Goal: Transaction & Acquisition: Purchase product/service

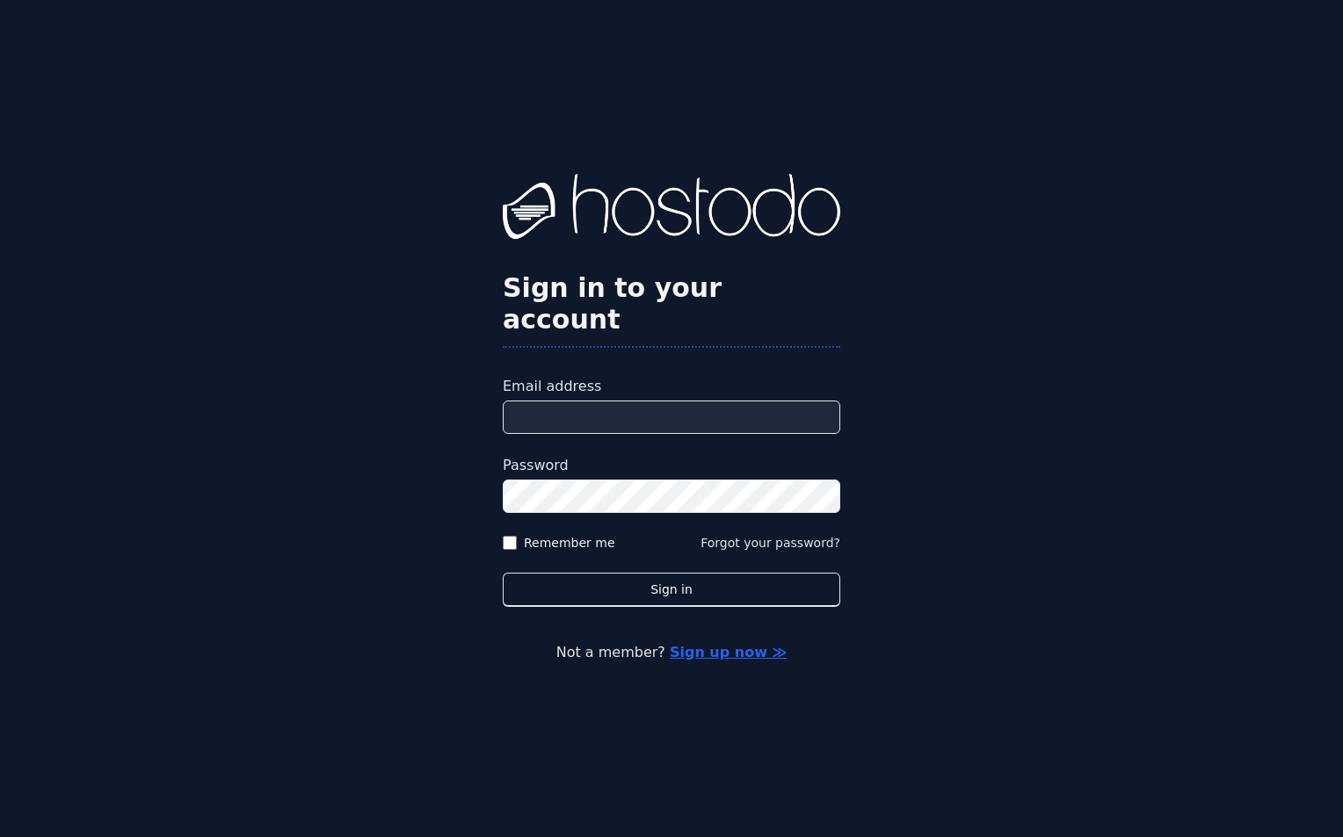
click at [553, 401] on input "Email address" at bounding box center [671, 417] width 337 height 33
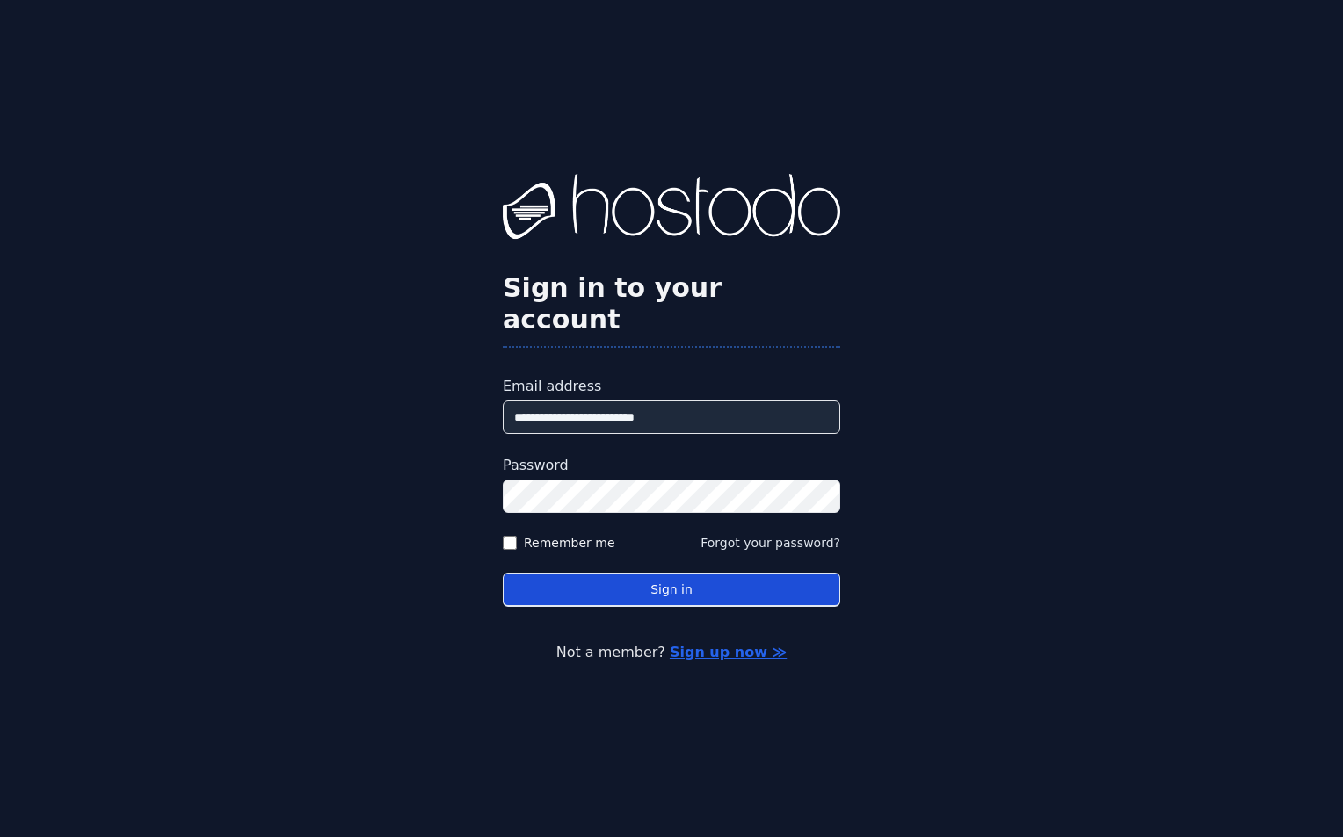
type input "**********"
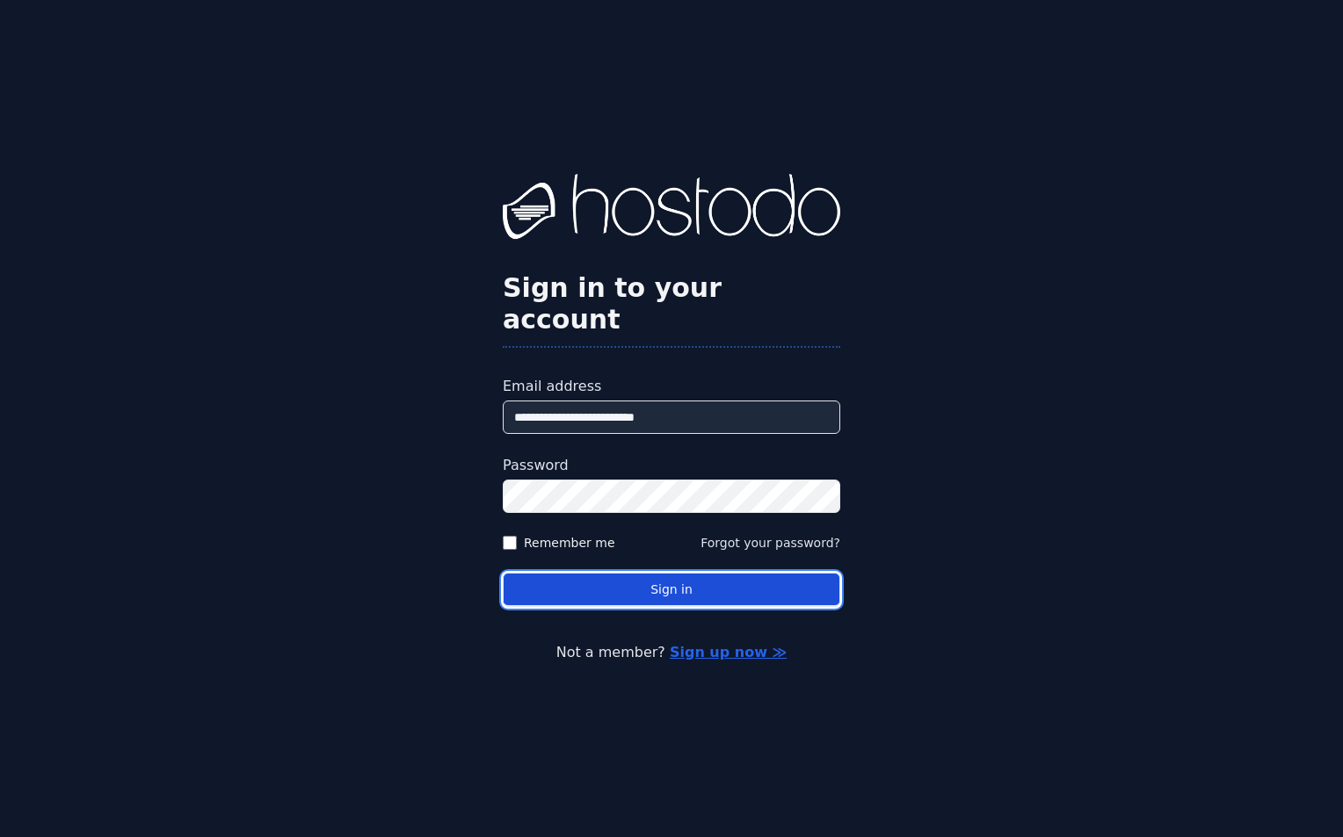
click at [783, 573] on button "Sign in" at bounding box center [671, 590] width 337 height 34
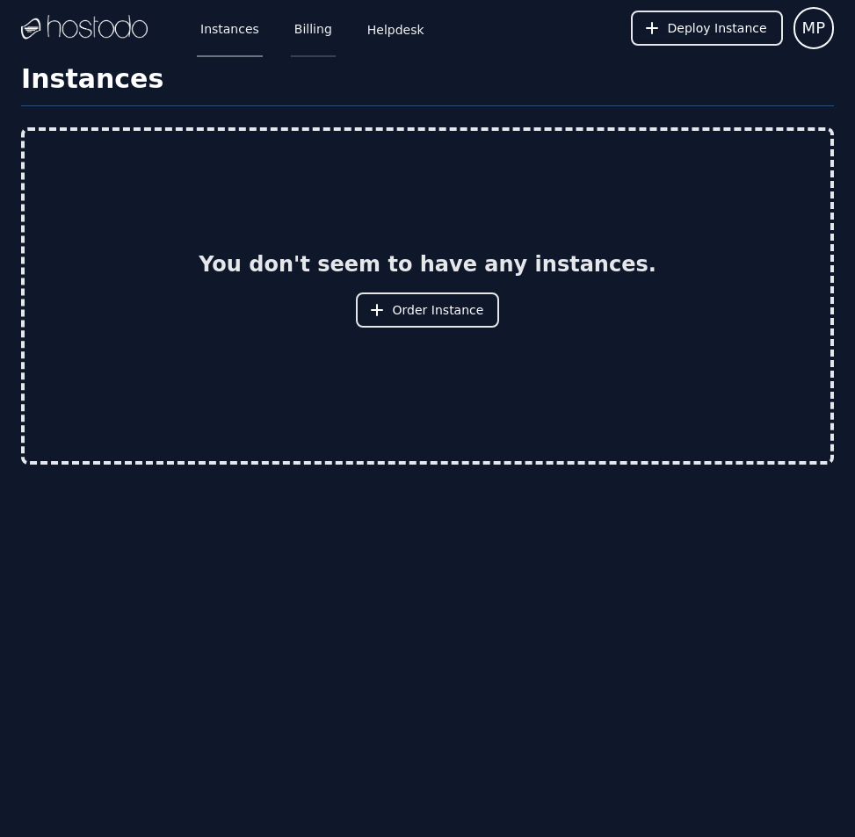
click at [308, 29] on link "Billing" at bounding box center [313, 28] width 45 height 58
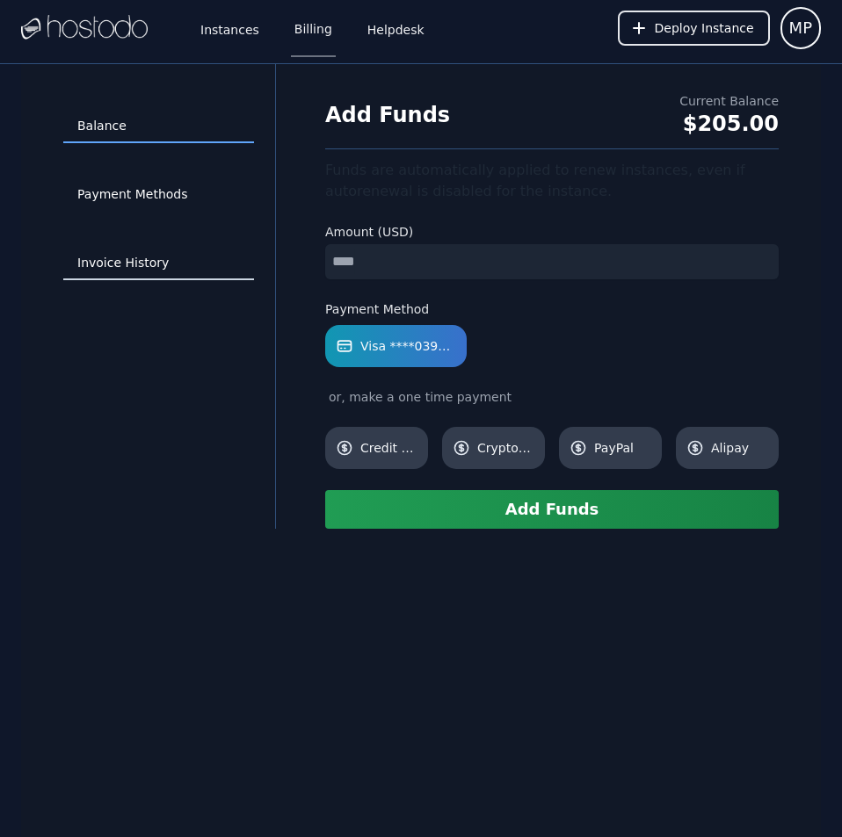
click at [148, 266] on link "Invoice History" at bounding box center [158, 263] width 191 height 33
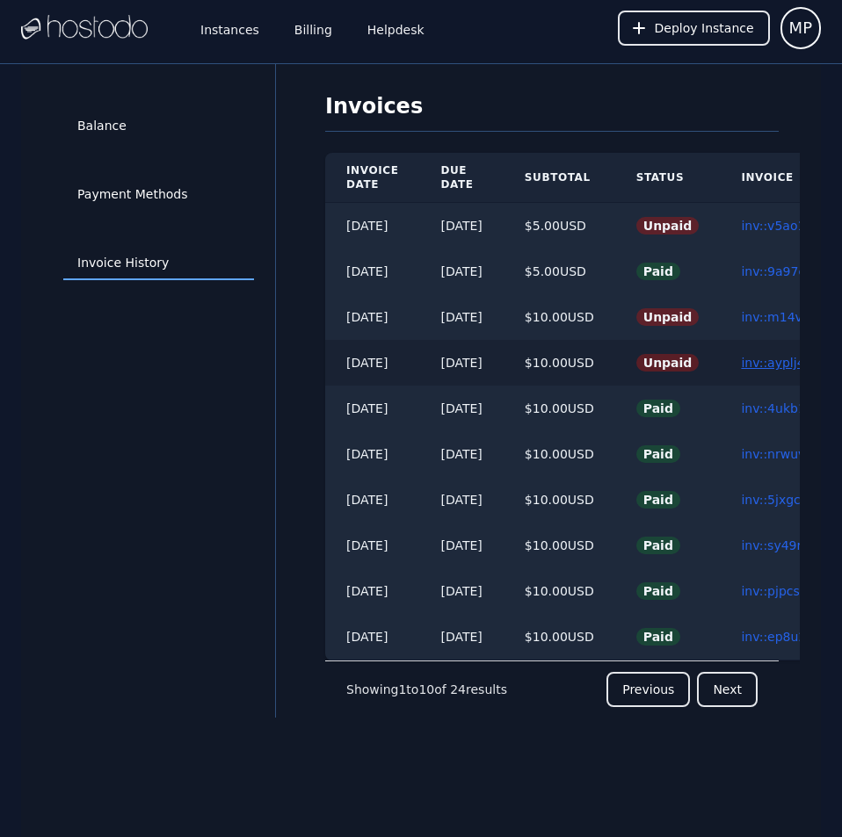
click at [771, 357] on link "inv::ayplj43msv ≫" at bounding box center [796, 363] width 110 height 14
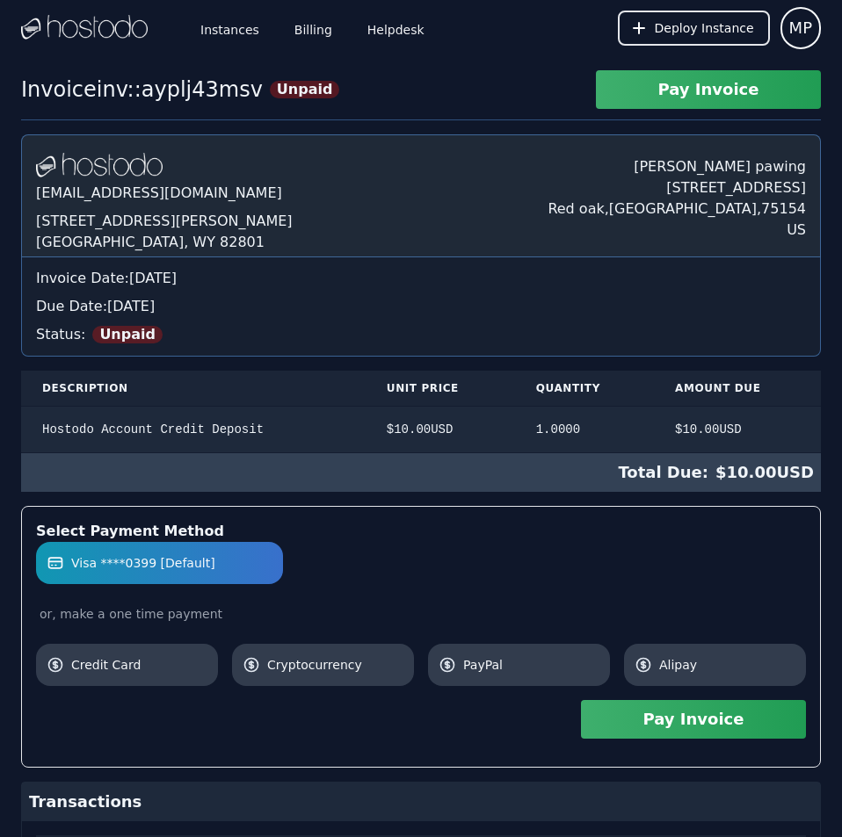
scroll to position [335, 0]
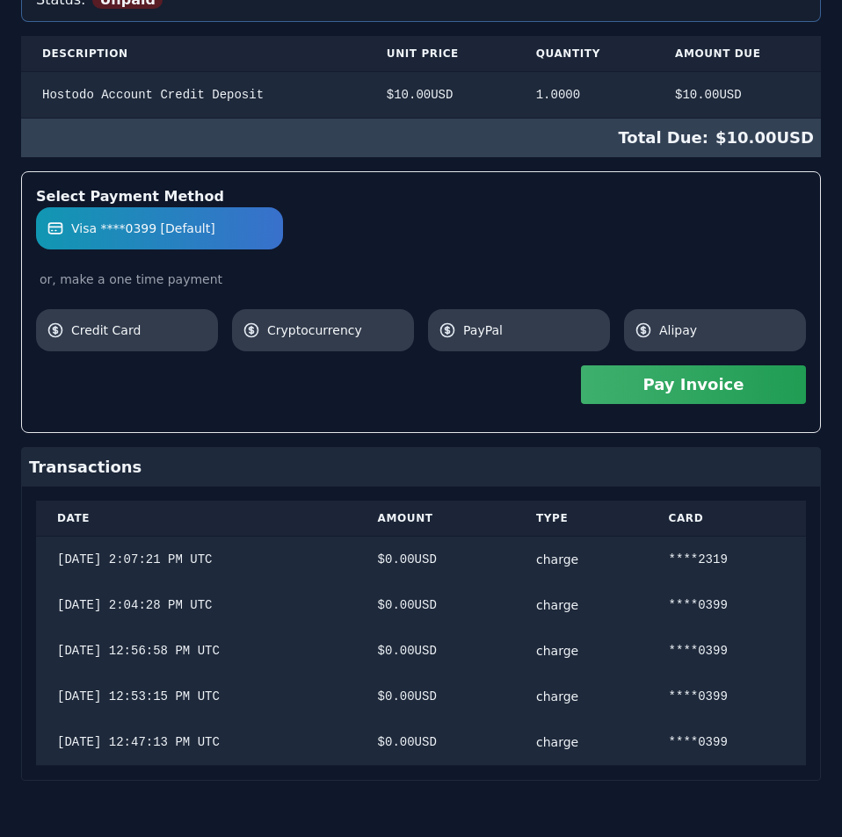
click at [771, 357] on div "[DOMAIN_NAME] [EMAIL_ADDRESS][DOMAIN_NAME] [STREET_ADDRESS][PERSON_NAME] [PERSO…" at bounding box center [421, 290] width 800 height 981
click at [736, 402] on button "Pay Invoice" at bounding box center [693, 385] width 225 height 39
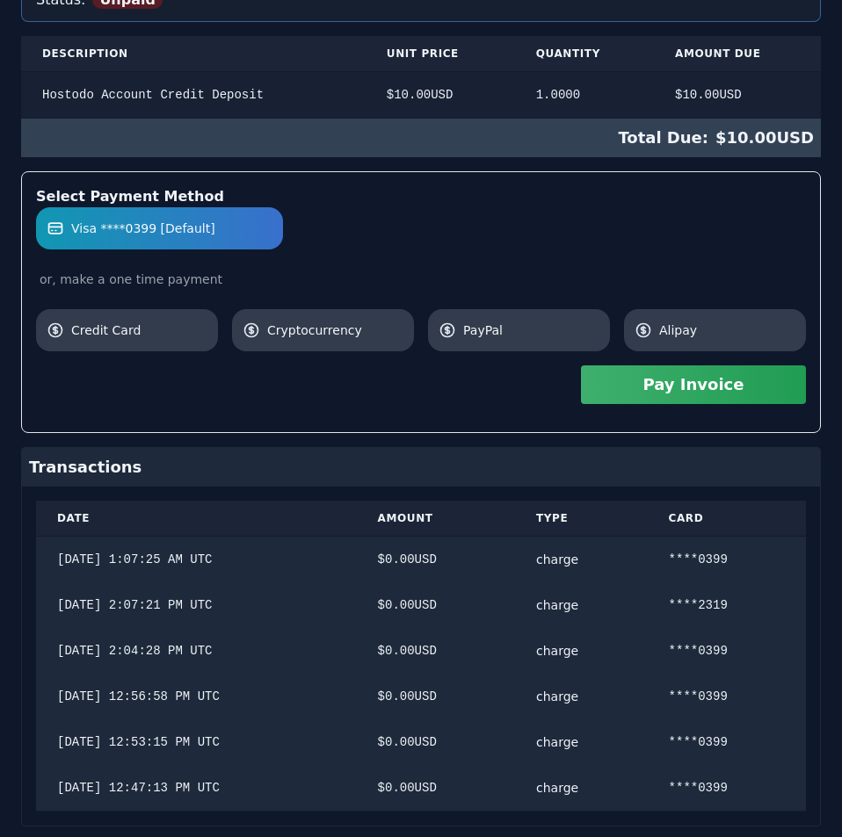
scroll to position [0, 0]
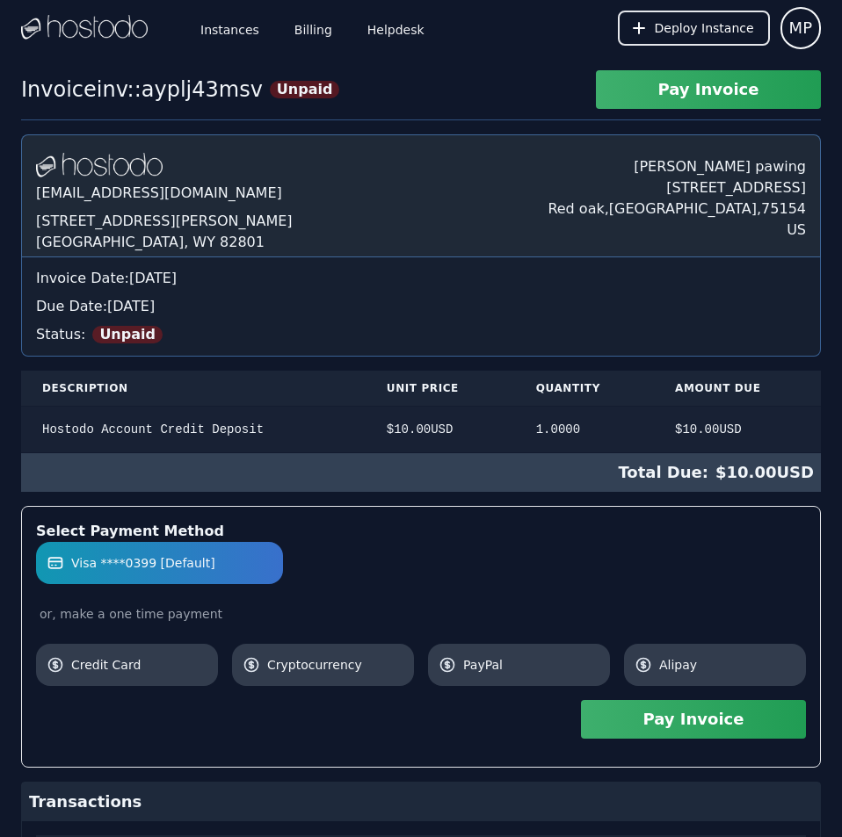
click at [405, 112] on div "Invoice inv::ayplj43msv Unpaid Pay Invoice Hostodo.com contact@hostodo.com 30 N…" at bounding box center [421, 644] width 842 height 1148
click at [301, 27] on link "Billing" at bounding box center [313, 28] width 45 height 58
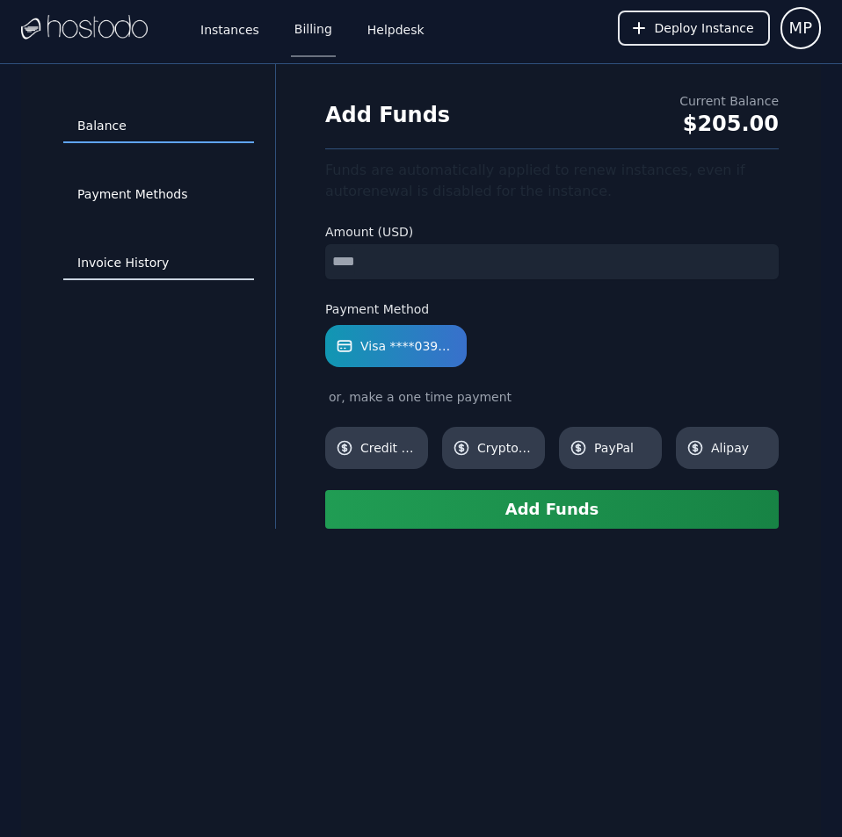
click at [125, 261] on link "Invoice History" at bounding box center [158, 263] width 191 height 33
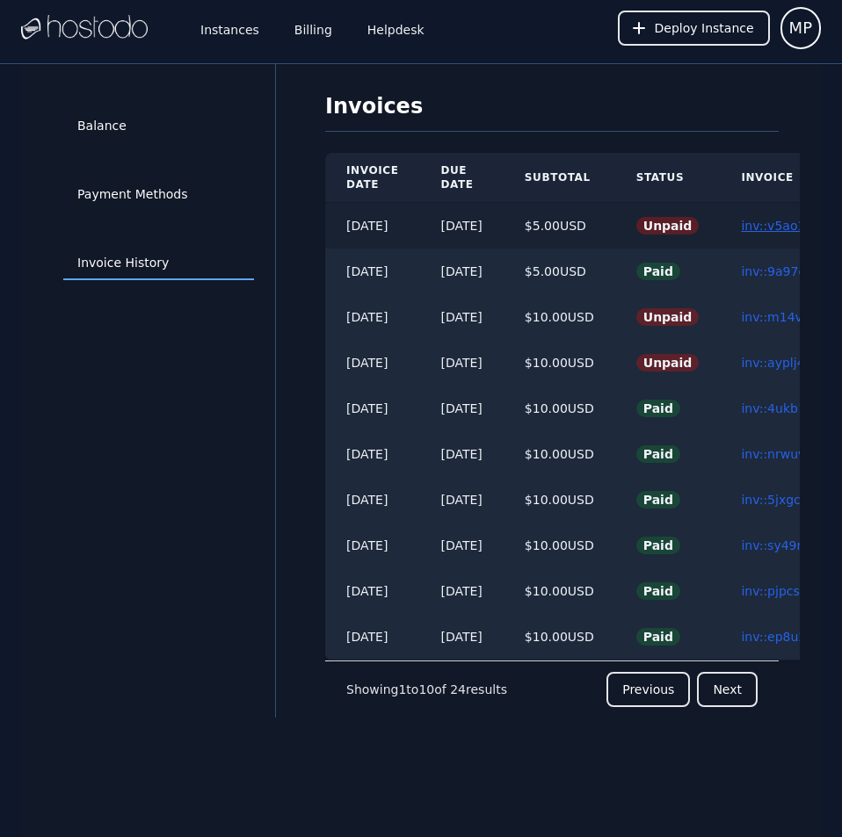
click at [773, 220] on link "inv::v5ao1j7gpl ≫" at bounding box center [794, 226] width 107 height 14
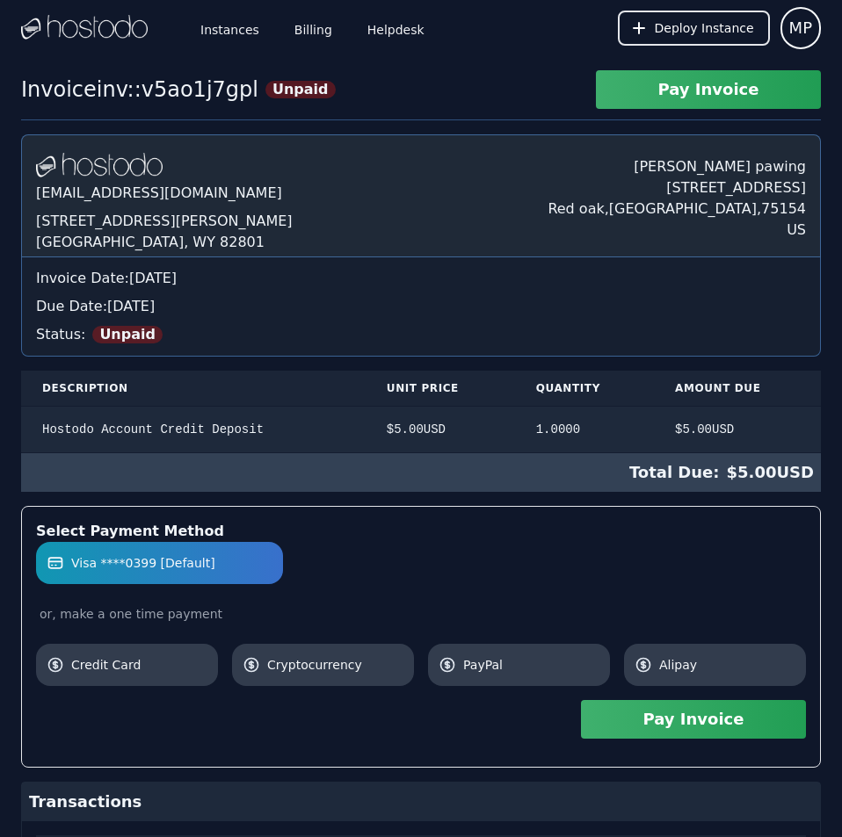
click at [695, 730] on button "Pay Invoice" at bounding box center [693, 719] width 225 height 39
click at [229, 30] on link "Instances" at bounding box center [230, 28] width 66 height 58
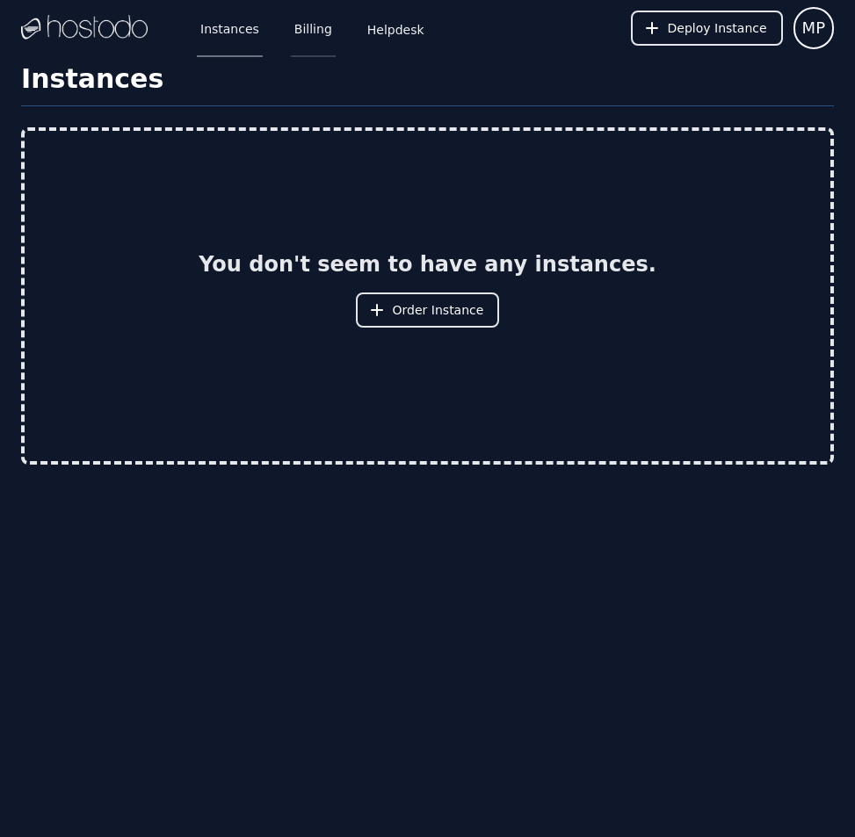
click at [294, 18] on link "Billing" at bounding box center [313, 28] width 45 height 58
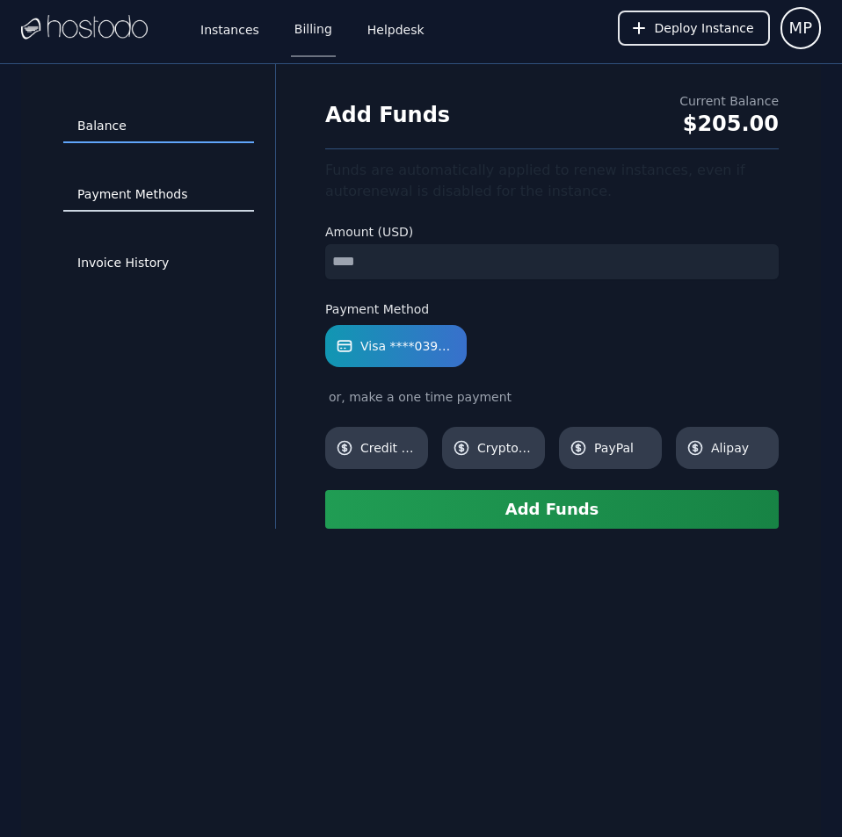
click at [157, 192] on link "Payment Methods" at bounding box center [158, 194] width 191 height 33
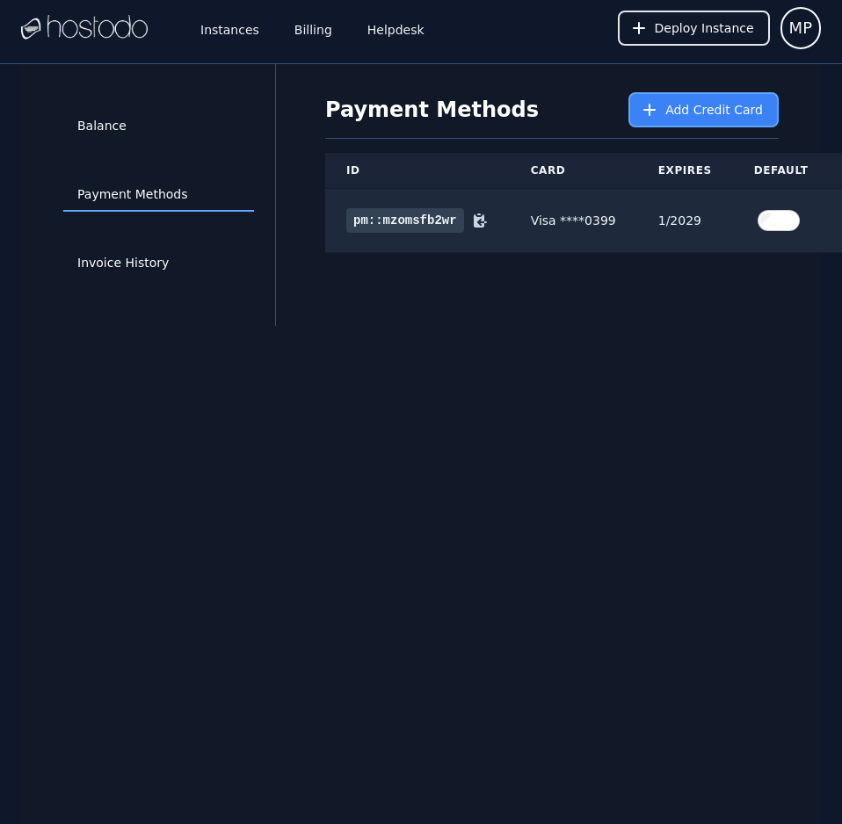
click at [658, 103] on icon at bounding box center [650, 110] width 18 height 18
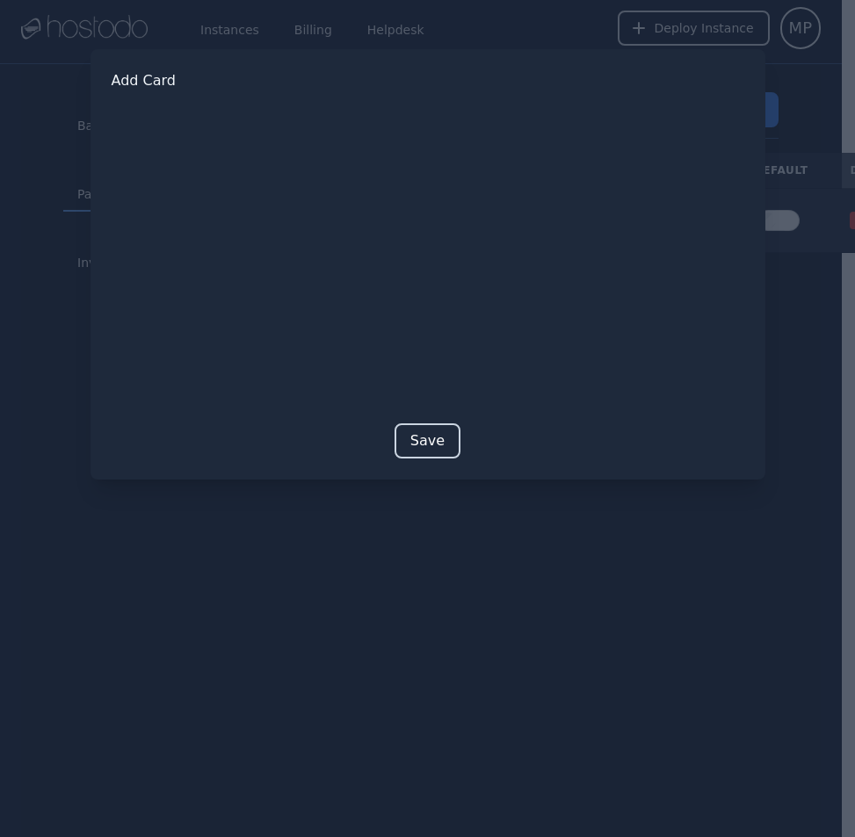
click at [432, 443] on button "Save" at bounding box center [428, 441] width 66 height 35
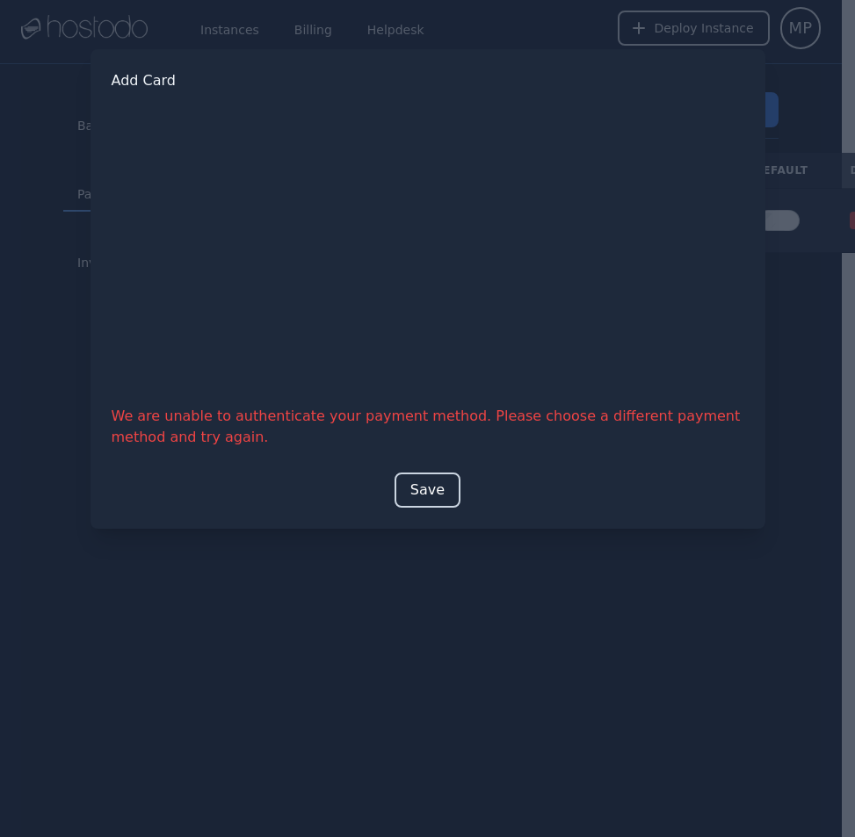
click at [409, 488] on button "Save" at bounding box center [428, 490] width 66 height 35
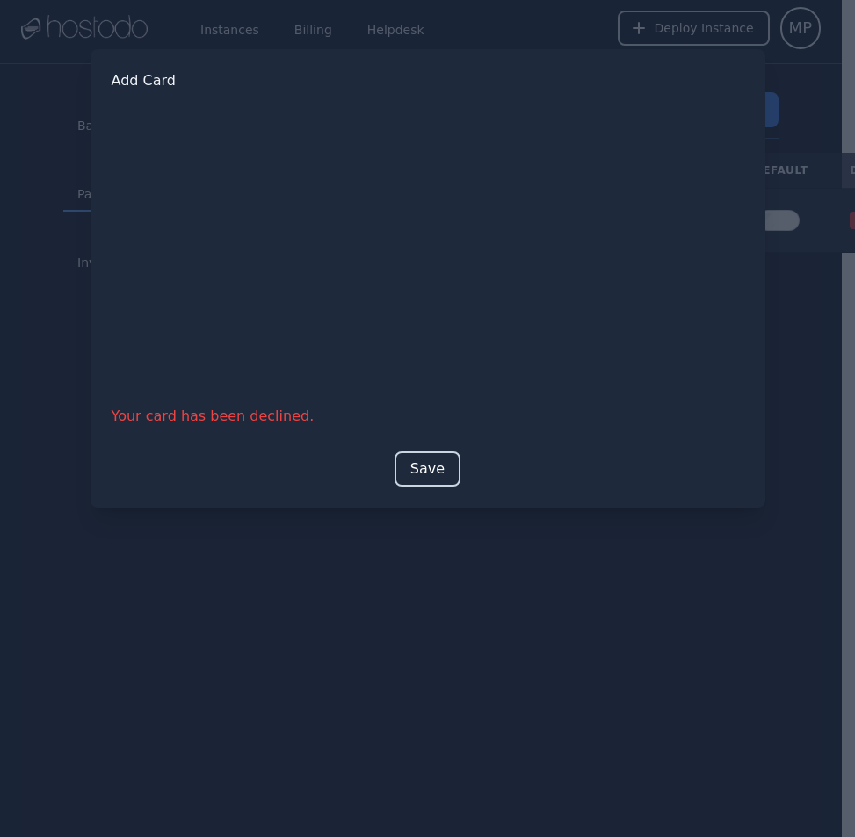
click at [446, 468] on button "Save" at bounding box center [428, 469] width 66 height 35
click at [419, 460] on button "Save" at bounding box center [428, 469] width 66 height 35
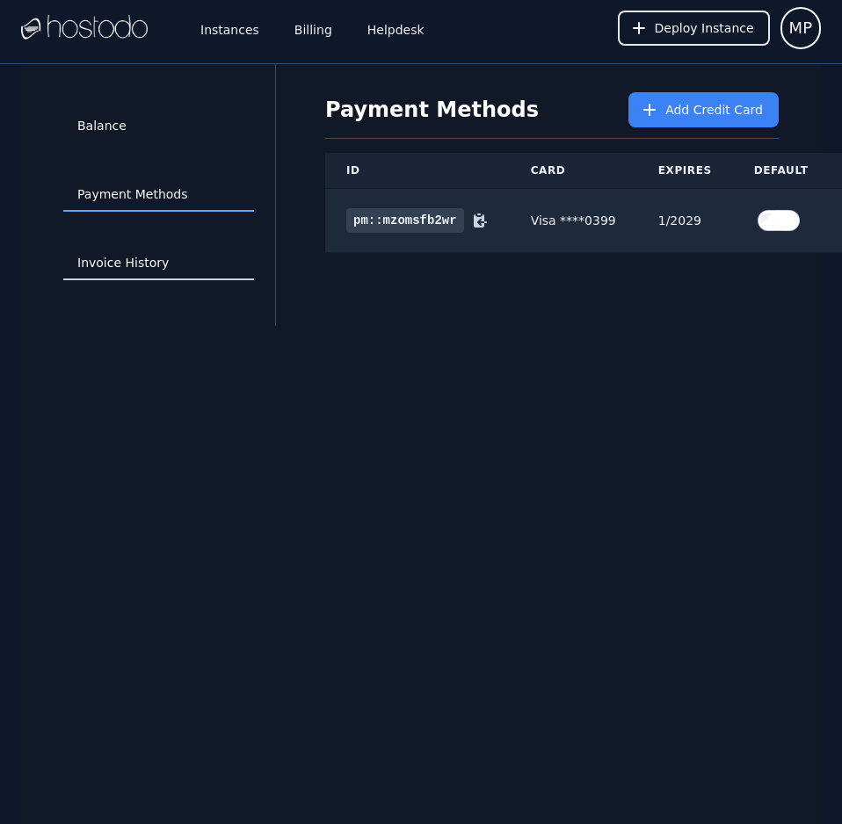
click at [144, 252] on link "Invoice History" at bounding box center [158, 263] width 191 height 33
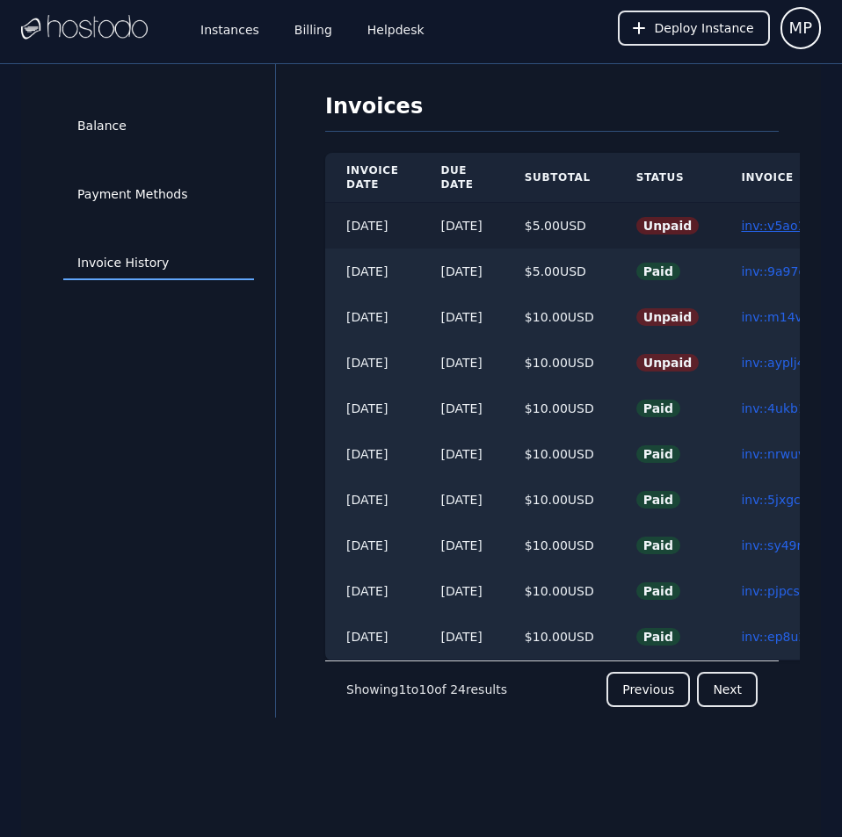
click at [786, 232] on link "inv::v5ao1j7gpl ≫" at bounding box center [794, 226] width 107 height 14
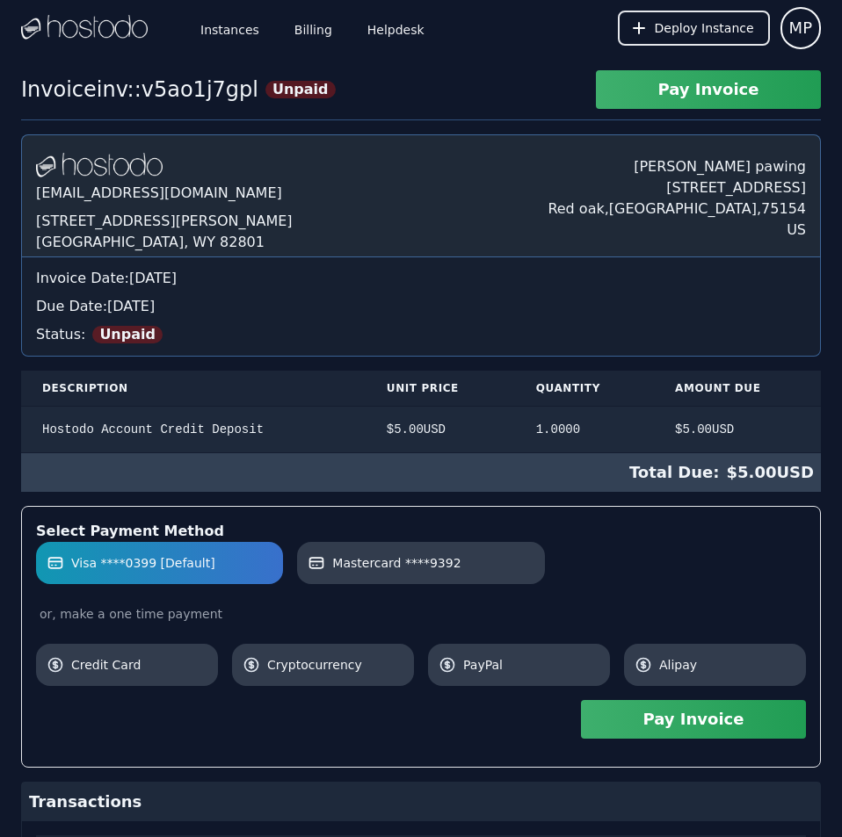
scroll to position [380, 0]
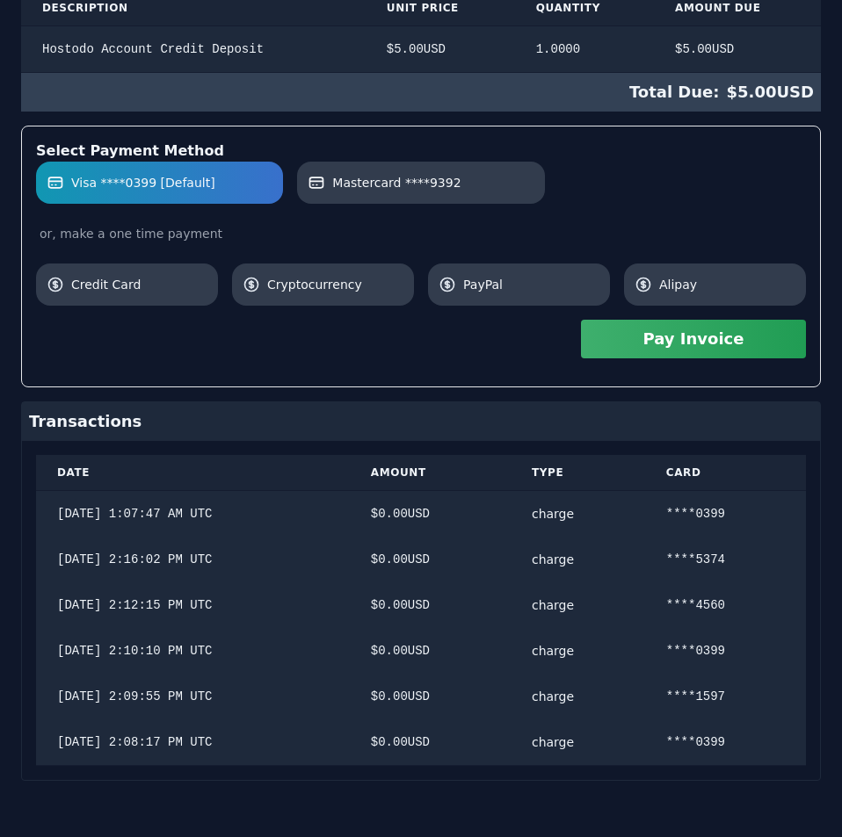
click at [786, 232] on div "[DOMAIN_NAME] [EMAIL_ADDRESS][DOMAIN_NAME] [STREET_ADDRESS][PERSON_NAME] [PERSO…" at bounding box center [421, 267] width 800 height 1027
click at [456, 183] on label "Mastercard ****9392" at bounding box center [421, 183] width 226 height 18
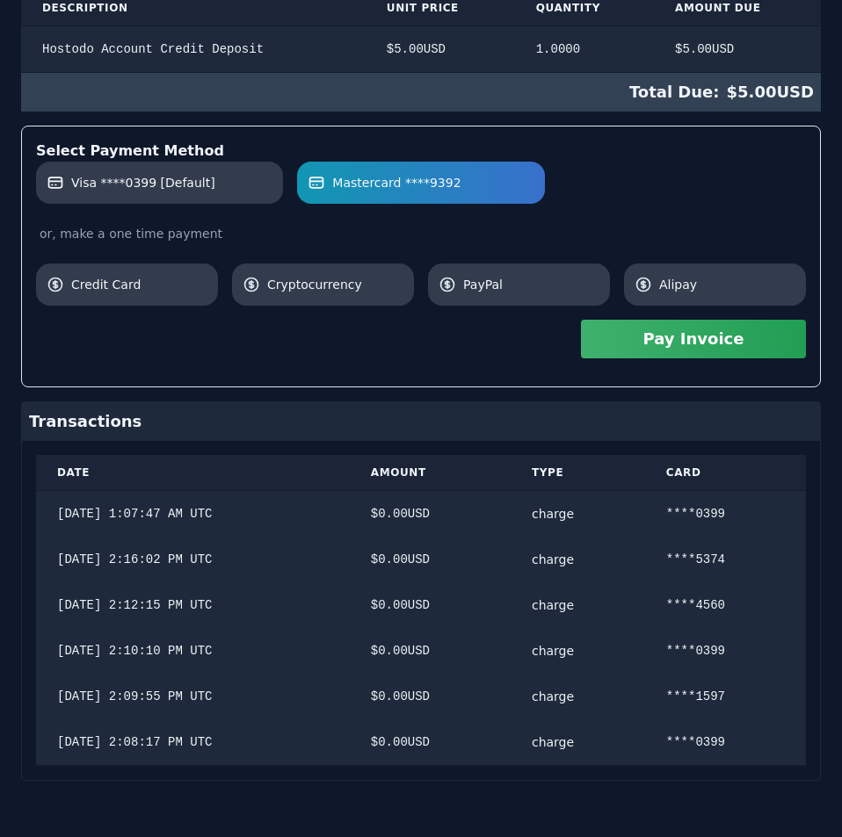
click at [641, 340] on button "Pay Invoice" at bounding box center [693, 339] width 225 height 39
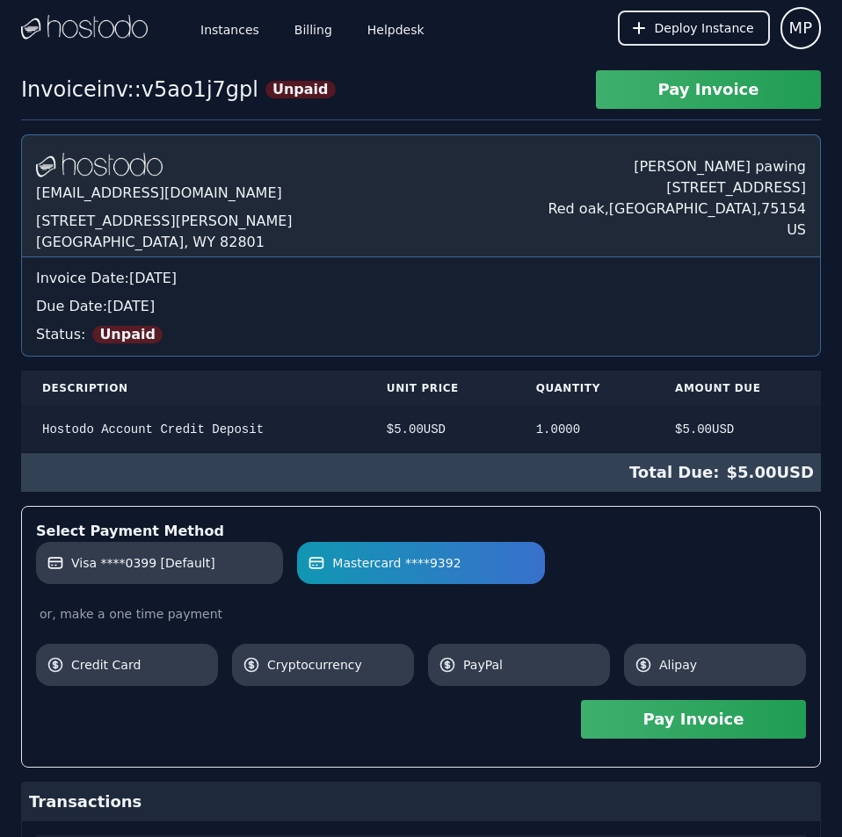
click at [579, 61] on div "Instances Billing Helpdesk Deploy Instance MP Instances SSH Keys Billing Helpde…" at bounding box center [421, 609] width 842 height 1218
click at [294, 27] on link "Billing" at bounding box center [313, 28] width 45 height 58
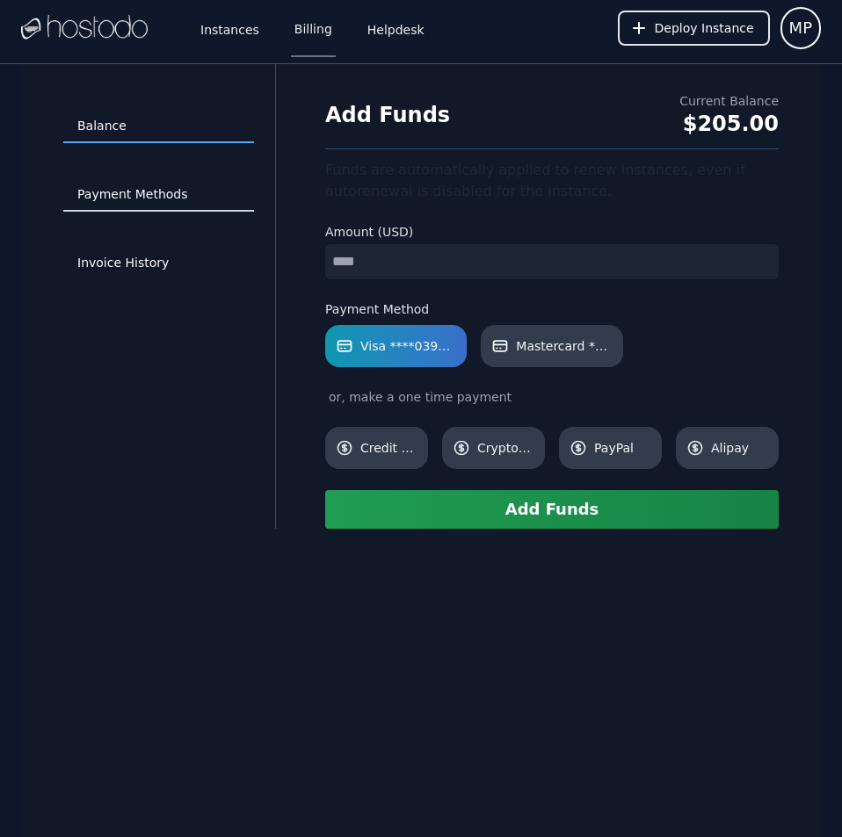
click at [155, 200] on link "Payment Methods" at bounding box center [158, 194] width 191 height 33
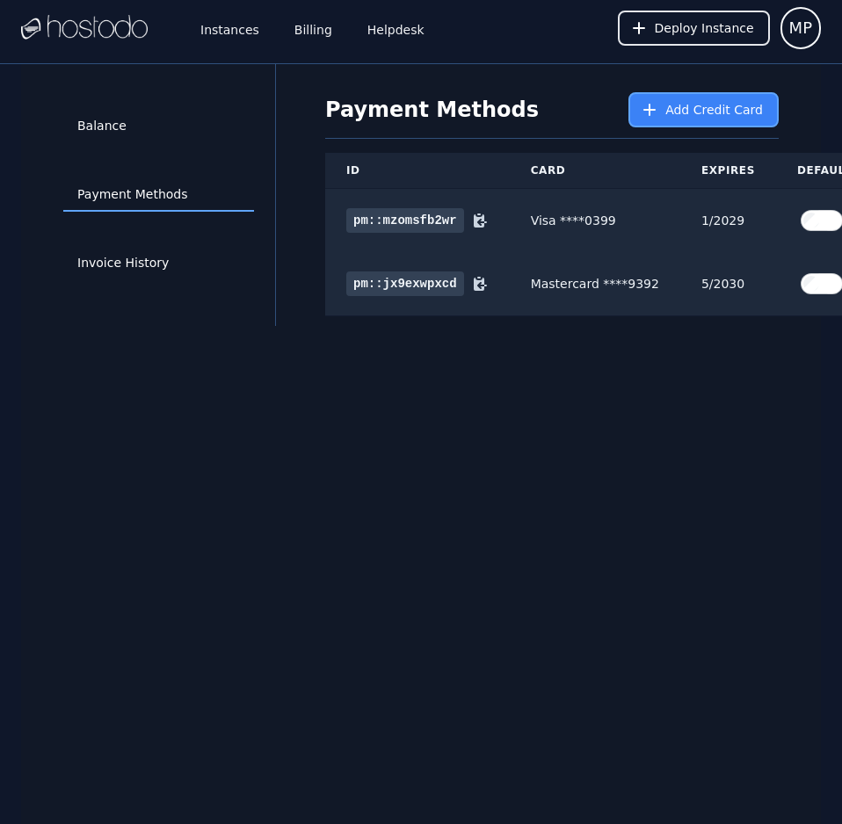
click at [658, 114] on icon at bounding box center [650, 110] width 18 height 18
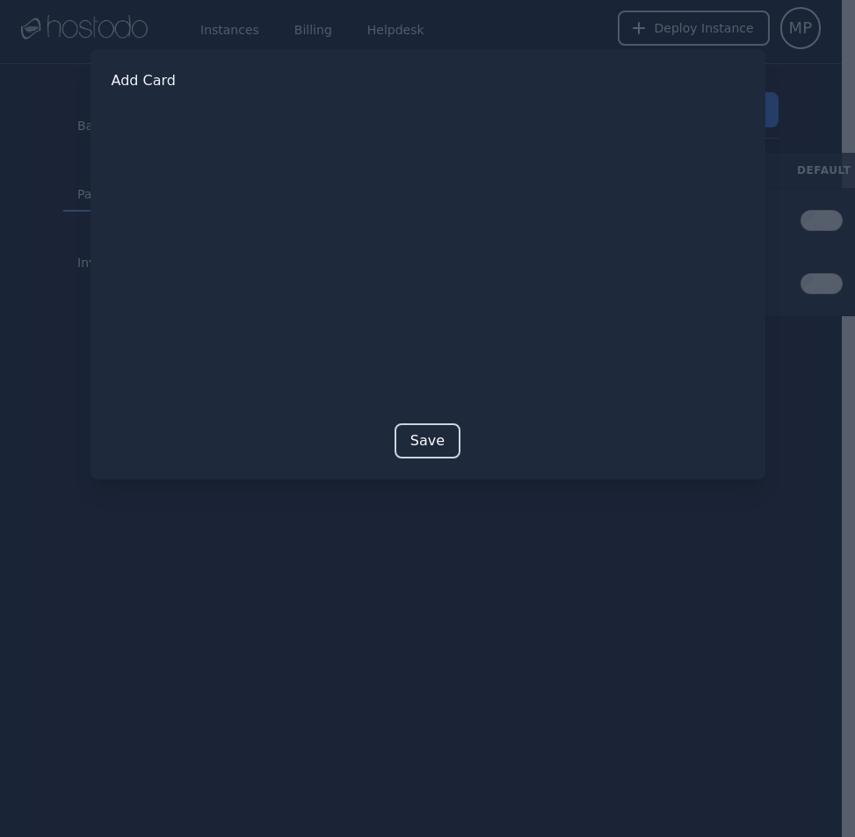
click at [427, 430] on button "Save" at bounding box center [428, 441] width 66 height 35
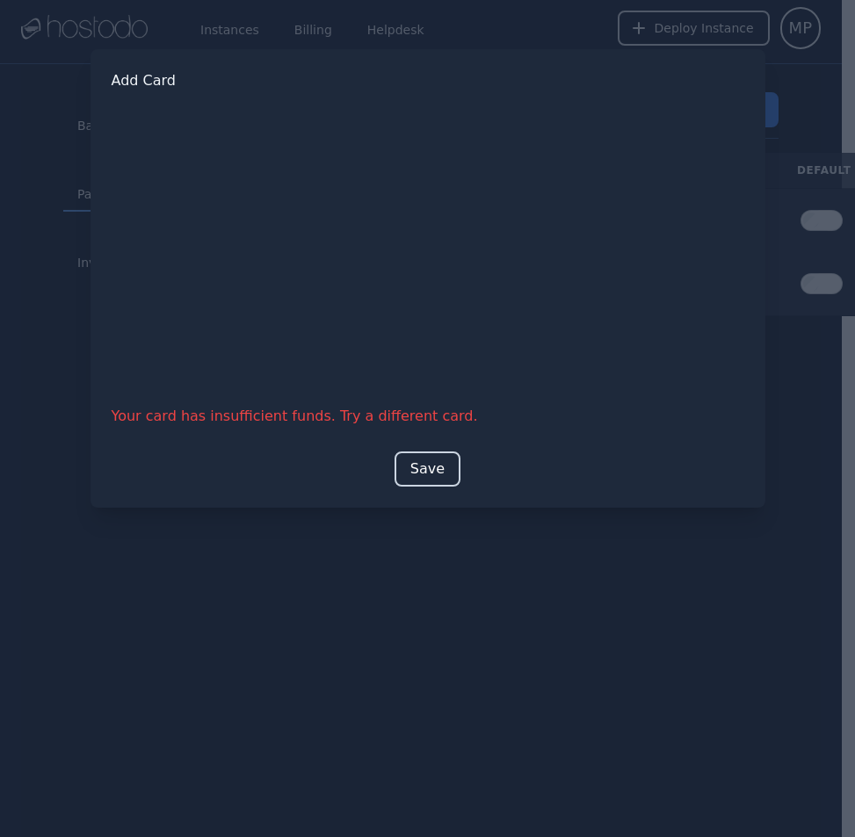
click at [424, 471] on button "Save" at bounding box center [428, 469] width 66 height 35
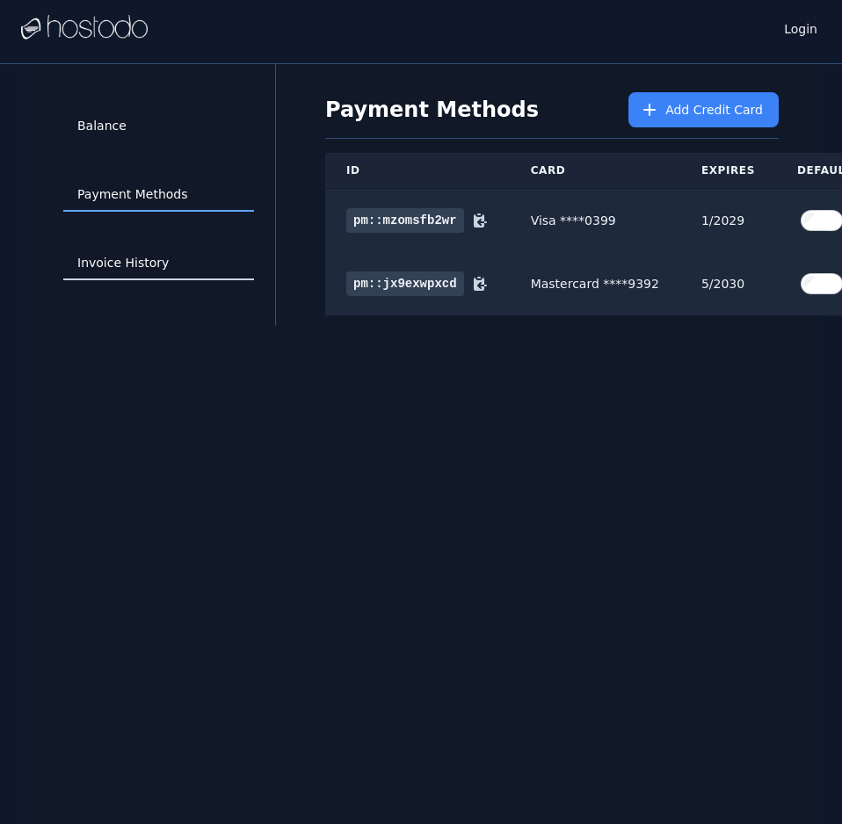
click at [155, 264] on link "Invoice History" at bounding box center [158, 263] width 191 height 33
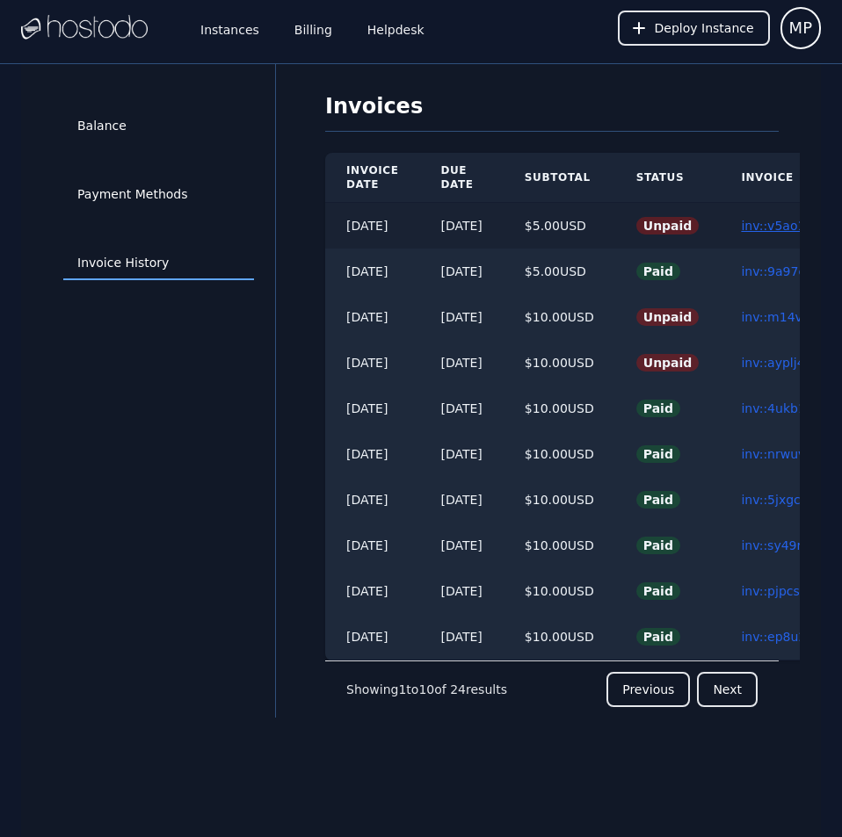
click at [765, 222] on link "inv::v5ao1j7gpl ≫" at bounding box center [794, 226] width 107 height 14
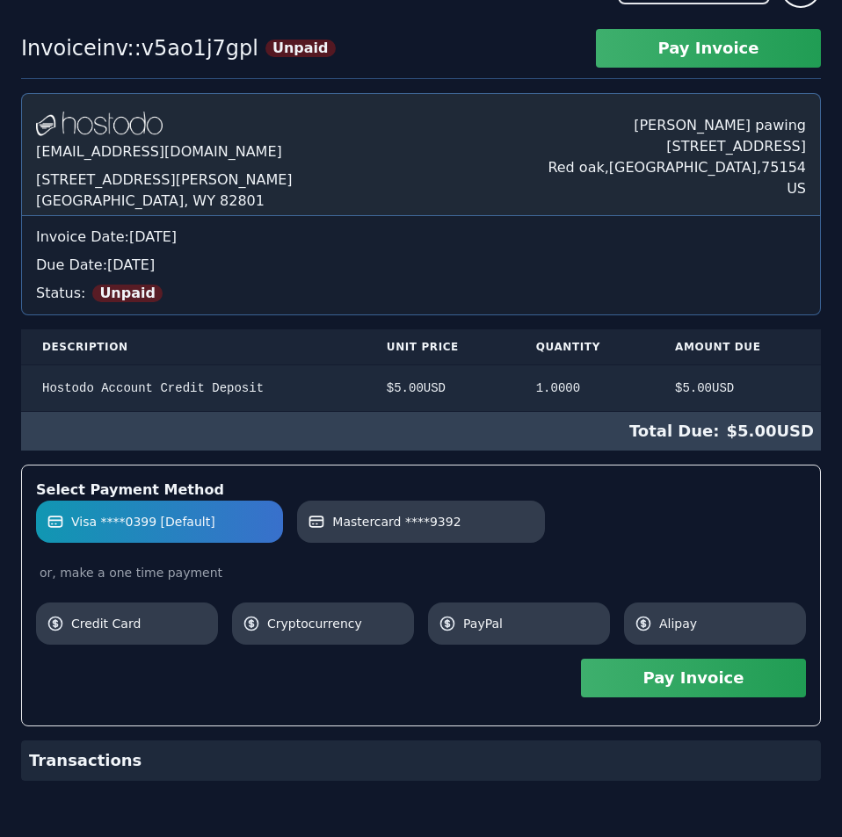
click at [723, 558] on div "Visa ****0399 [Default] Mastercard ****9392 or, make a one time payment Credit …" at bounding box center [421, 573] width 770 height 144
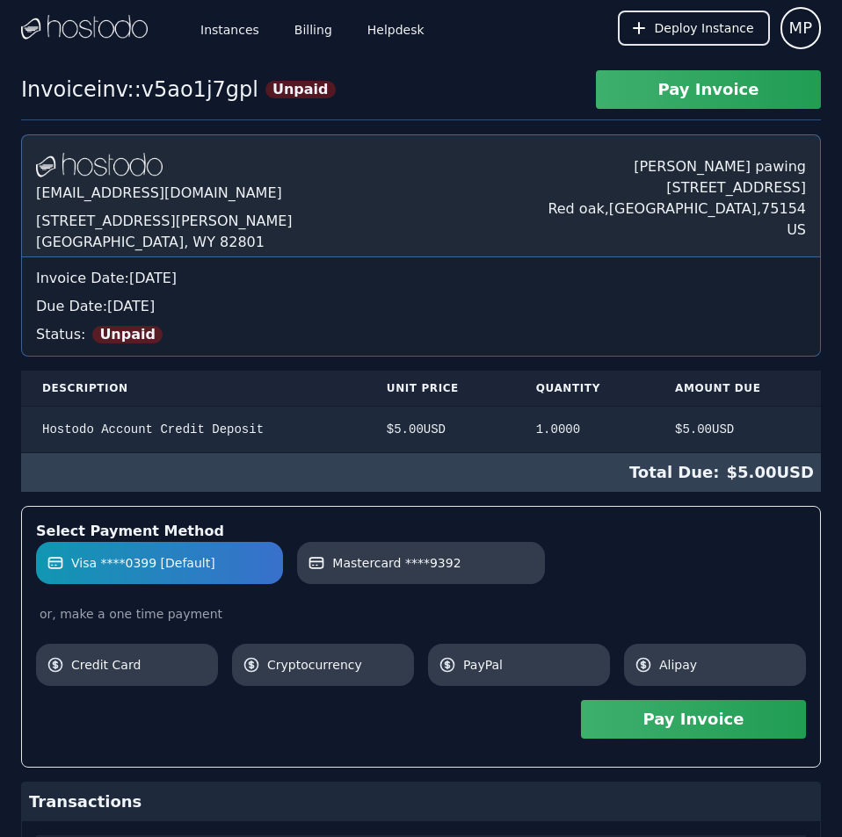
click at [723, 558] on div "[DOMAIN_NAME] [EMAIL_ADDRESS][DOMAIN_NAME] [STREET_ADDRESS][PERSON_NAME] [PERSO…" at bounding box center [421, 670] width 800 height 1073
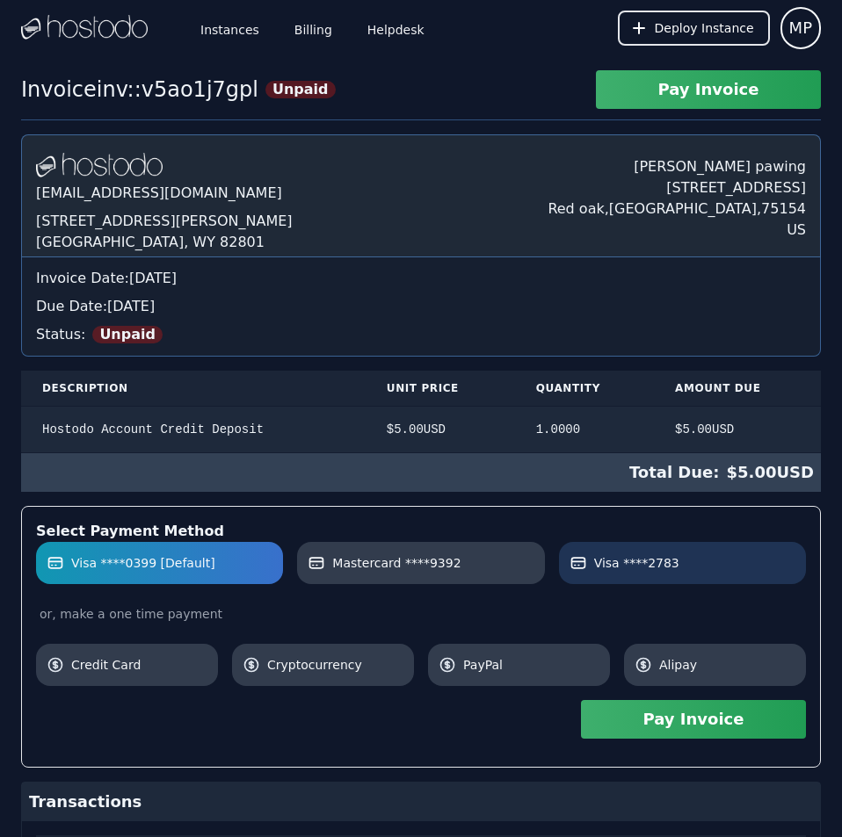
click at [679, 563] on label "Visa ****2783" at bounding box center [682, 563] width 226 height 18
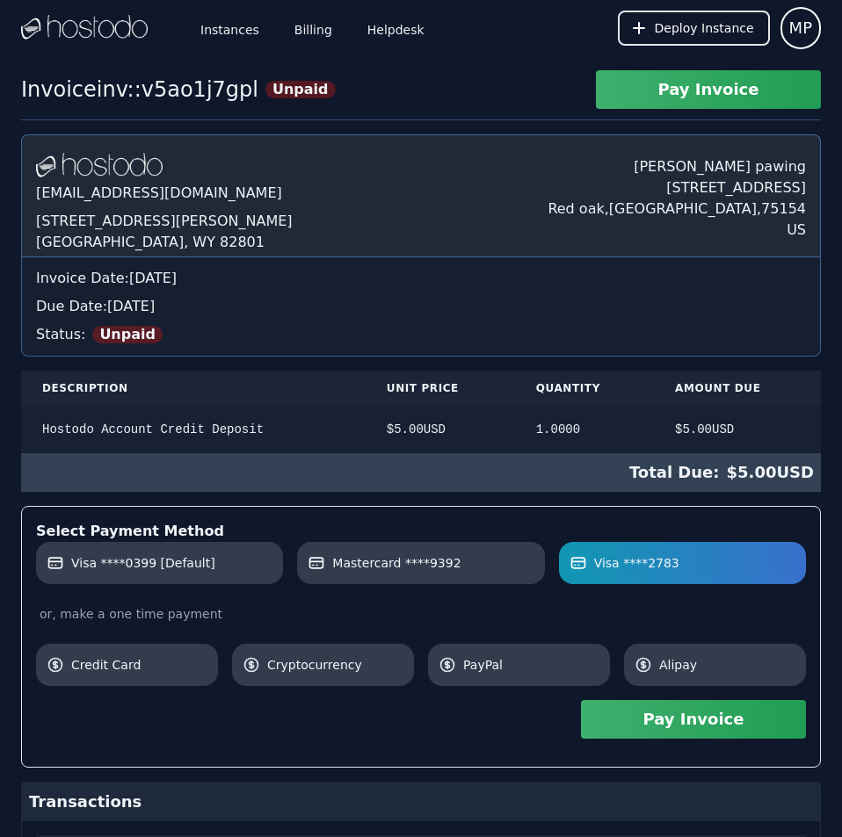
scroll to position [426, 0]
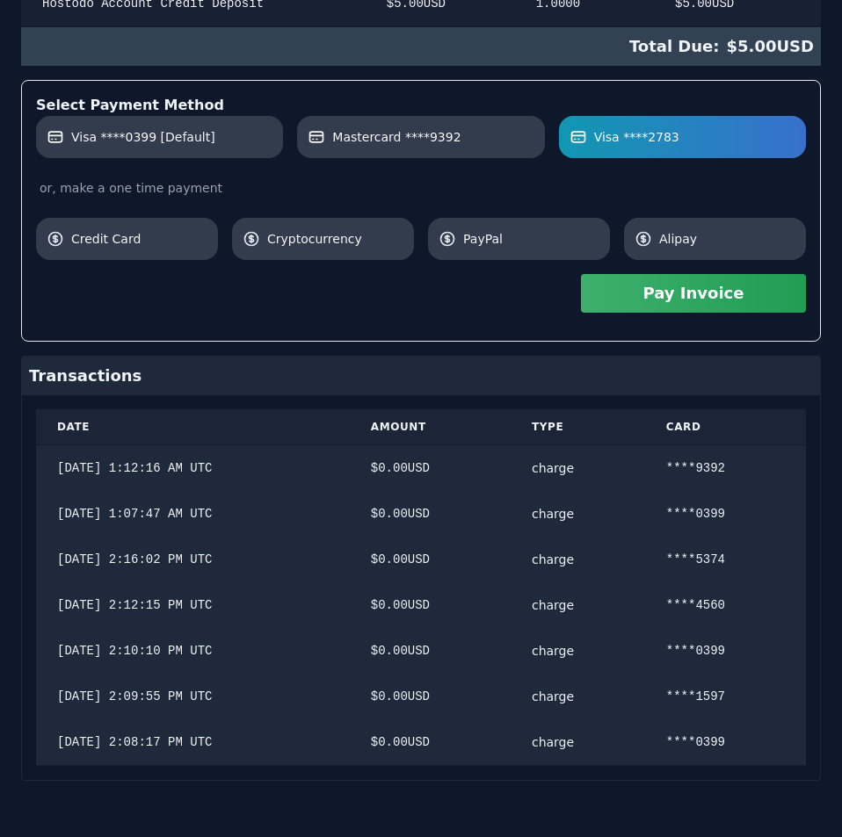
click at [509, 443] on div "Hostodo.com contact@hostodo.com 30 N Gould St, Ste N Sheridan, WY 82801 Martin …" at bounding box center [421, 244] width 800 height 1073
click at [648, 297] on button "Pay Invoice" at bounding box center [693, 293] width 225 height 39
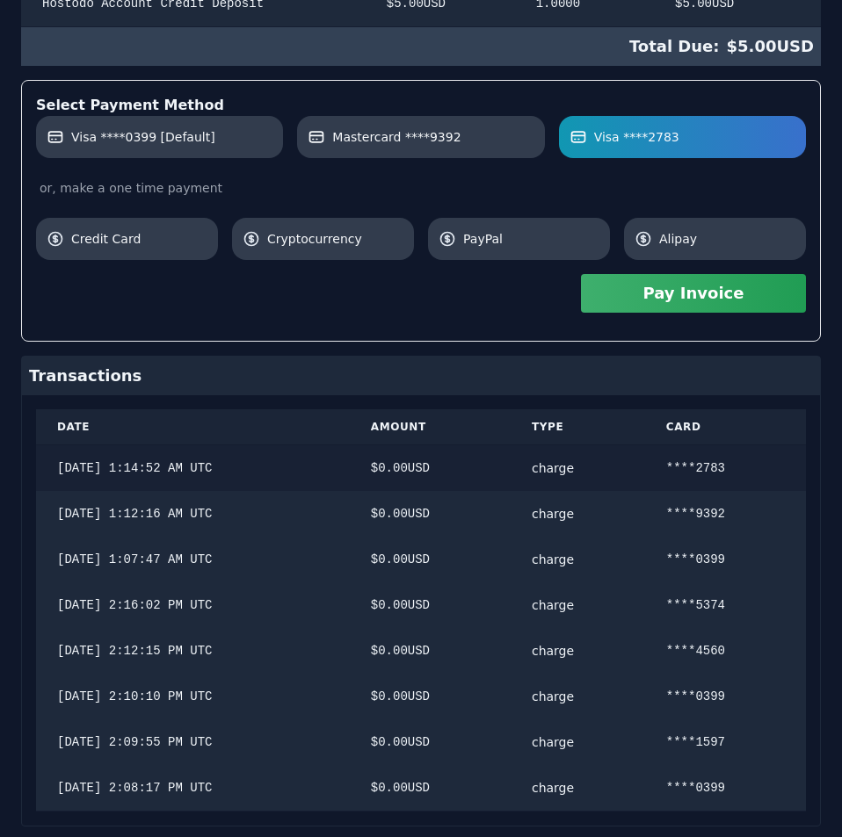
scroll to position [0, 0]
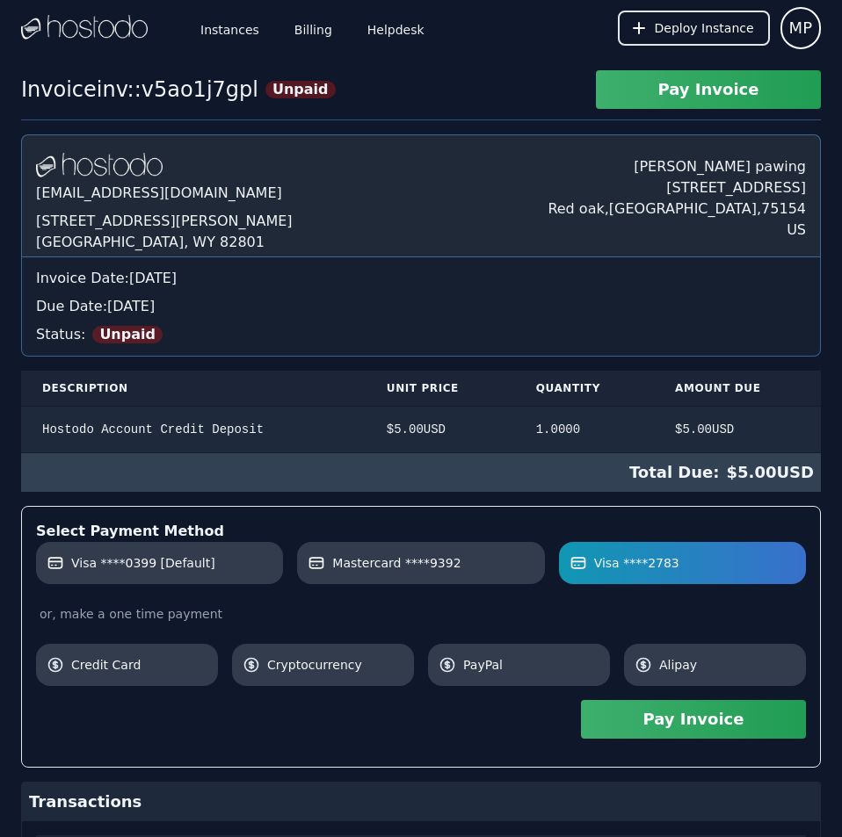
click at [368, 452] on div "Hostodo.com contact@hostodo.com 30 N Gould St, Ste N Sheridan, WY 82801 Martin …" at bounding box center [421, 693] width 800 height 1119
click at [293, 32] on link "Billing" at bounding box center [313, 28] width 45 height 58
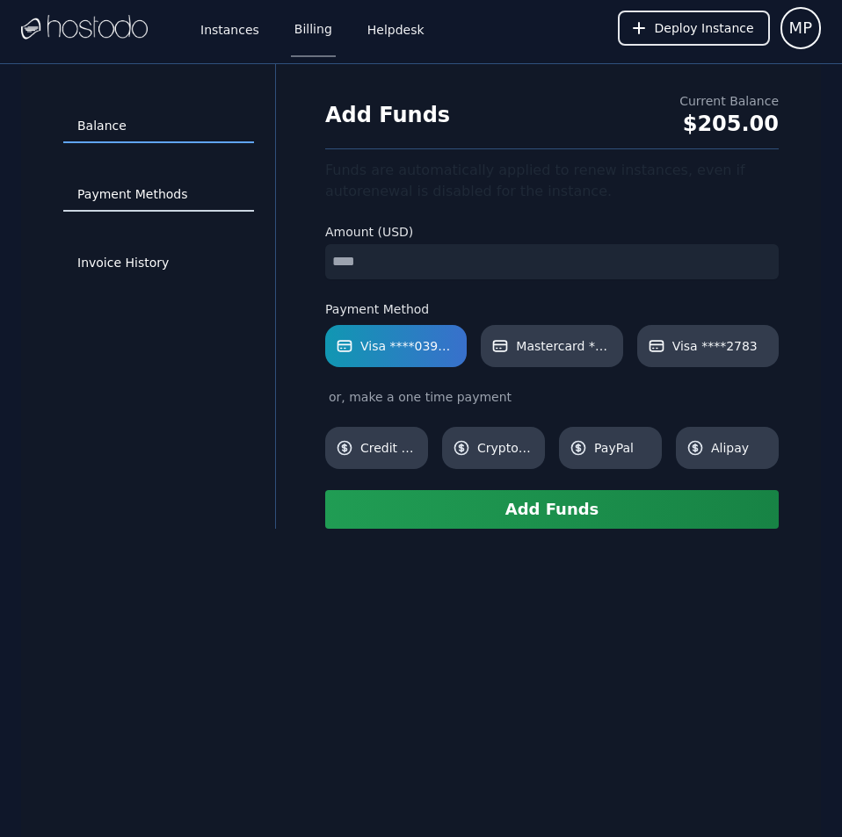
click at [161, 199] on link "Payment Methods" at bounding box center [158, 194] width 191 height 33
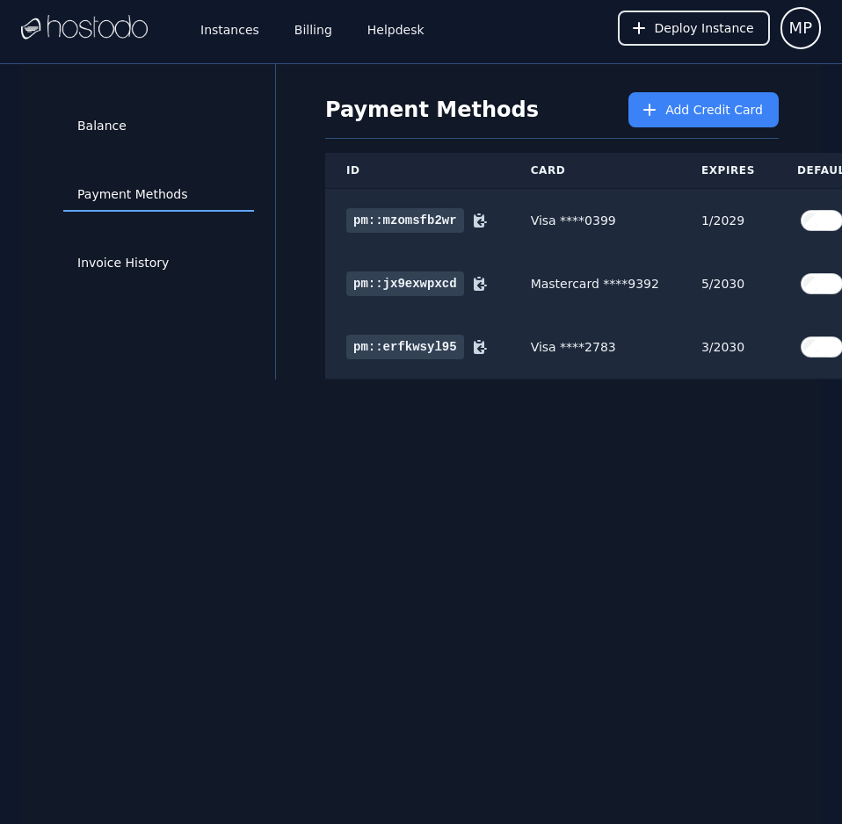
click at [742, 545] on div "Balance Payment Methods Invoice History Payment Methods Add Credit Card ID Card…" at bounding box center [421, 476] width 800 height 824
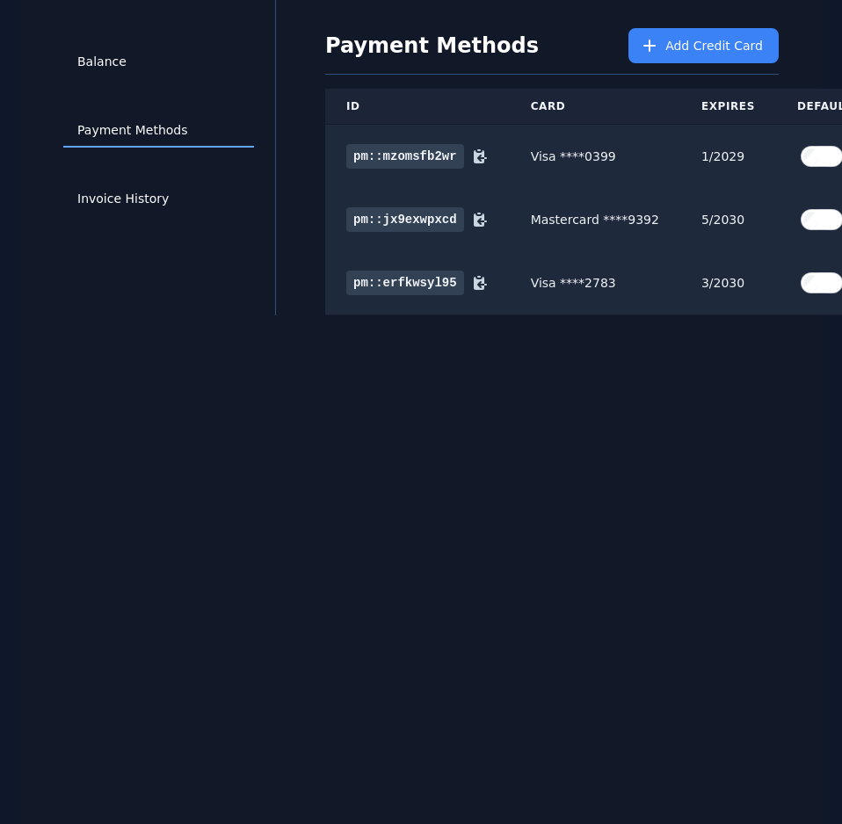
scroll to position [77, 42]
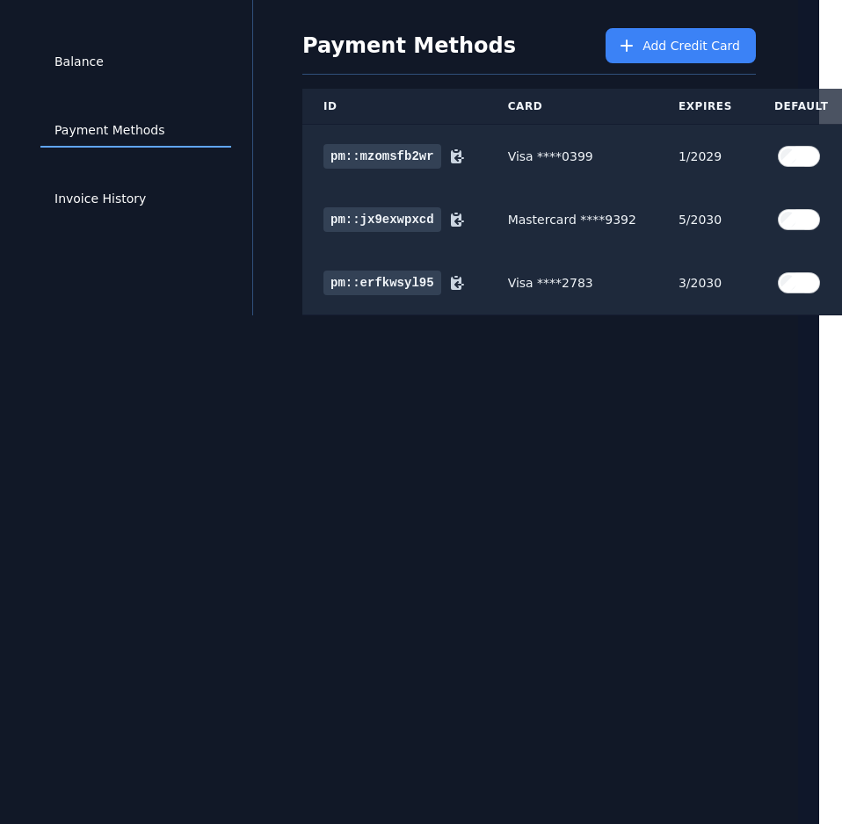
click at [742, 545] on div "Balance Payment Methods Invoice History Payment Methods Add Credit Card ID Card…" at bounding box center [398, 412] width 800 height 824
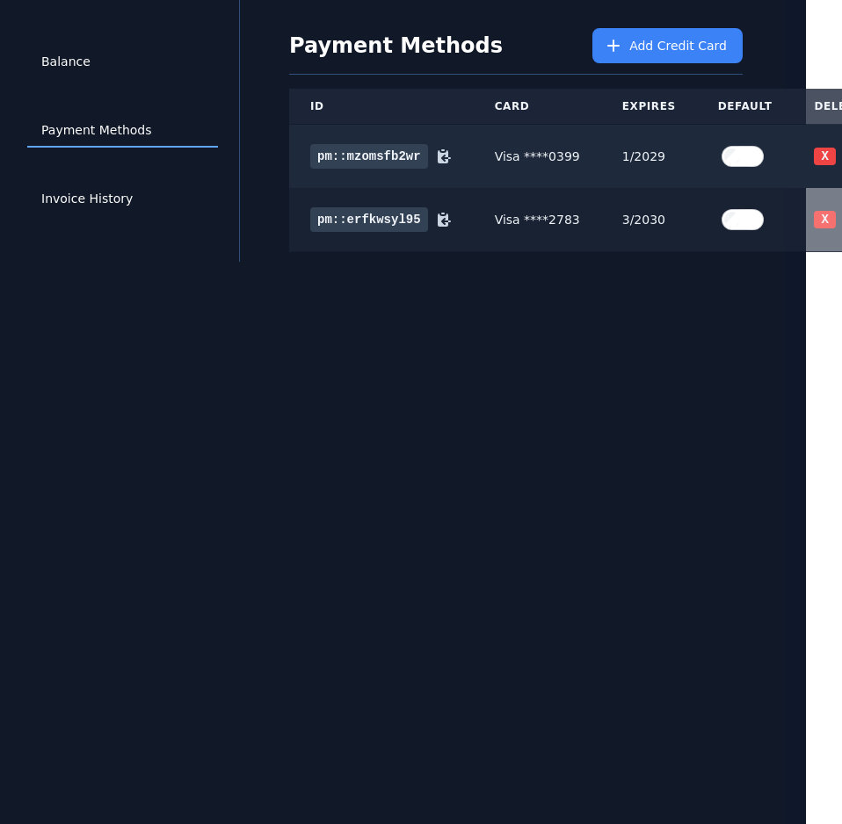
click at [814, 211] on button "X" at bounding box center [824, 220] width 21 height 18
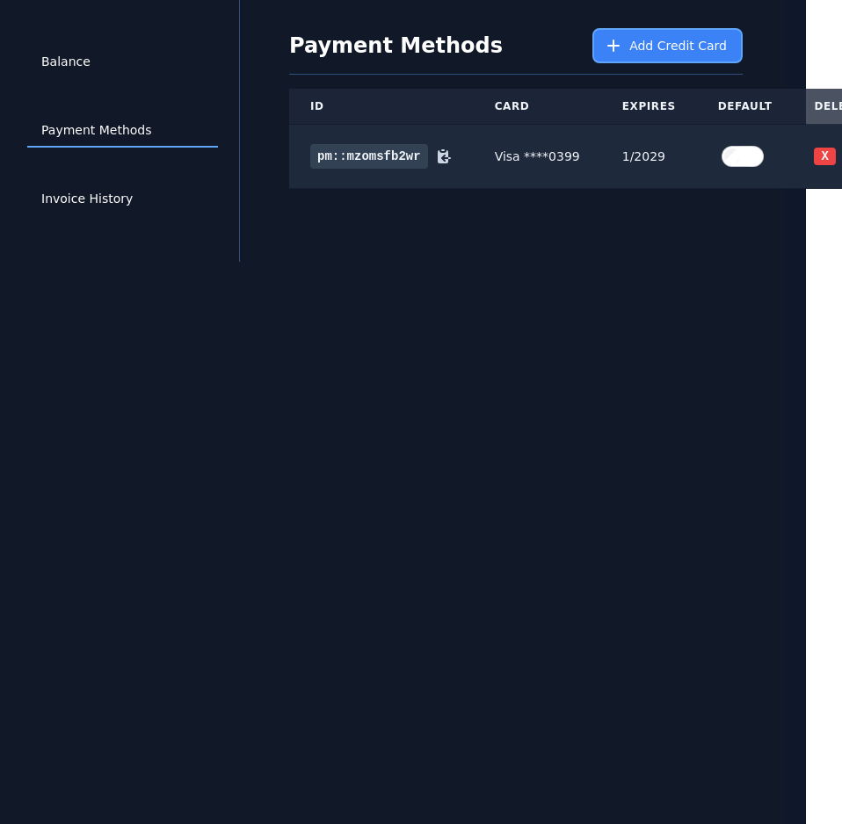
click at [667, 37] on span "Add Credit Card" at bounding box center [678, 46] width 98 height 18
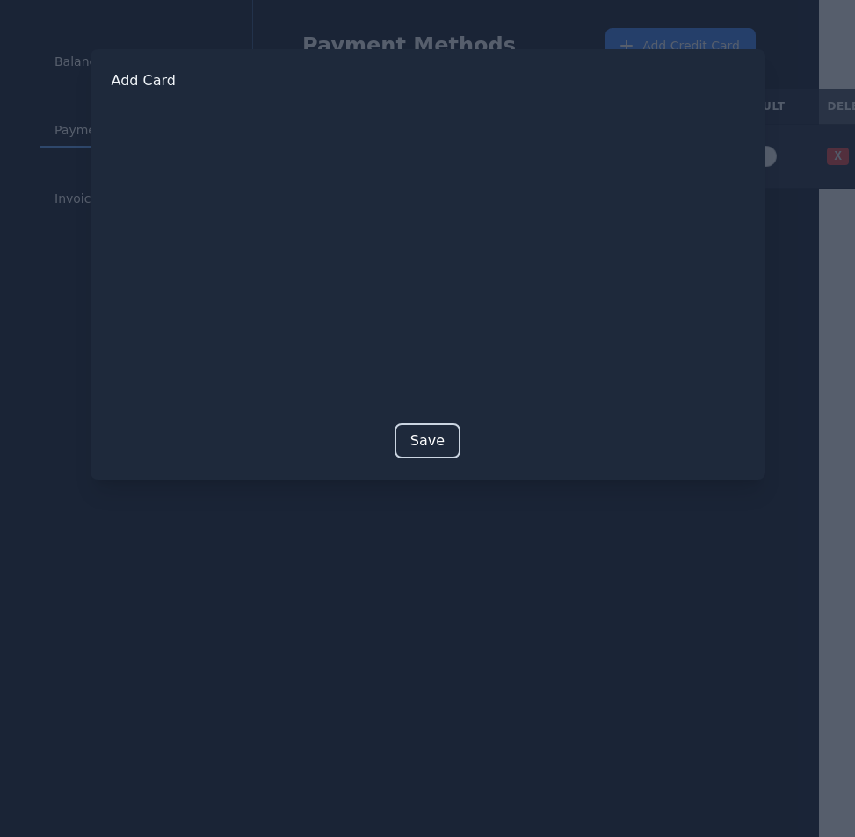
click at [432, 431] on button "Save" at bounding box center [428, 441] width 66 height 35
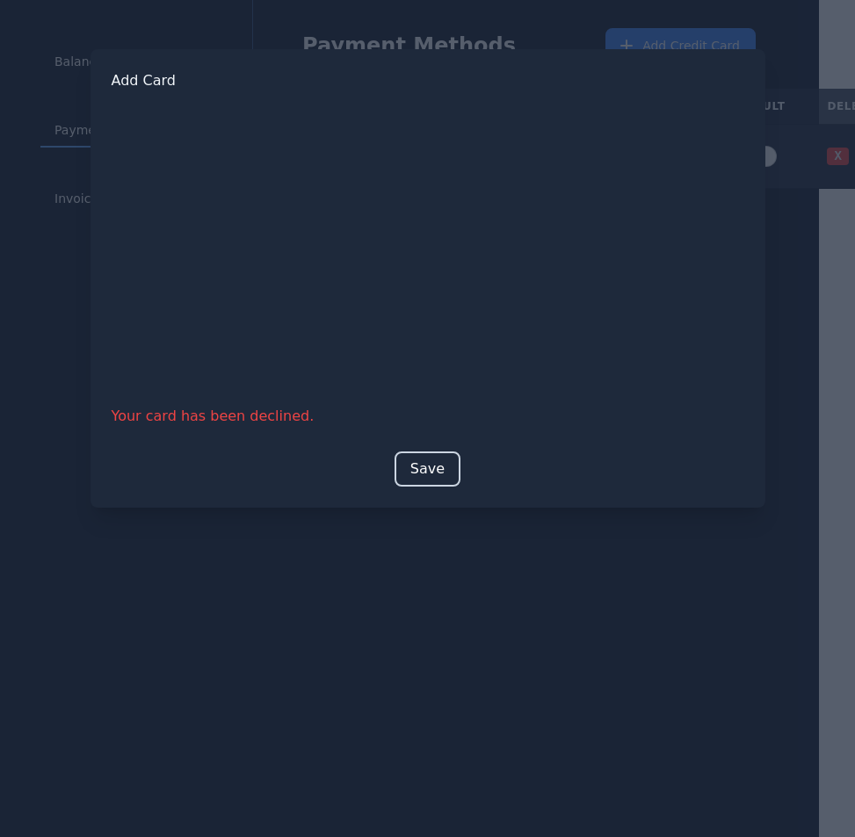
click at [419, 458] on button "Save" at bounding box center [428, 469] width 66 height 35
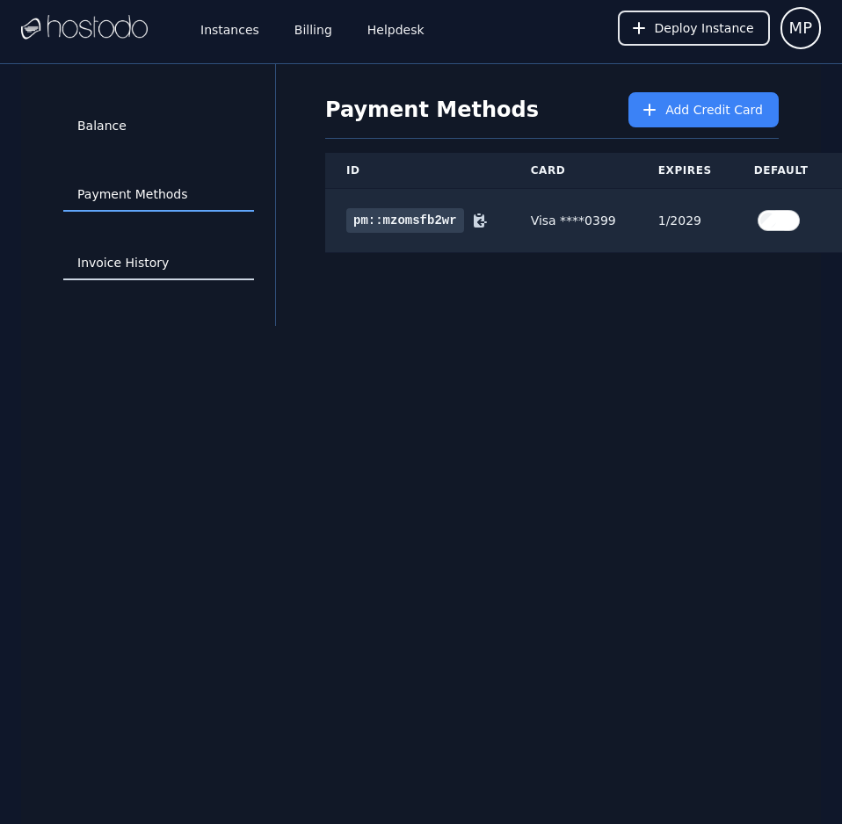
click at [180, 263] on link "Invoice History" at bounding box center [158, 263] width 191 height 33
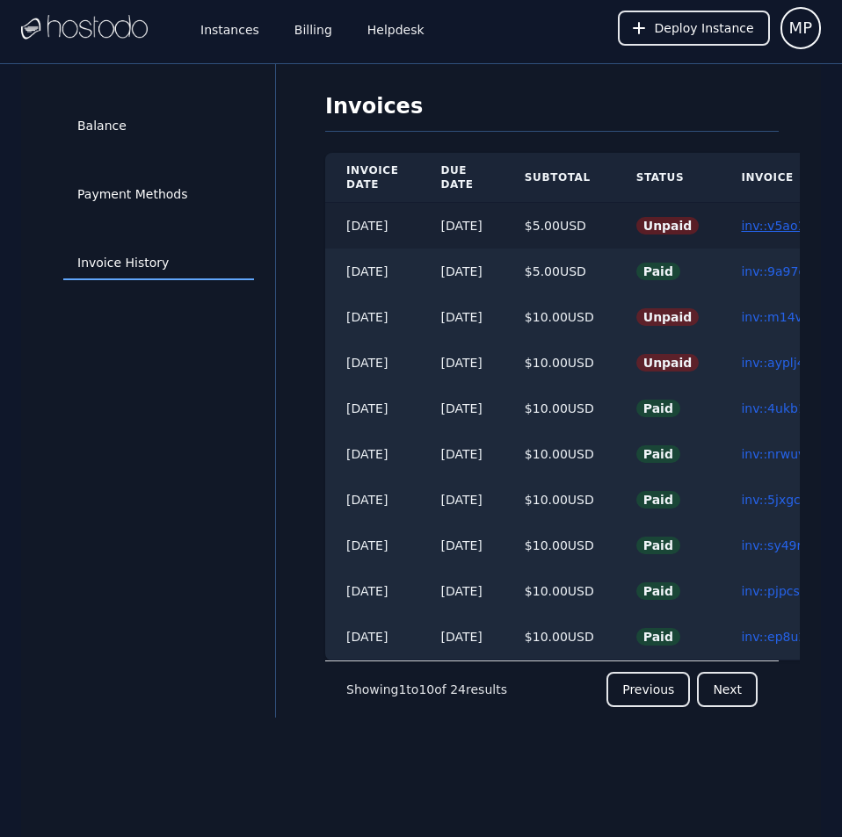
click at [782, 219] on link "inv::v5ao1j7gpl ≫" at bounding box center [794, 226] width 107 height 14
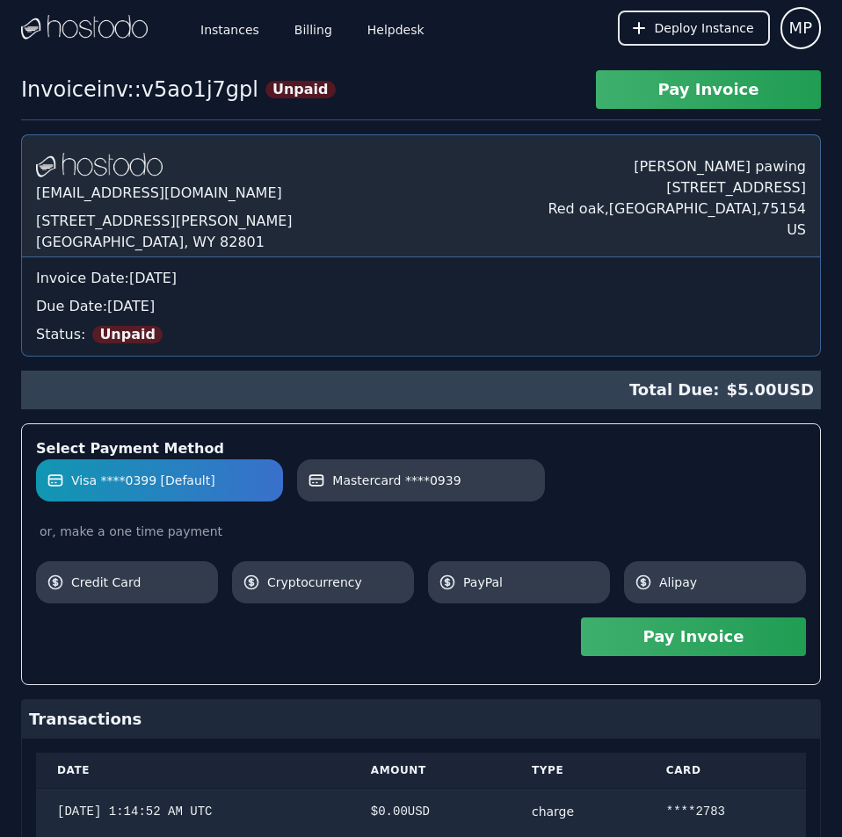
scroll to position [389, 0]
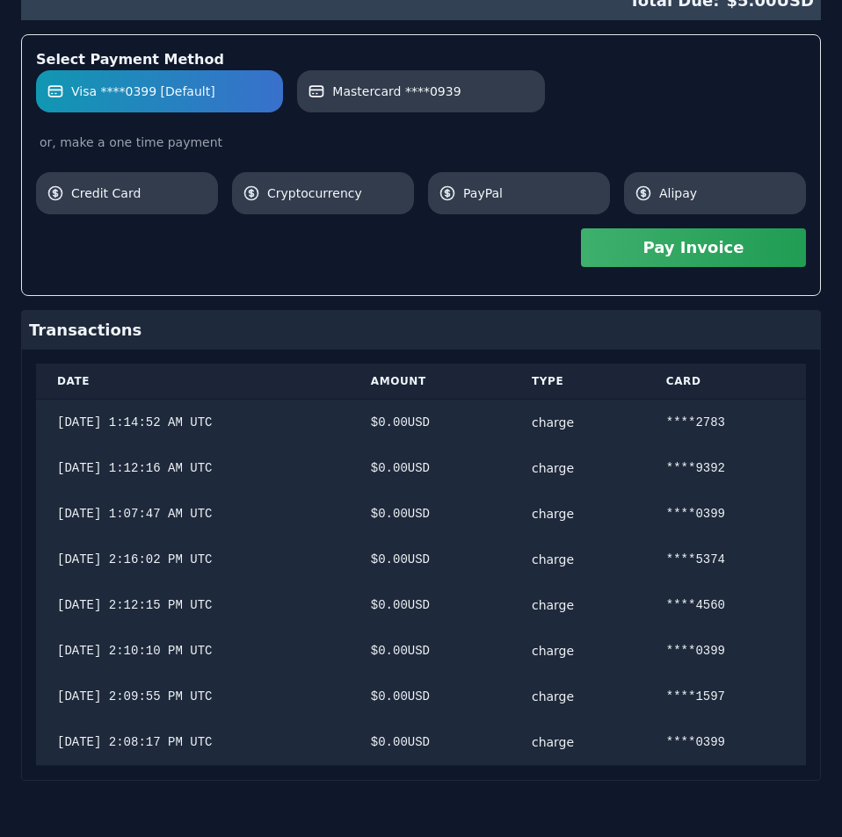
click at [782, 219] on div "[DOMAIN_NAME] [EMAIL_ADDRESS][DOMAIN_NAME] [STREET_ADDRESS][PERSON_NAME] [PERSO…" at bounding box center [421, 263] width 800 height 1036
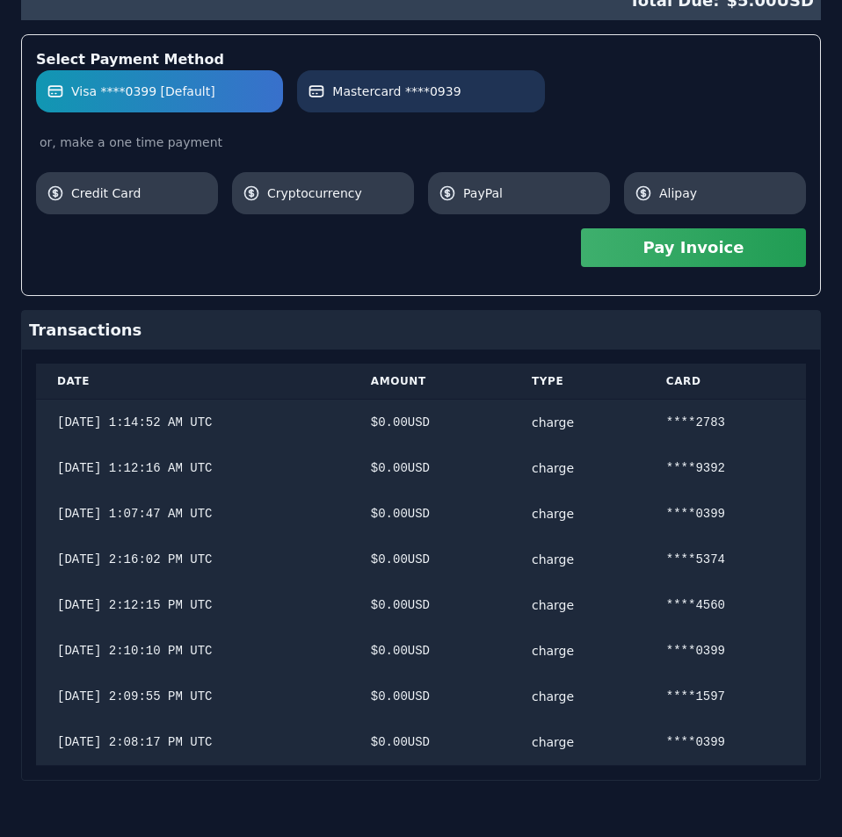
click at [442, 72] on link "Mastercard ****0939" at bounding box center [420, 91] width 247 height 42
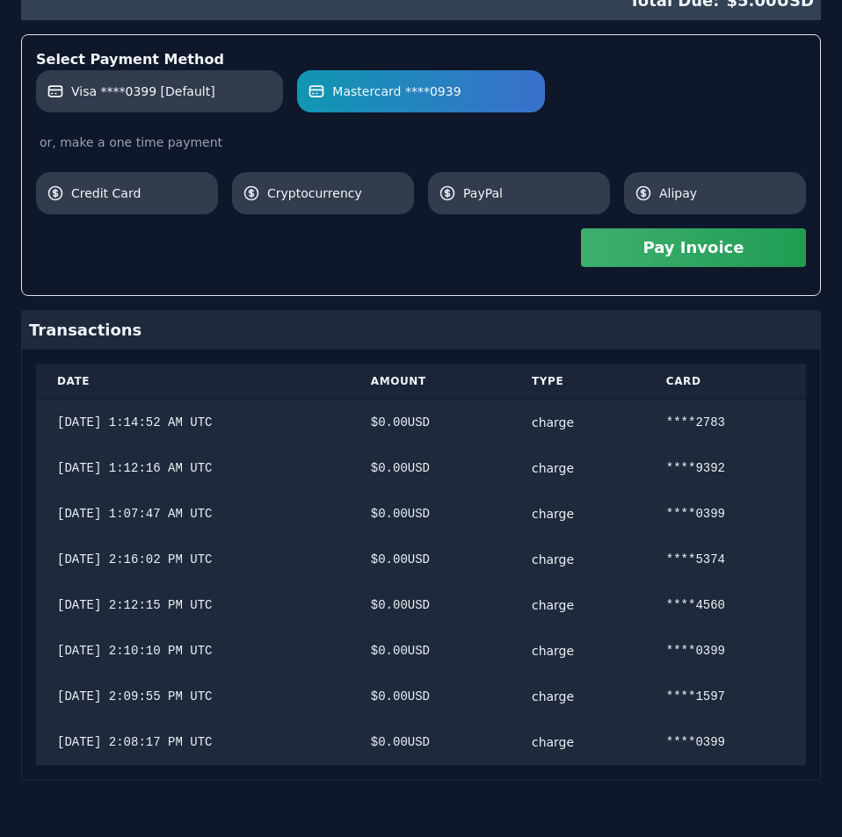
scroll to position [472, 0]
click at [643, 241] on button "Pay Invoice" at bounding box center [693, 247] width 225 height 39
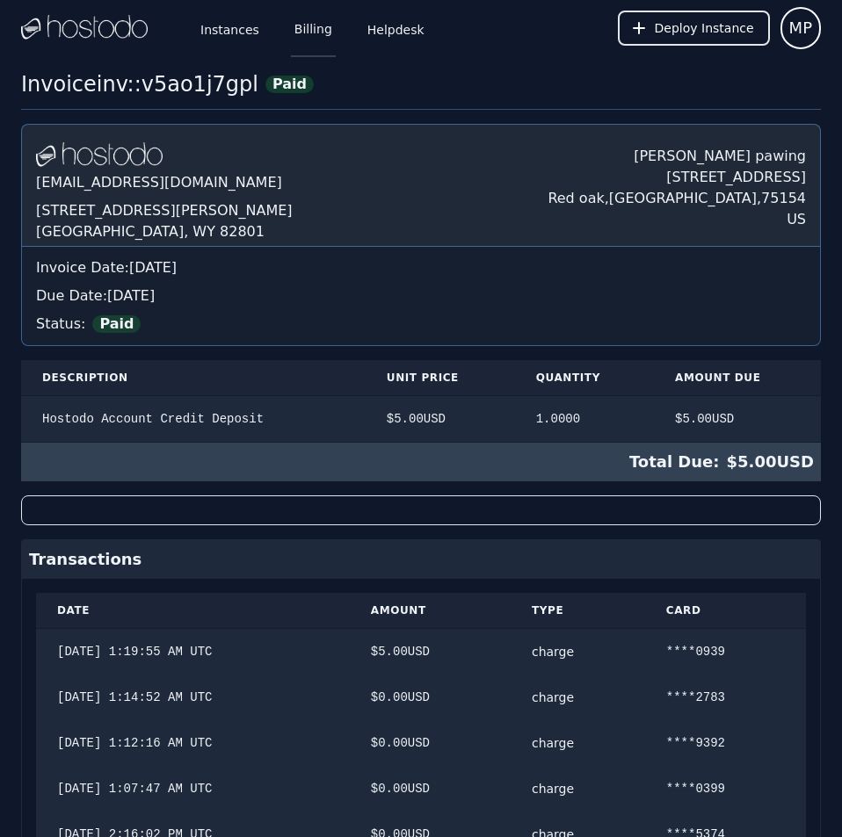
click at [300, 25] on link "Billing" at bounding box center [313, 28] width 45 height 58
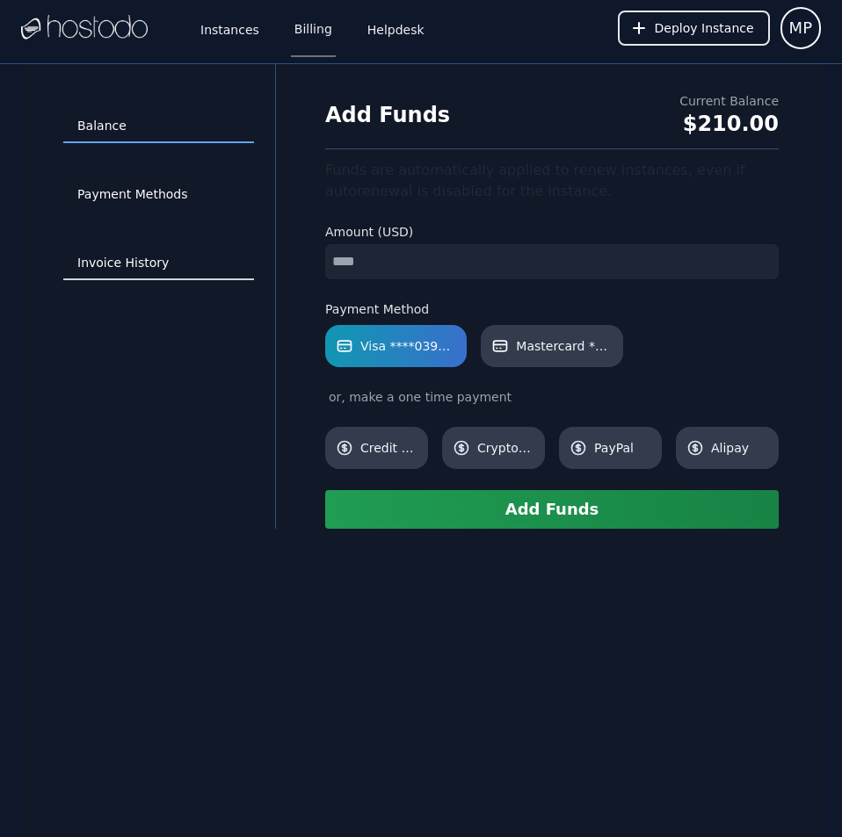
click at [125, 257] on link "Invoice History" at bounding box center [158, 263] width 191 height 33
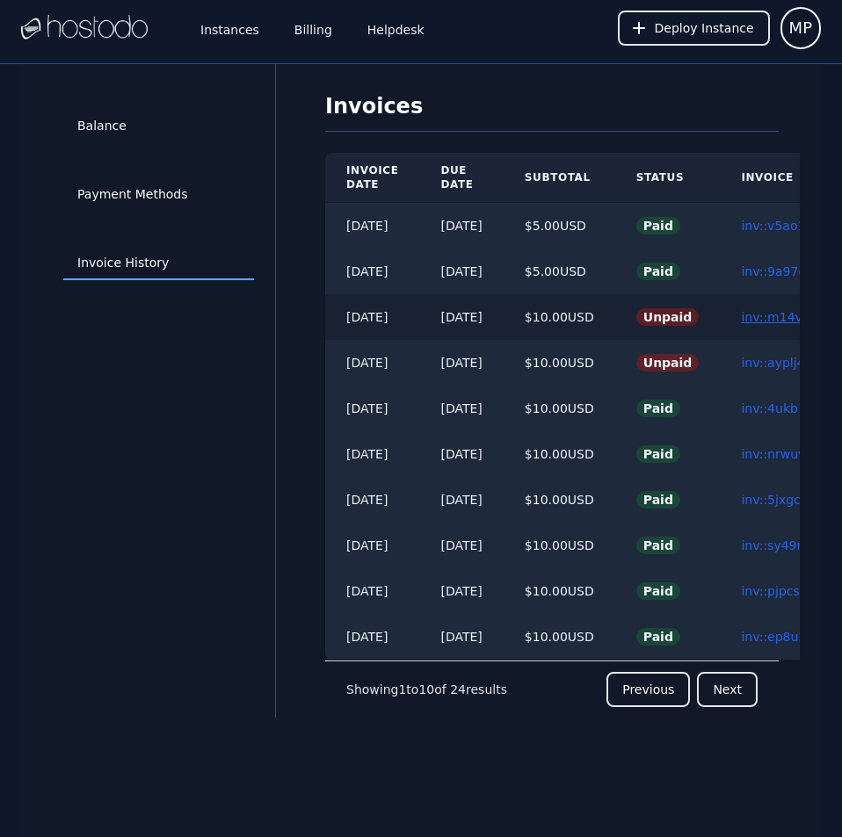
click at [771, 313] on link "inv::m14vhd574m ≫" at bounding box center [803, 317] width 125 height 14
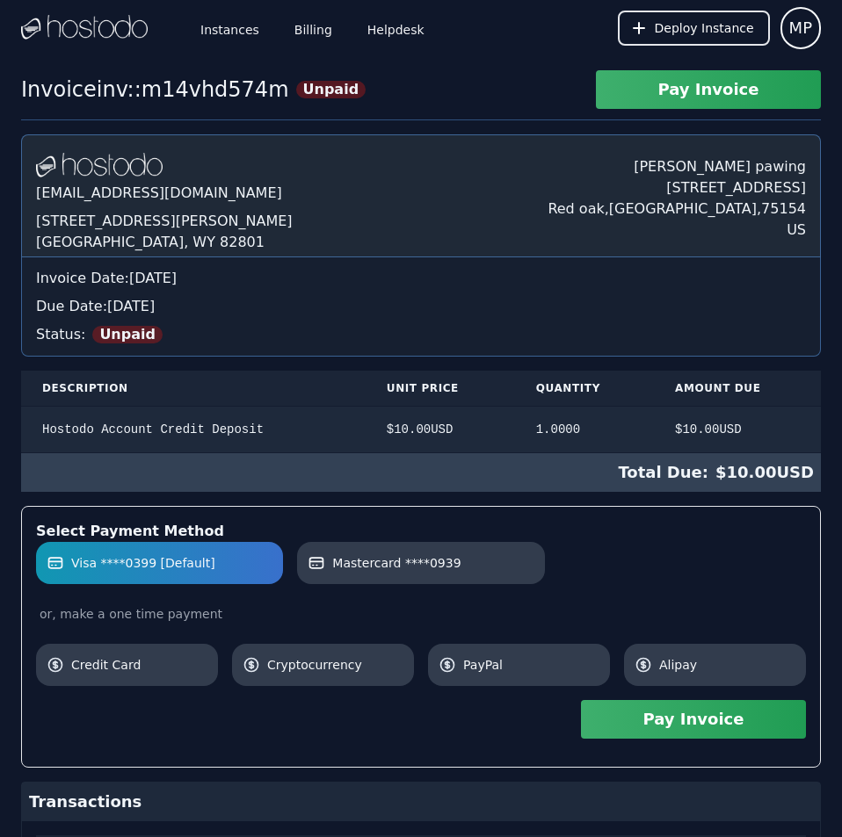
scroll to position [198, 0]
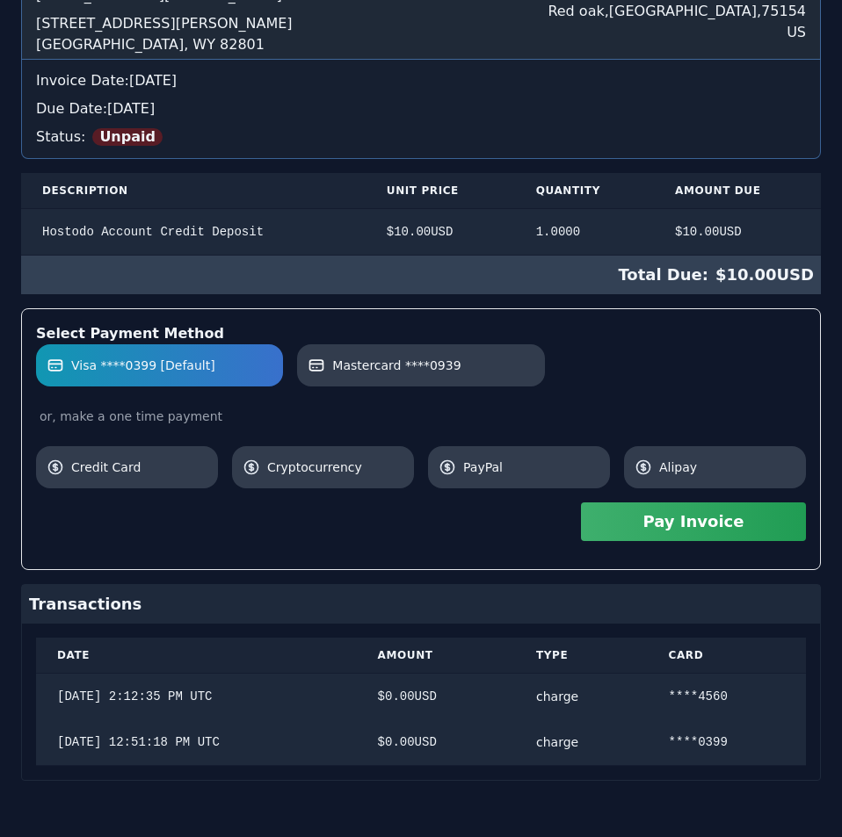
click at [629, 342] on div "[DOMAIN_NAME] [EMAIL_ADDRESS][DOMAIN_NAME] [STREET_ADDRESS][PERSON_NAME] [PERSO…" at bounding box center [421, 359] width 800 height 844
click at [460, 353] on link "Mastercard ****0939" at bounding box center [420, 365] width 247 height 42
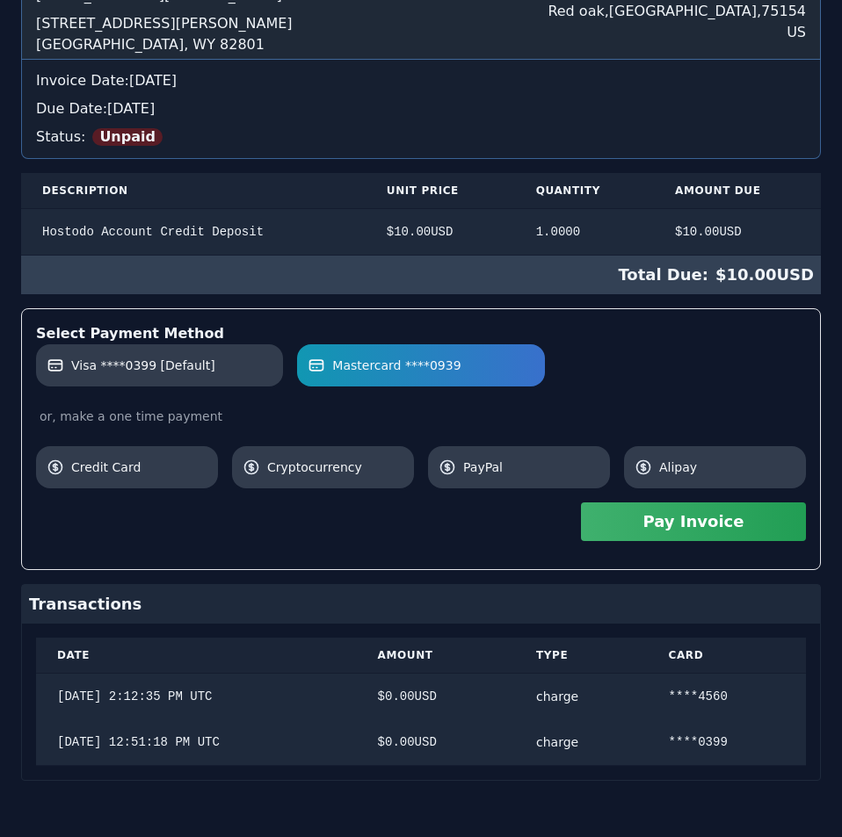
click at [651, 517] on button "Pay Invoice" at bounding box center [693, 522] width 225 height 39
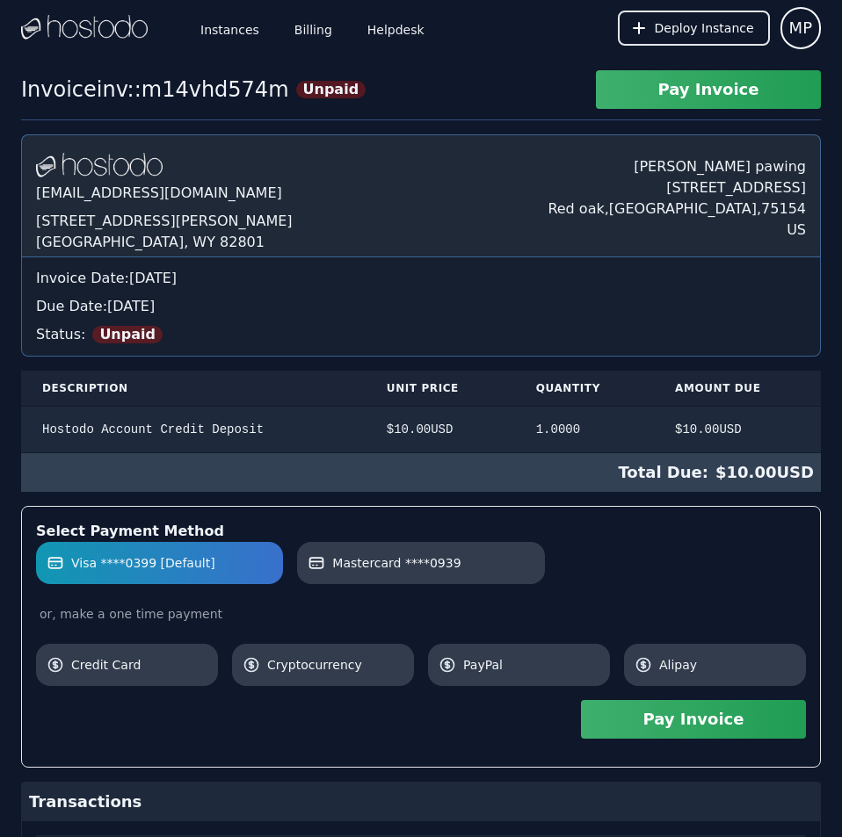
scroll to position [198, 0]
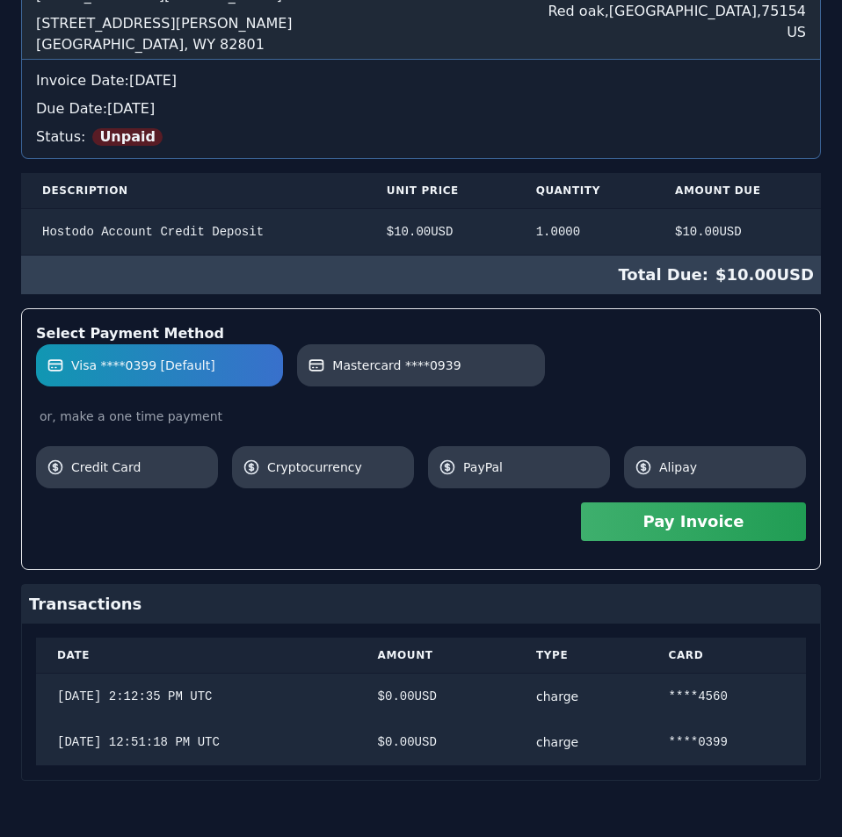
click at [429, 230] on div "Hostodo.com contact@hostodo.com 30 N Gould St, Ste N Sheridan, WY 82801 Martin …" at bounding box center [421, 359] width 800 height 844
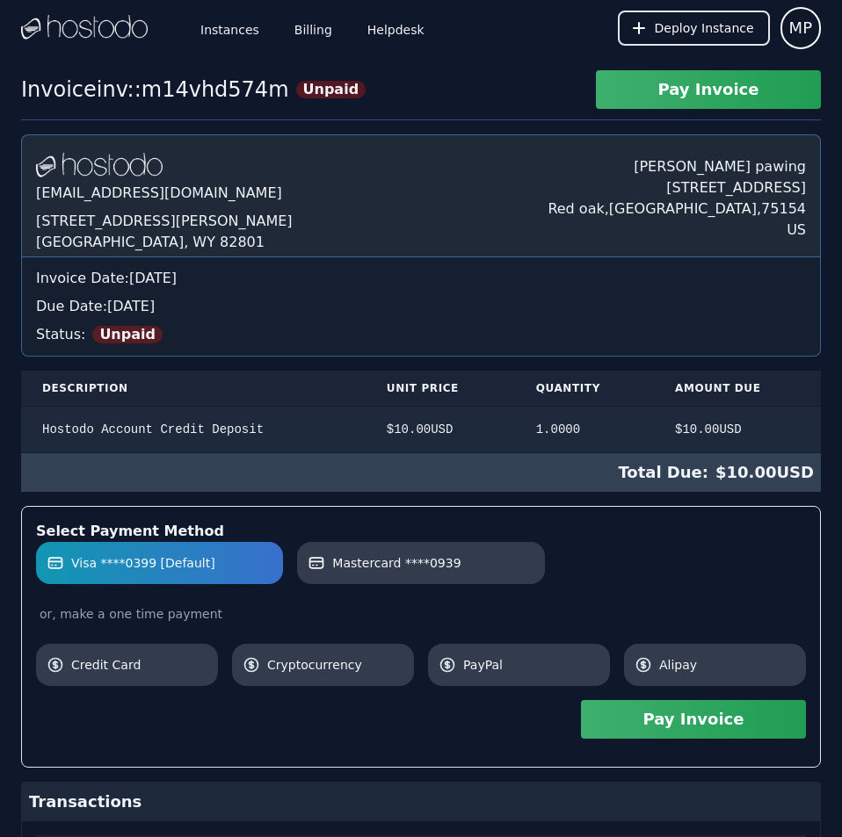
click at [429, 230] on div "Hostodo.com contact@hostodo.com 30 N Gould St, Ste N Sheridan, WY 82801 Martin …" at bounding box center [421, 556] width 800 height 844
click at [308, 26] on link "Billing" at bounding box center [313, 28] width 45 height 58
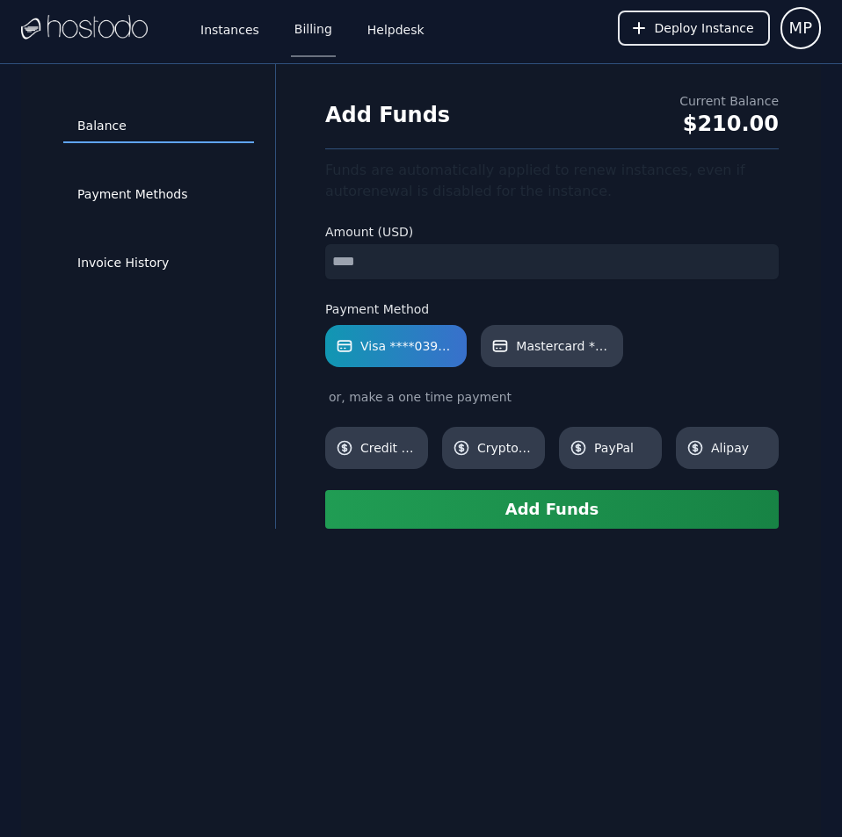
click at [411, 265] on input "number" at bounding box center [551, 261] width 453 height 35
type input "*"
click at [560, 342] on span "Mastercard ****0939" at bounding box center [564, 346] width 96 height 18
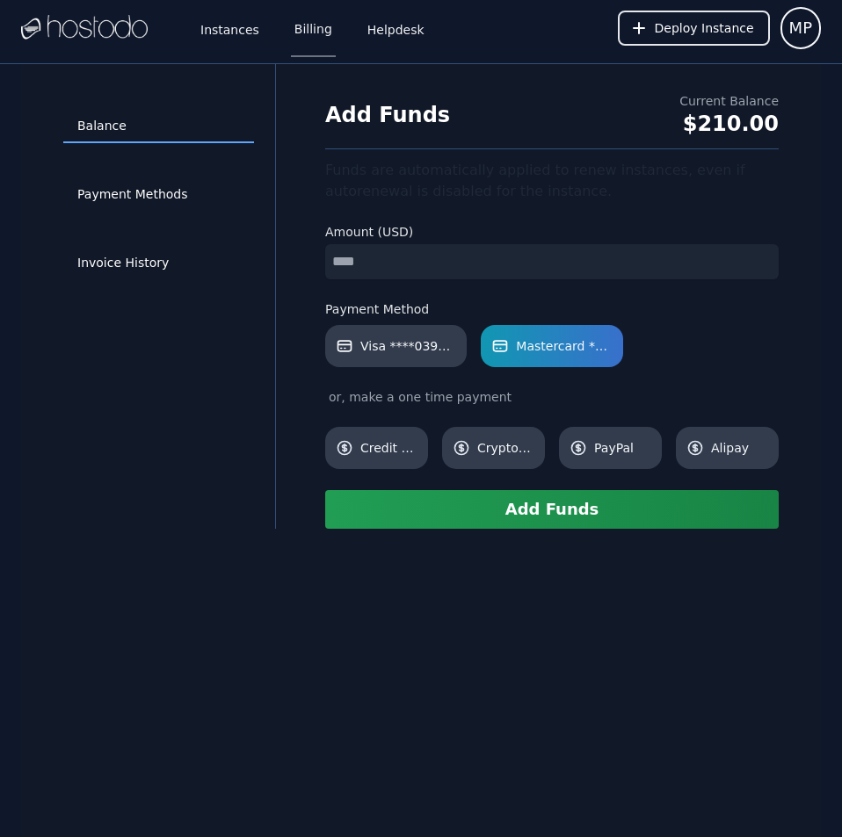
click at [561, 503] on button "Add Funds" at bounding box center [551, 509] width 453 height 39
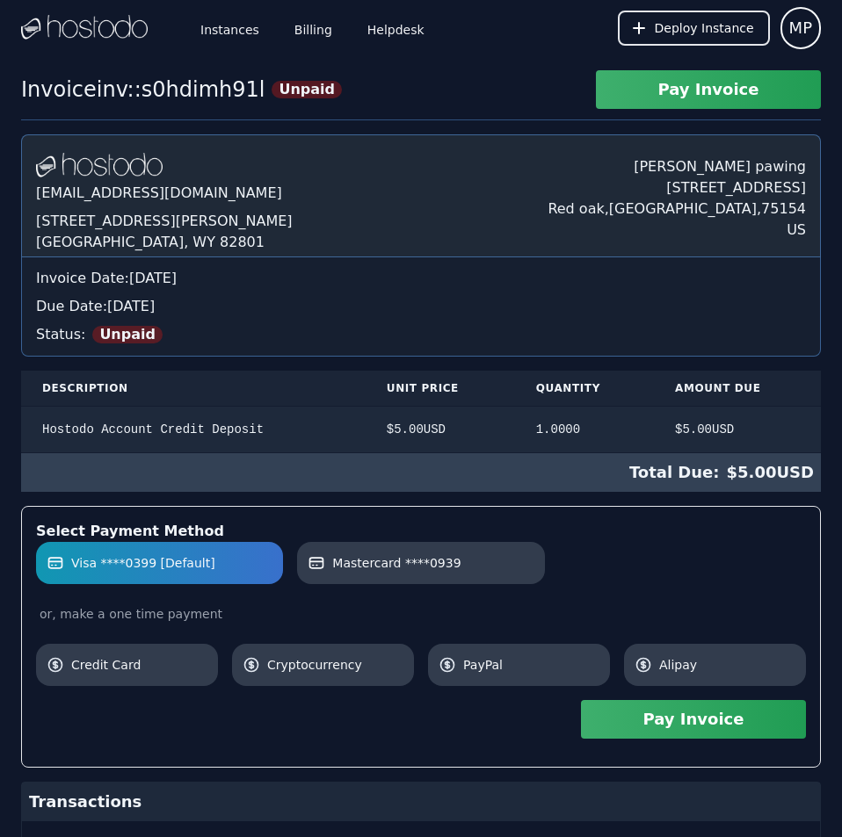
scroll to position [133, 0]
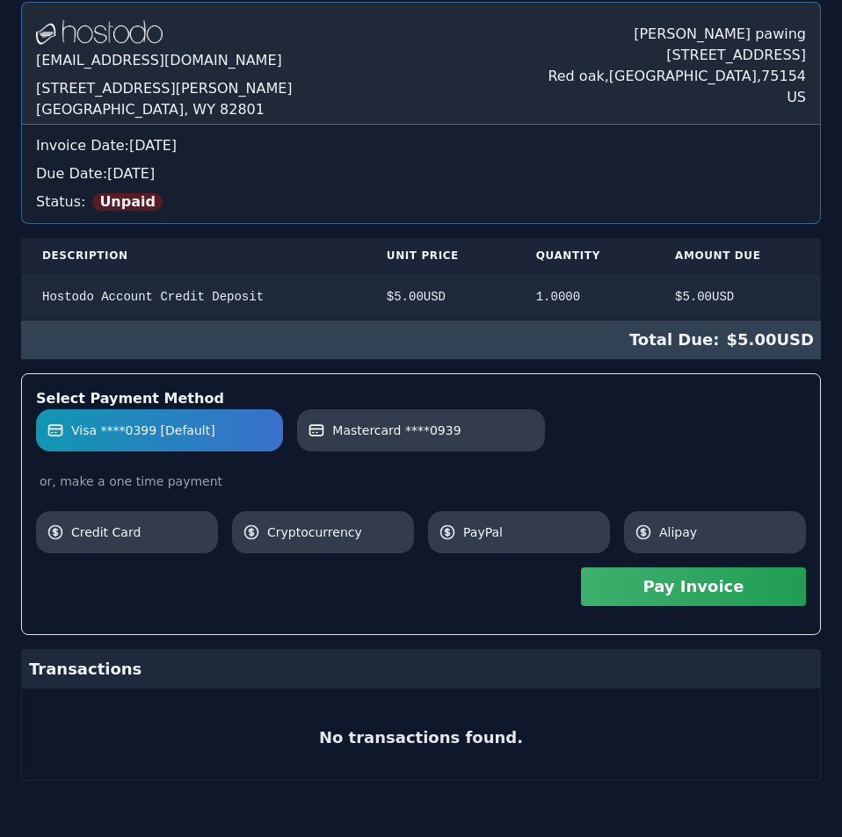
click at [645, 595] on div "Select Payment Method Visa ****0399 [Default] Mastercard ****0939 or, make a on…" at bounding box center [421, 504] width 770 height 232
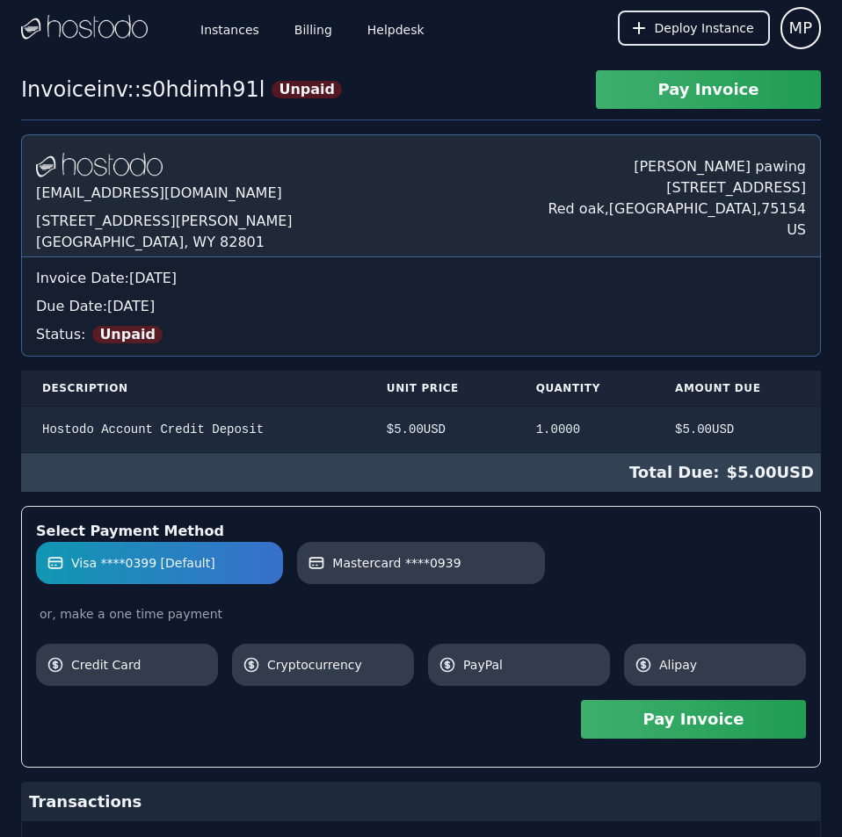
click at [426, 177] on div "[DOMAIN_NAME] [EMAIL_ADDRESS][DOMAIN_NAME] [STREET_ADDRESS][PERSON_NAME] [PERSO…" at bounding box center [421, 523] width 800 height 779
click at [313, 26] on link "Billing" at bounding box center [313, 28] width 45 height 58
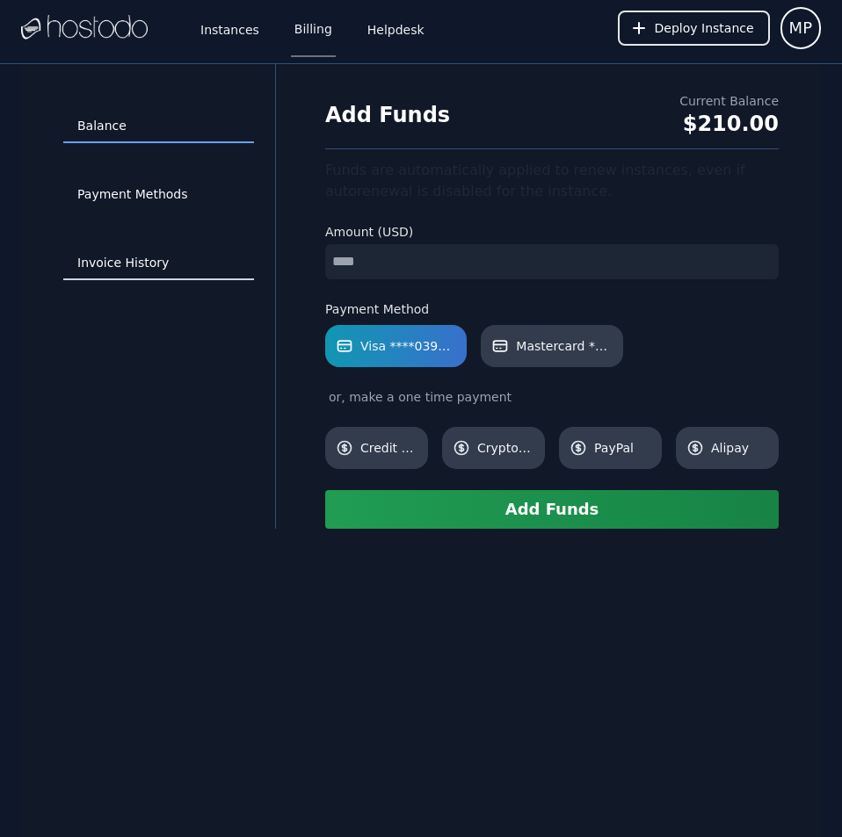
click at [142, 255] on link "Invoice History" at bounding box center [158, 263] width 191 height 33
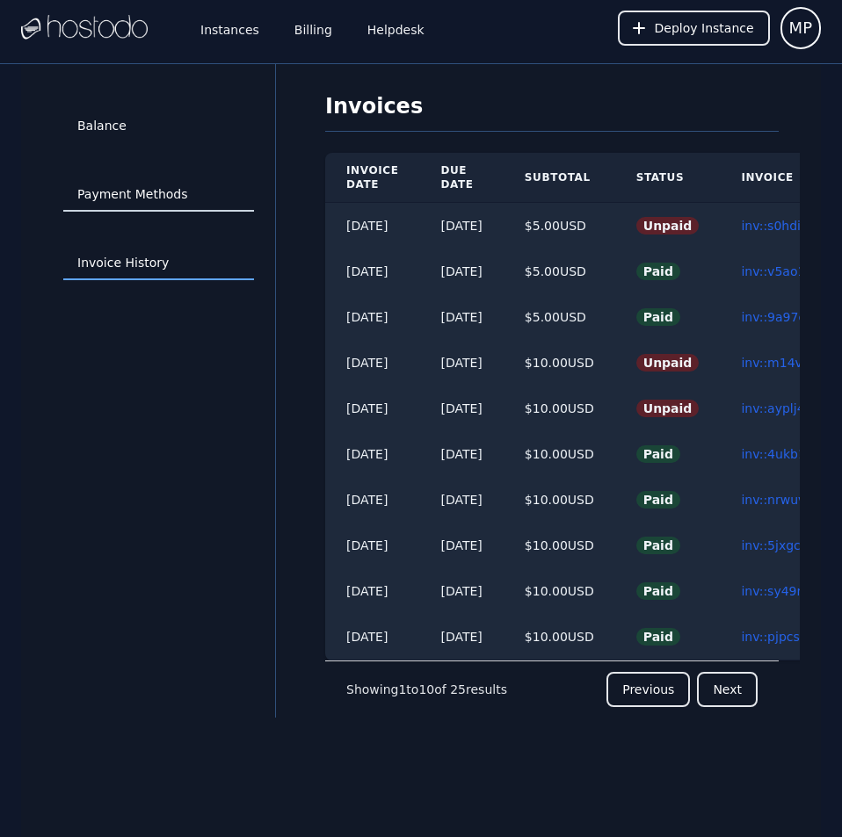
click at [149, 180] on link "Payment Methods" at bounding box center [158, 194] width 191 height 33
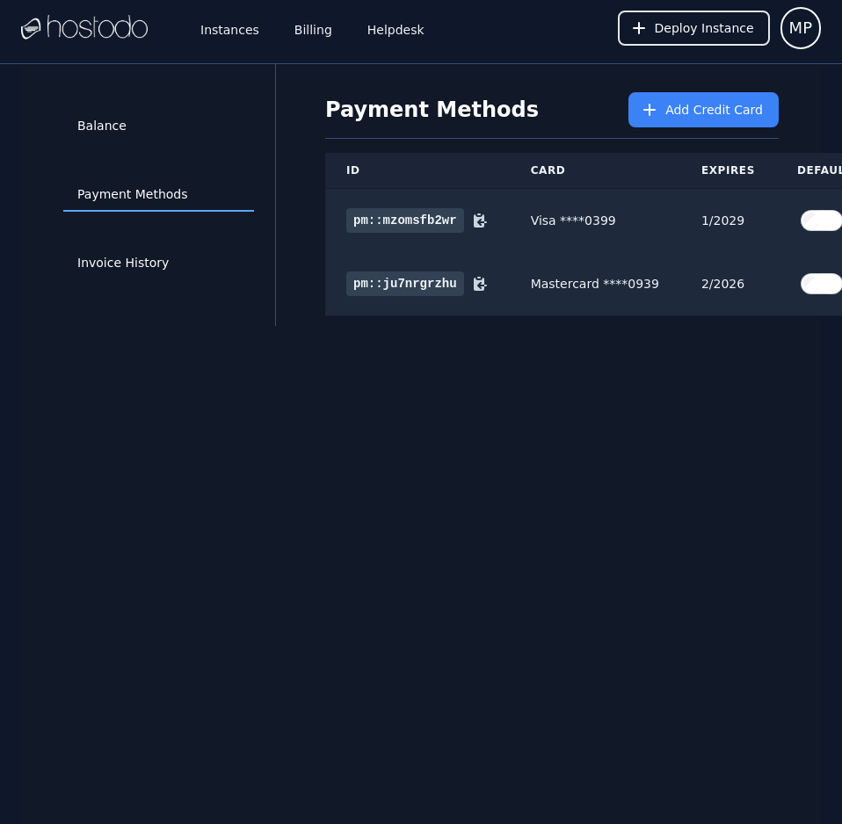
click at [712, 452] on div "Balance Payment Methods Invoice History Payment Methods Add Credit Card ID Card…" at bounding box center [421, 476] width 800 height 824
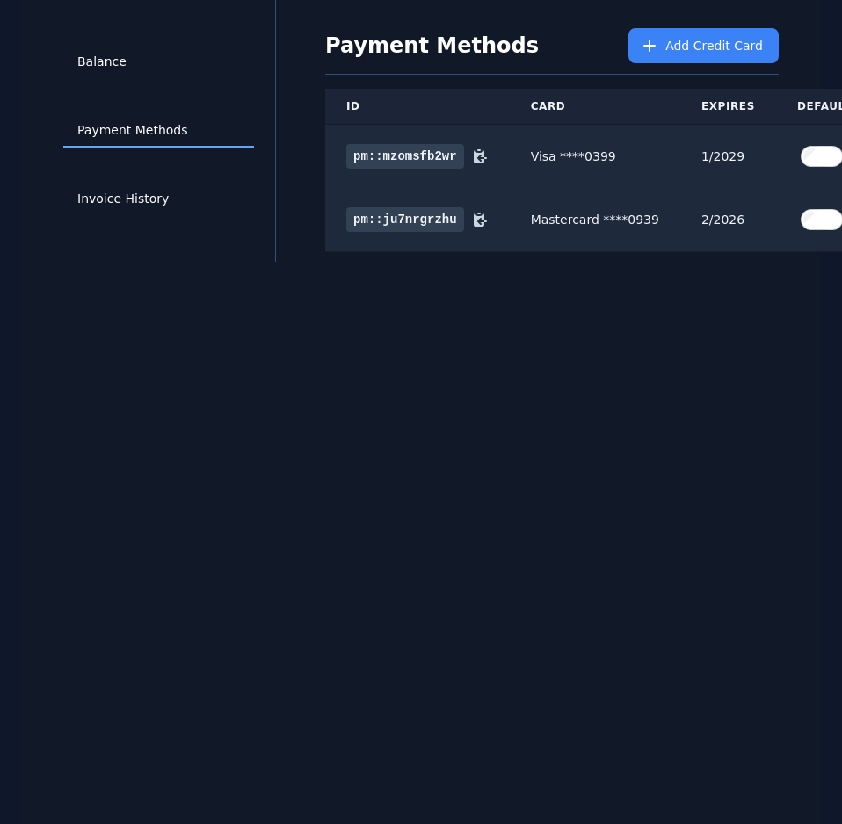
scroll to position [77, 76]
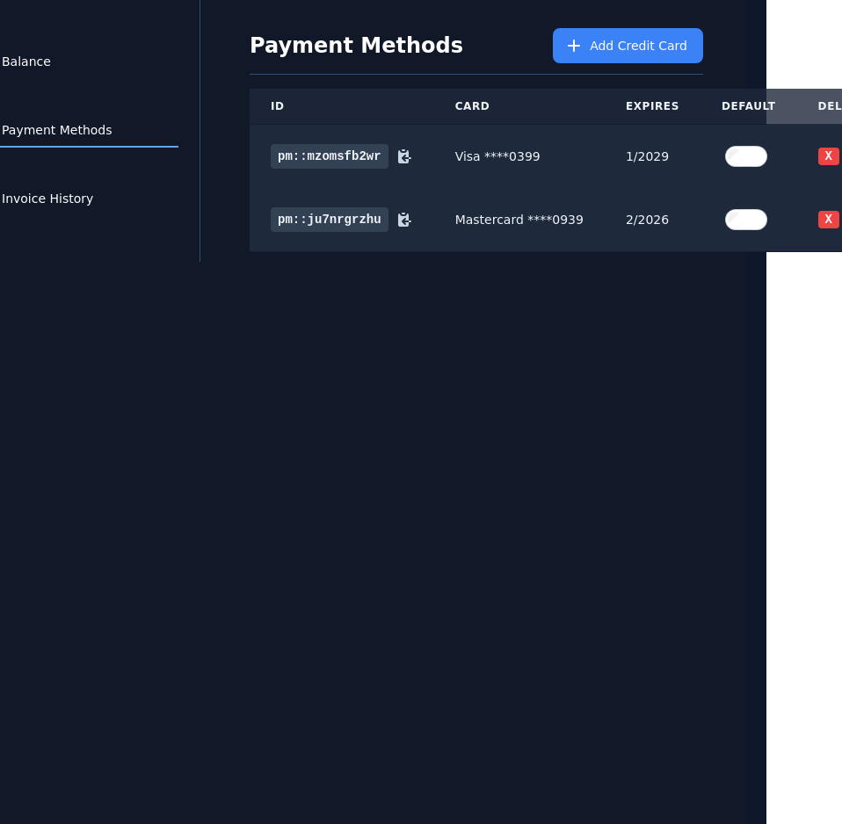
click at [712, 452] on div "Balance Payment Methods Invoice History Payment Methods Add Credit Card ID Card…" at bounding box center [346, 412] width 800 height 824
click at [818, 211] on button "X" at bounding box center [828, 220] width 21 height 18
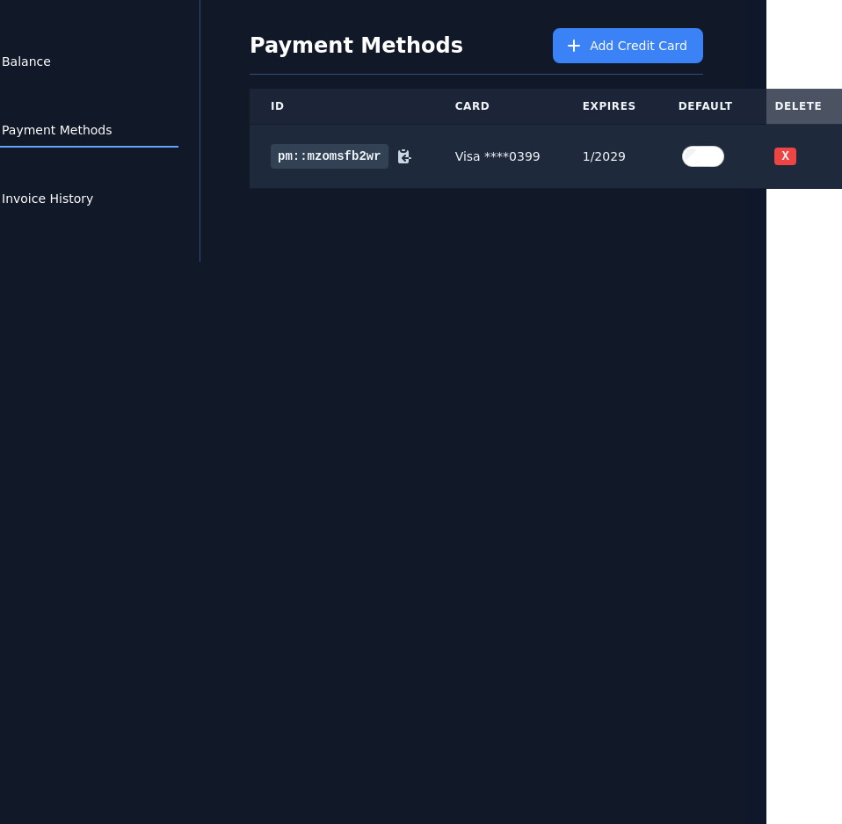
scroll to position [77, 36]
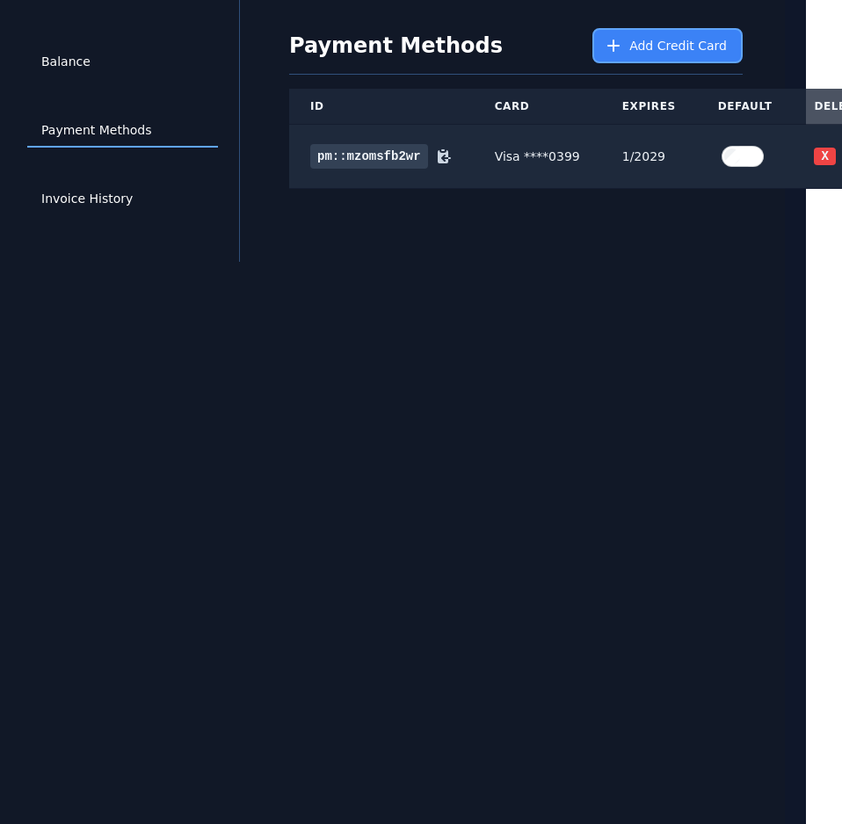
click at [636, 28] on button "Add Credit Card" at bounding box center [667, 45] width 150 height 35
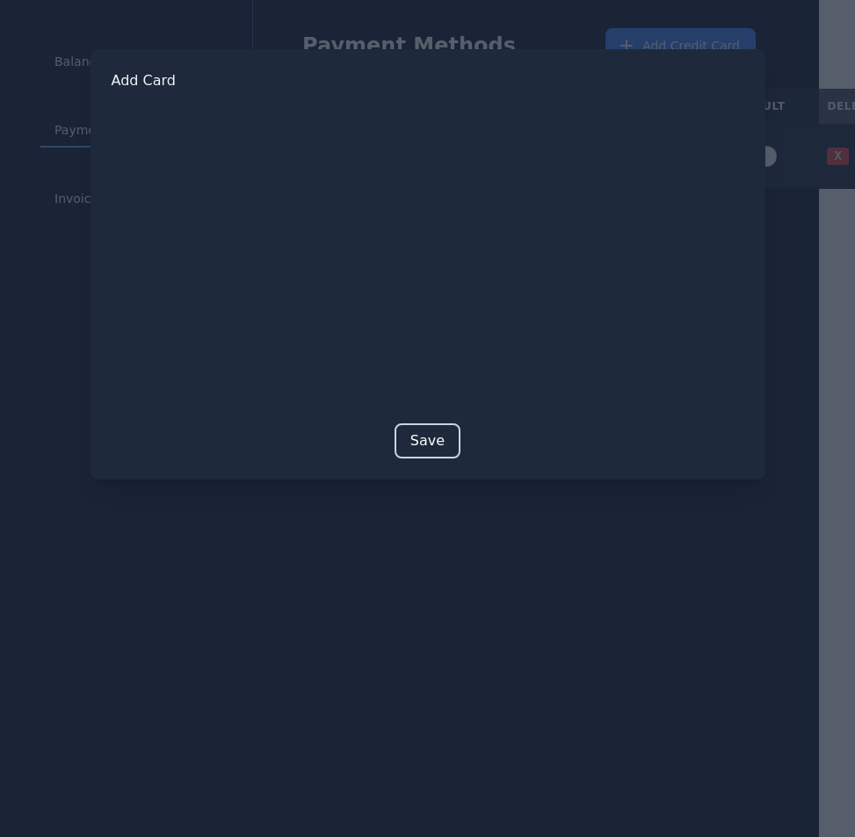
click at [435, 431] on button "Save" at bounding box center [428, 441] width 66 height 35
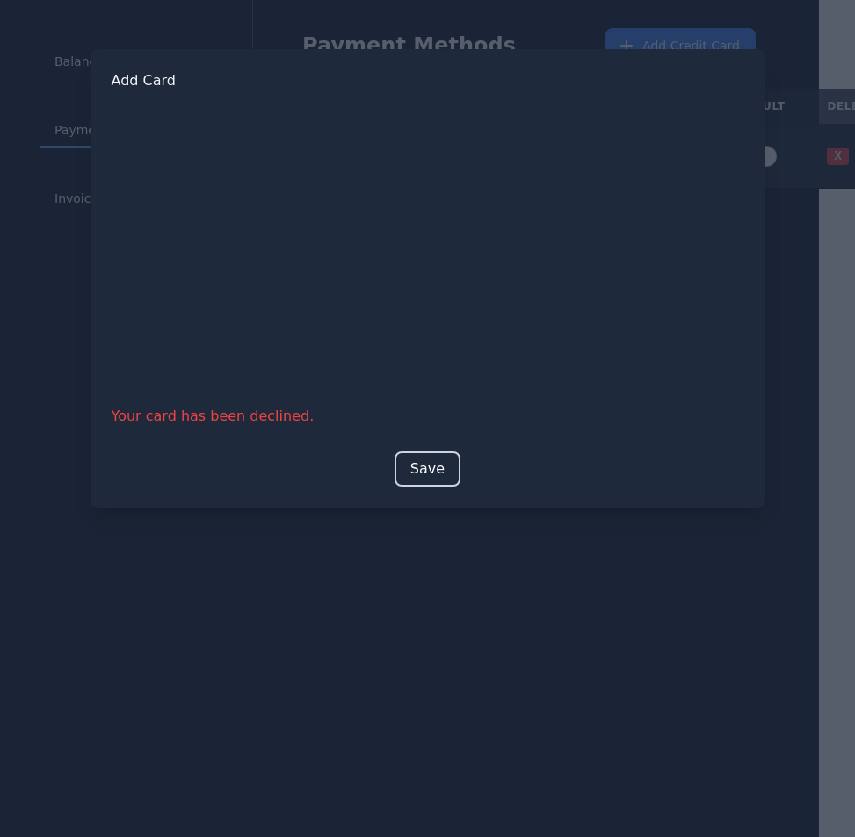
click at [422, 462] on button "Save" at bounding box center [428, 469] width 66 height 35
click at [420, 460] on button "Save" at bounding box center [428, 469] width 66 height 35
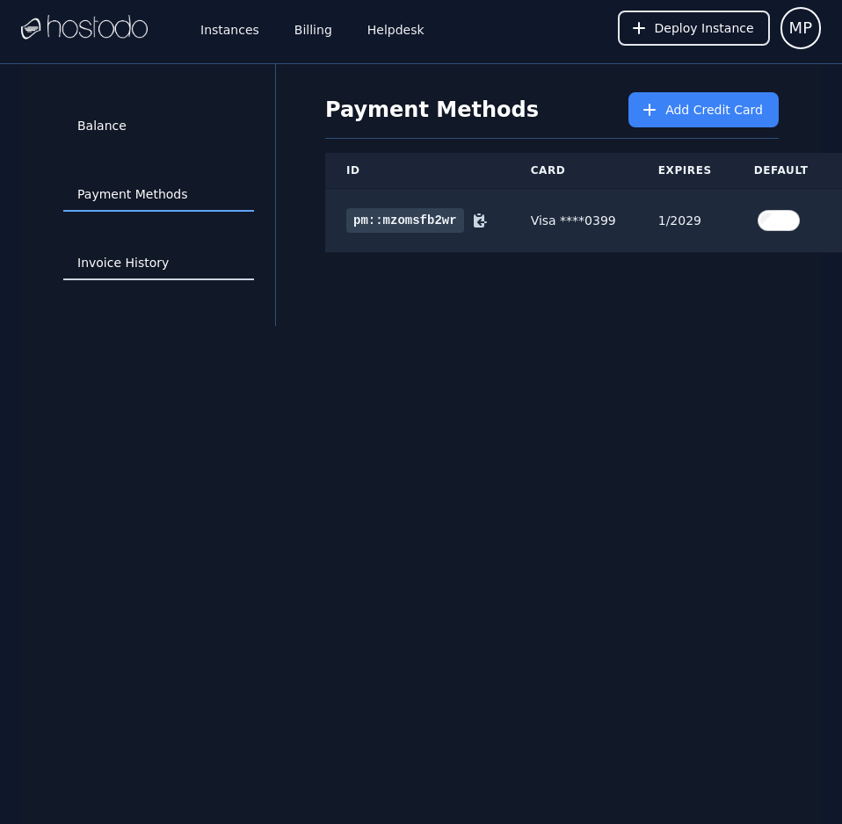
click at [150, 261] on link "Invoice History" at bounding box center [158, 263] width 191 height 33
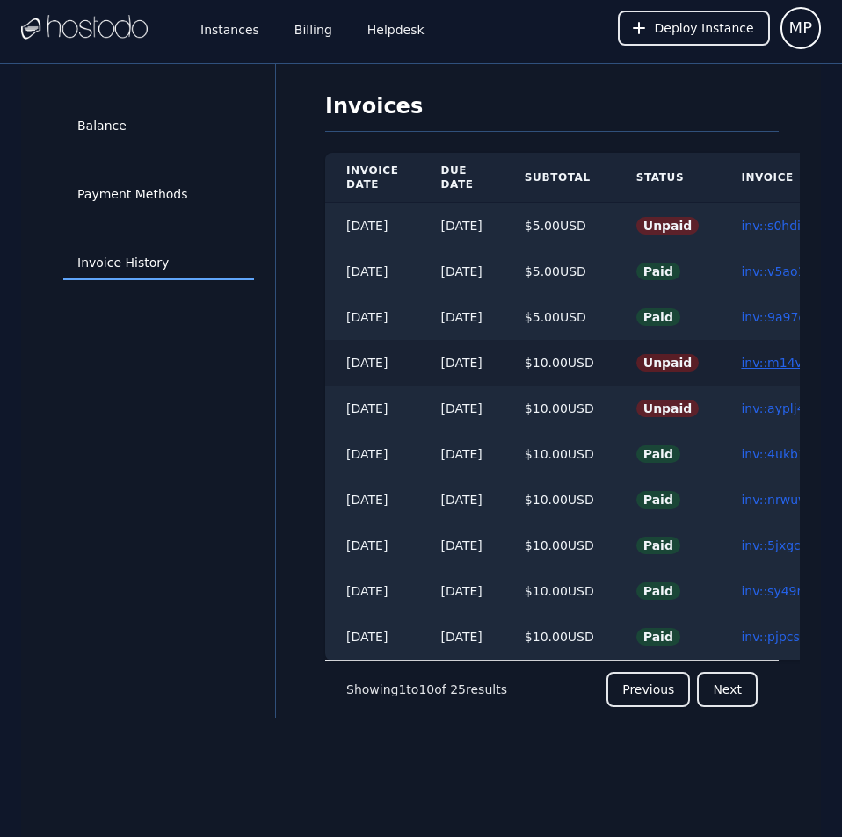
click at [777, 361] on link "inv::m14vhd574m ≫" at bounding box center [803, 363] width 125 height 14
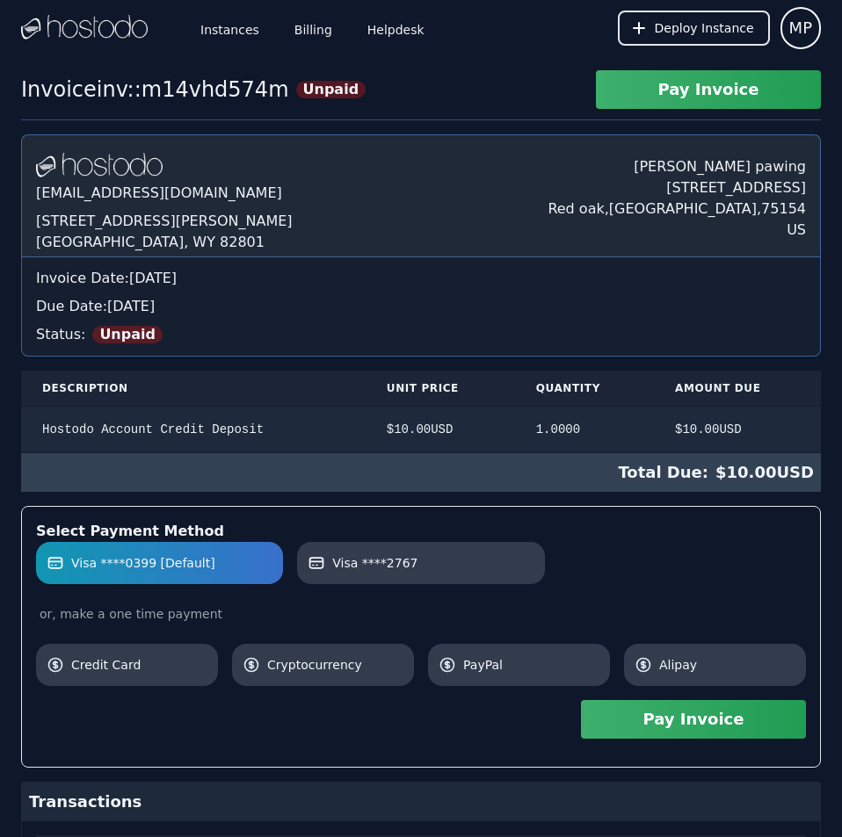
scroll to position [198, 0]
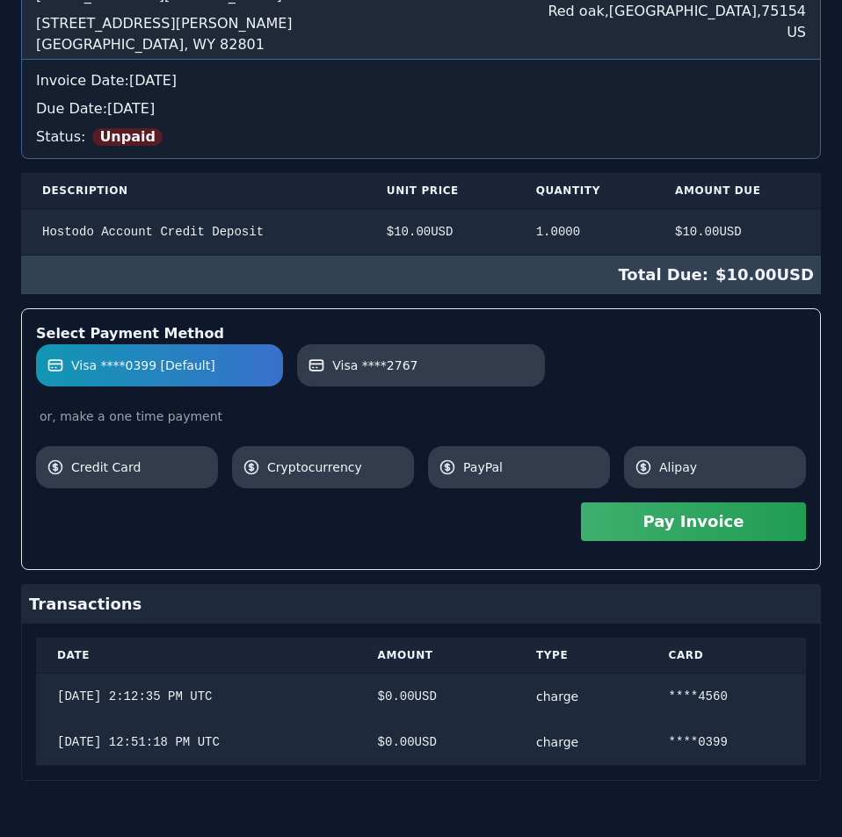
click at [777, 361] on div "Hostodo.com contact@hostodo.com 30 N Gould St, Ste N Sheridan, WY 82801 Martin …" at bounding box center [421, 359] width 800 height 844
click at [469, 358] on label "Visa ****2767" at bounding box center [421, 366] width 226 height 18
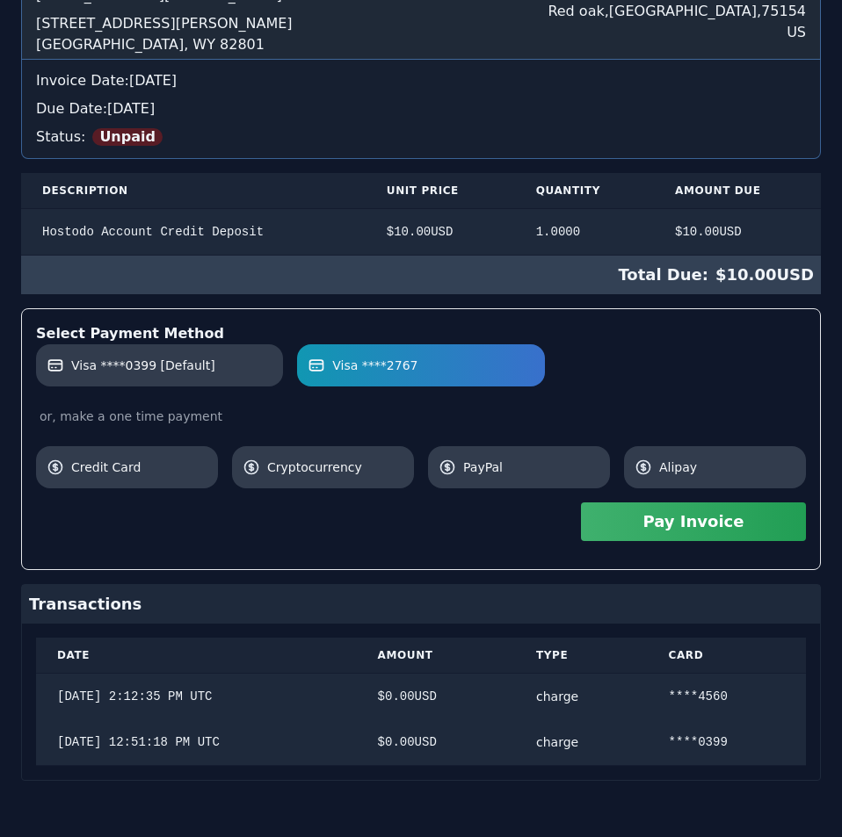
click at [655, 524] on button "Pay Invoice" at bounding box center [693, 522] width 225 height 39
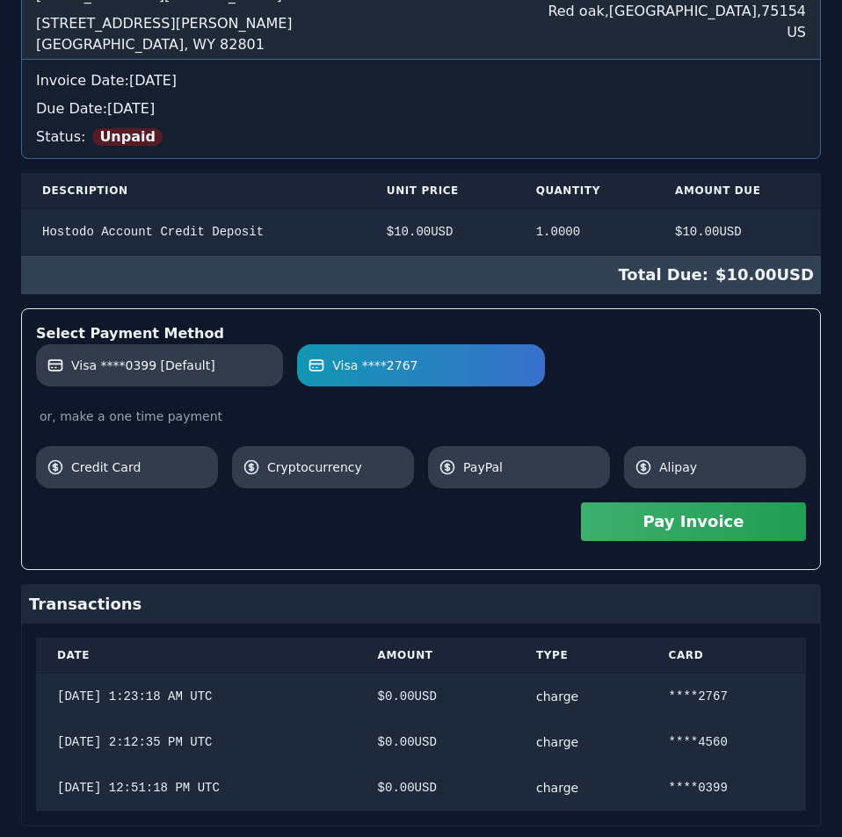
scroll to position [0, 0]
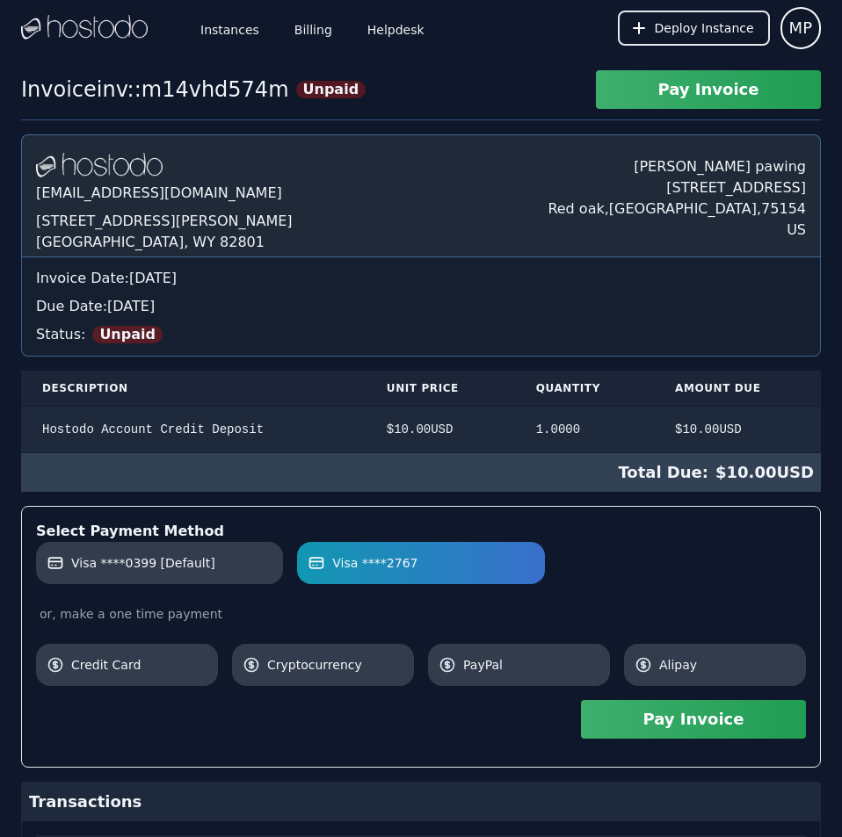
click at [571, 124] on div "Invoice inv::m14vhd574m Unpaid Pay Invoice Hostodo.com contact@hostodo.com 30 N…" at bounding box center [421, 575] width 842 height 1010
click at [276, 15] on div "Instances Billing Helpdesk Deploy Instance MP Instances SSH Keys Billing Helpde…" at bounding box center [421, 540] width 842 height 1081
click at [294, 30] on link "Billing" at bounding box center [313, 28] width 45 height 58
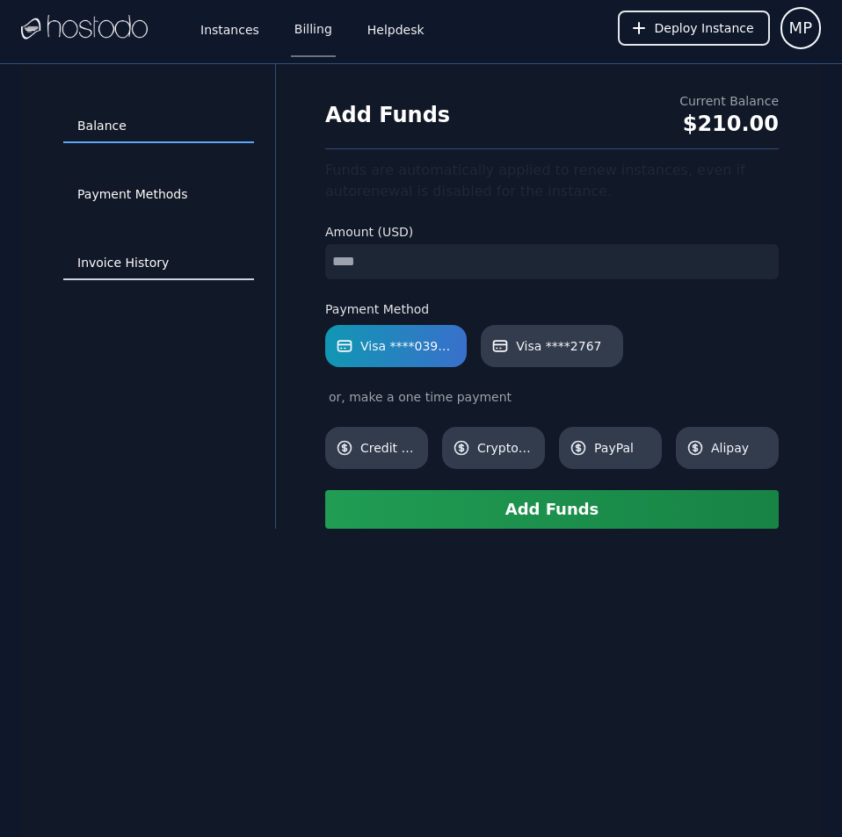
click at [133, 264] on link "Invoice History" at bounding box center [158, 263] width 191 height 33
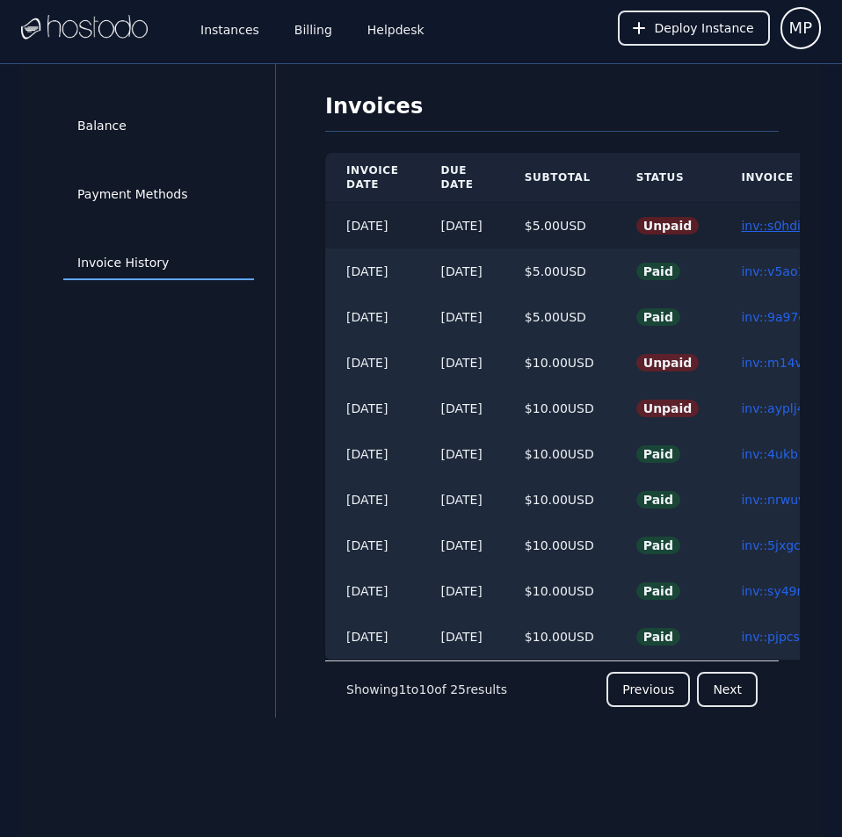
click at [783, 221] on link "inv::s0hdimh91l ≫" at bounding box center [796, 226] width 111 height 14
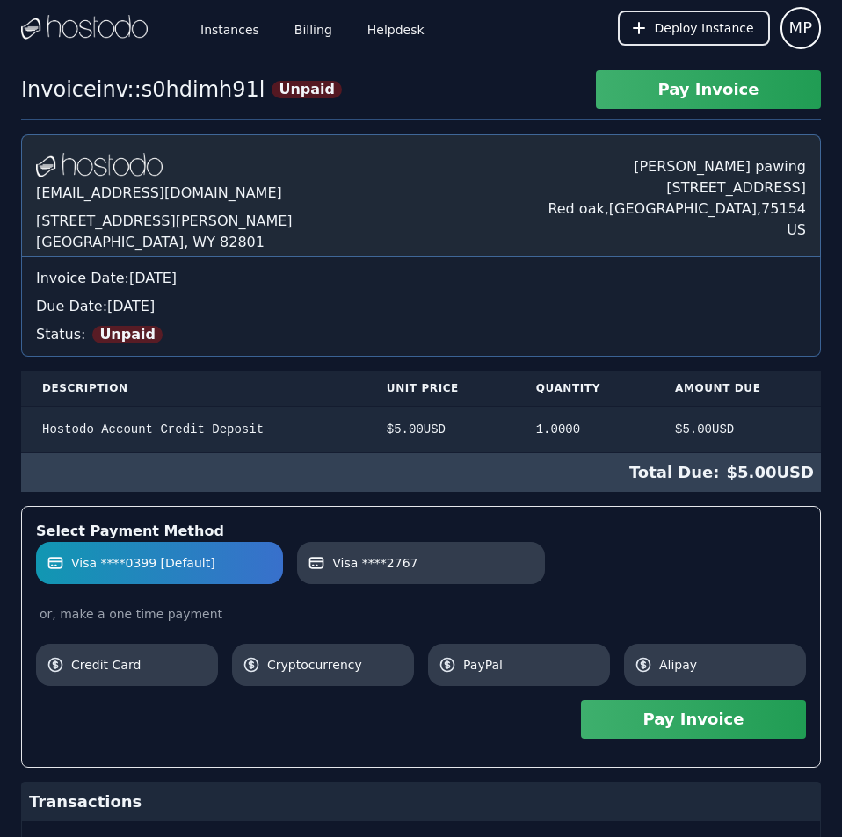
scroll to position [133, 0]
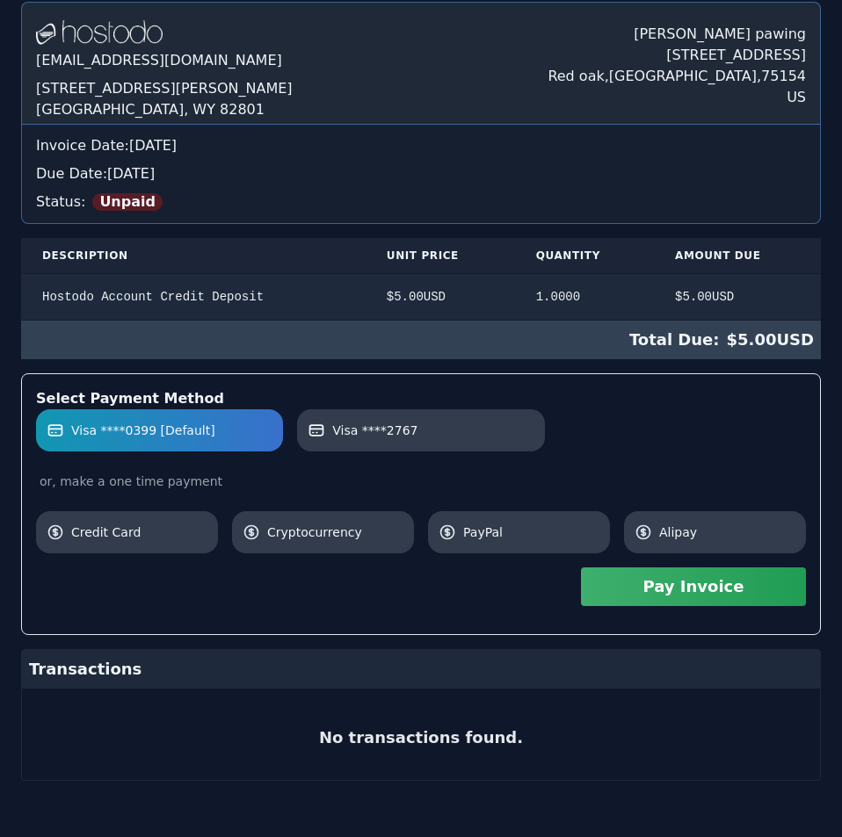
click at [783, 221] on div "[DOMAIN_NAME] [EMAIL_ADDRESS][DOMAIN_NAME] [STREET_ADDRESS][PERSON_NAME] [PERSO…" at bounding box center [421, 391] width 800 height 779
click at [424, 427] on label "Visa ****2767" at bounding box center [421, 431] width 226 height 18
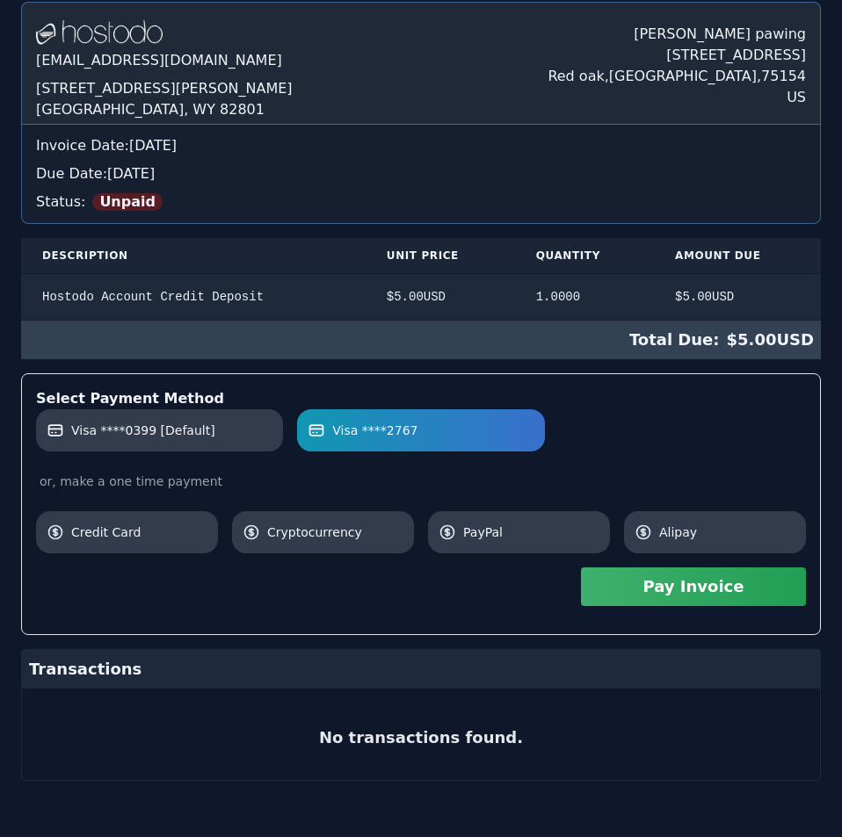
click at [654, 586] on button "Pay Invoice" at bounding box center [693, 587] width 225 height 39
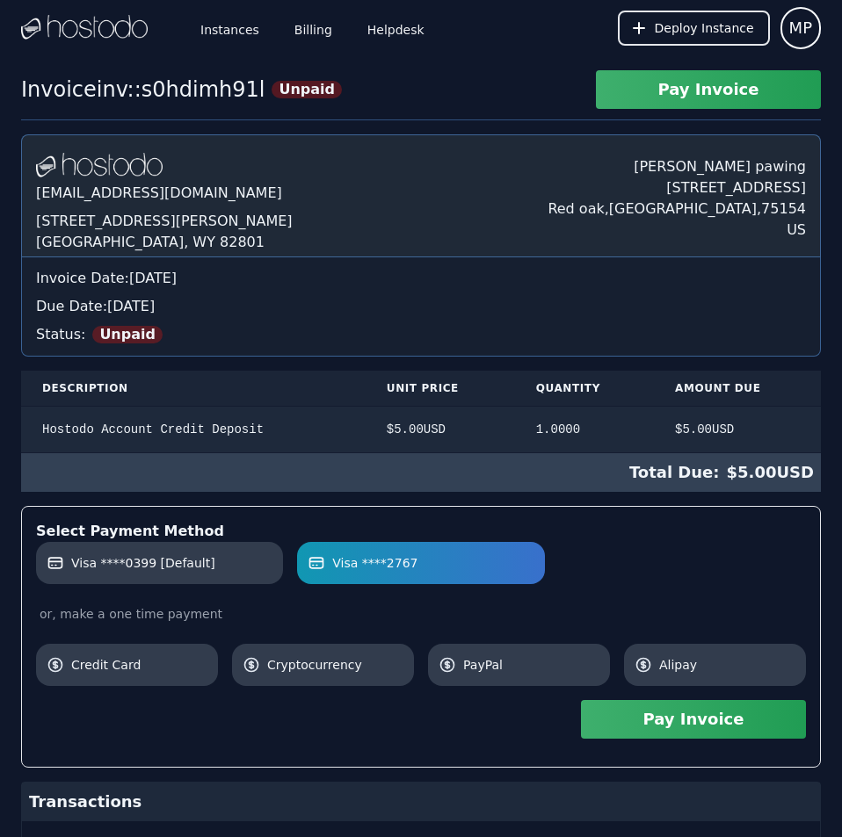
click at [399, 213] on div "Hostodo.com contact@hostodo.com 30 N Gould St, Ste N Sheridan, WY 82801 Martin …" at bounding box center [421, 523] width 800 height 779
click at [302, 19] on link "Billing" at bounding box center [313, 28] width 45 height 58
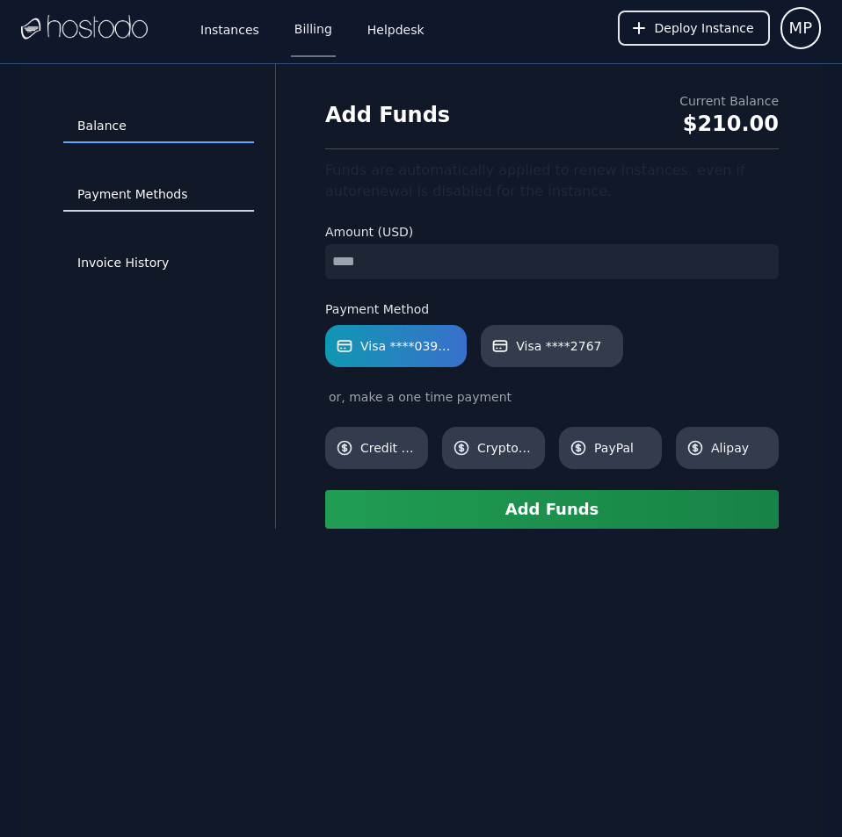
click at [129, 185] on link "Payment Methods" at bounding box center [158, 194] width 191 height 33
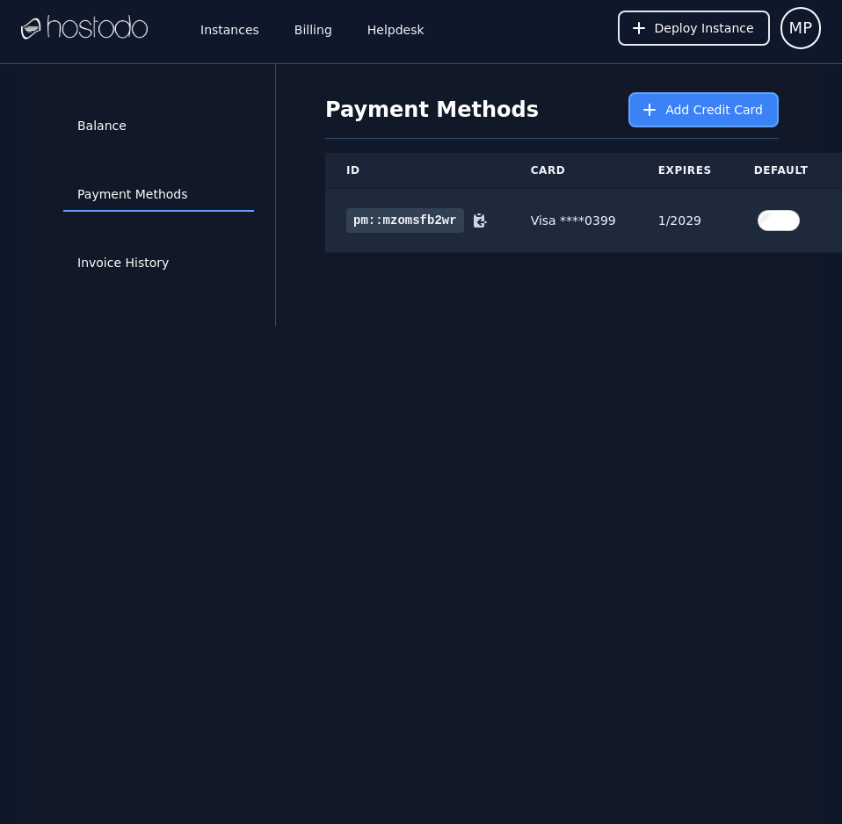
click at [697, 117] on span "Add Credit Card" at bounding box center [714, 110] width 98 height 18
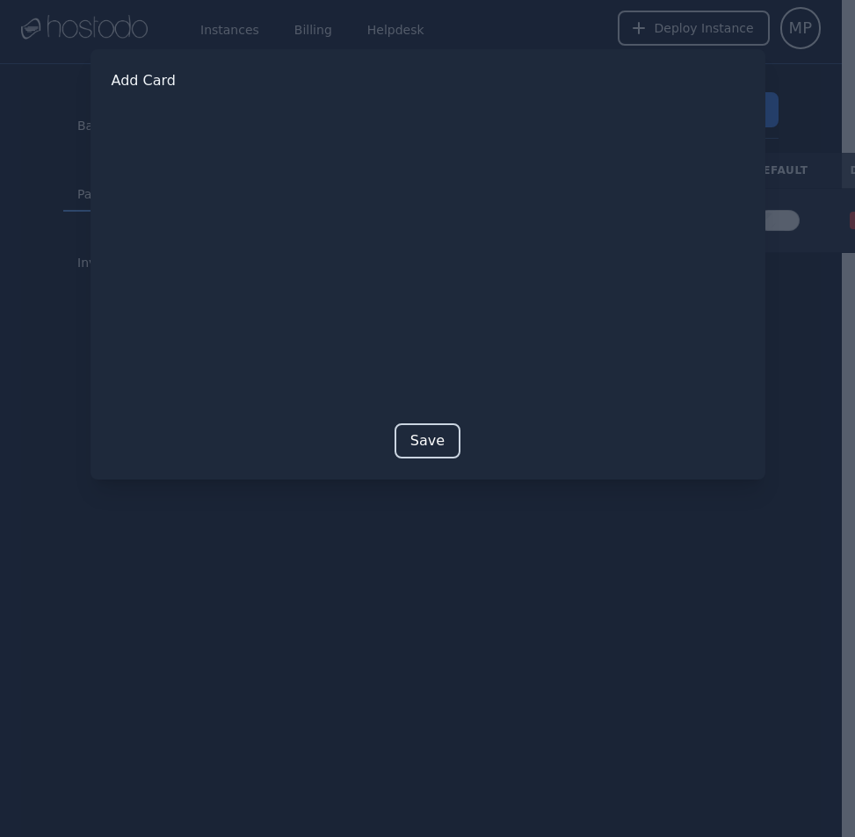
click at [452, 436] on button "Save" at bounding box center [428, 441] width 66 height 35
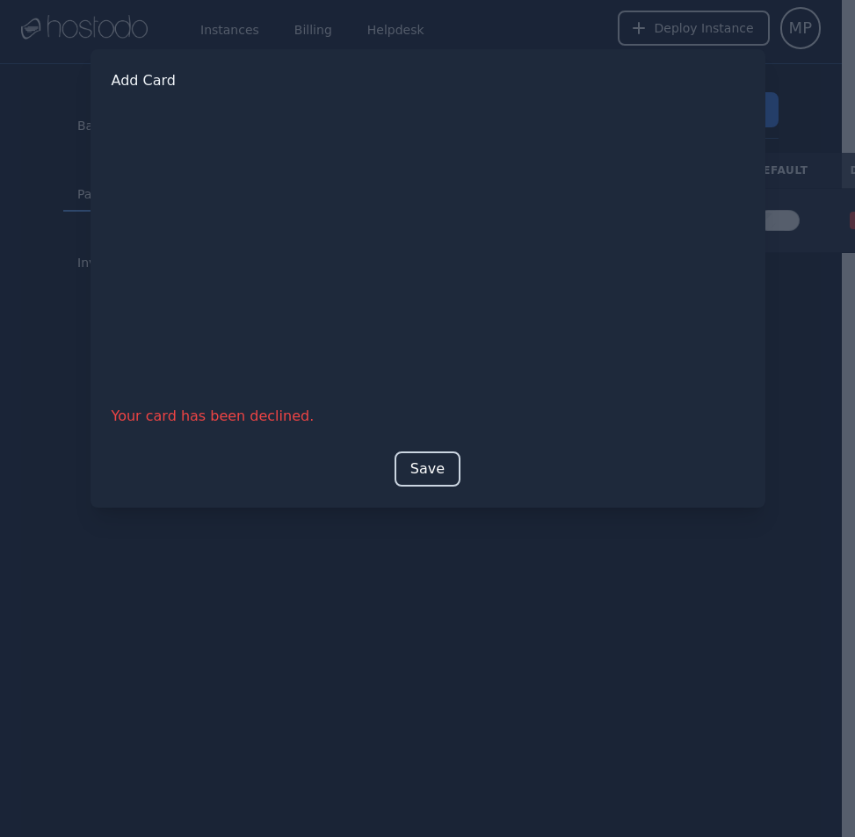
click at [438, 477] on button "Save" at bounding box center [428, 469] width 66 height 35
click at [446, 473] on button "Save" at bounding box center [428, 469] width 66 height 35
click at [428, 472] on button "Save" at bounding box center [428, 469] width 66 height 35
click at [445, 467] on button "Save" at bounding box center [428, 469] width 66 height 35
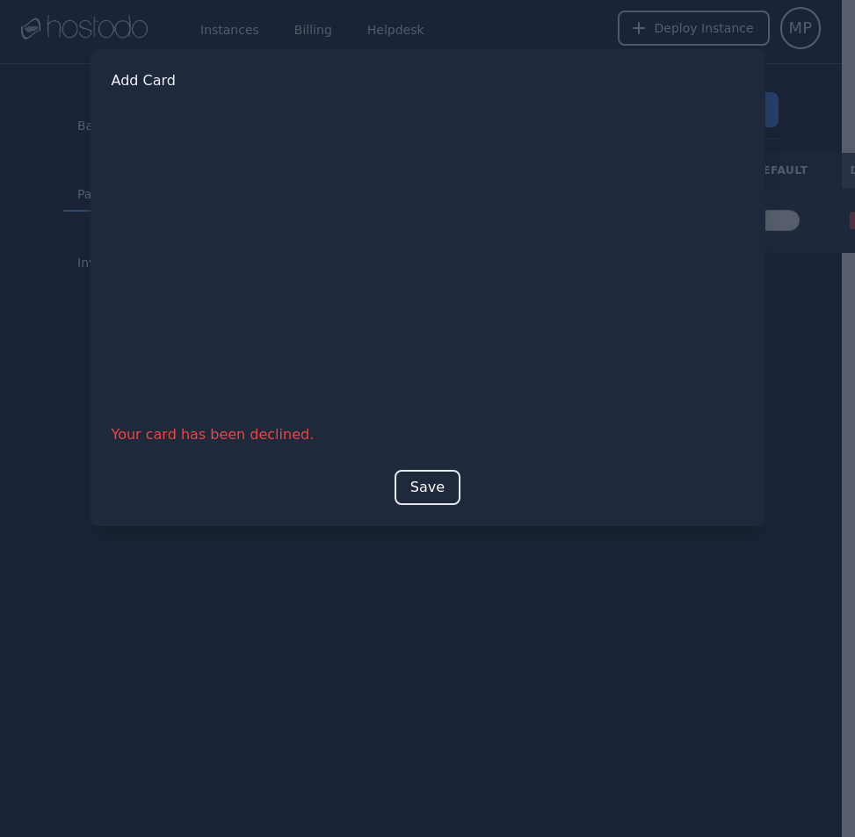
click at [732, 731] on div at bounding box center [427, 418] width 855 height 837
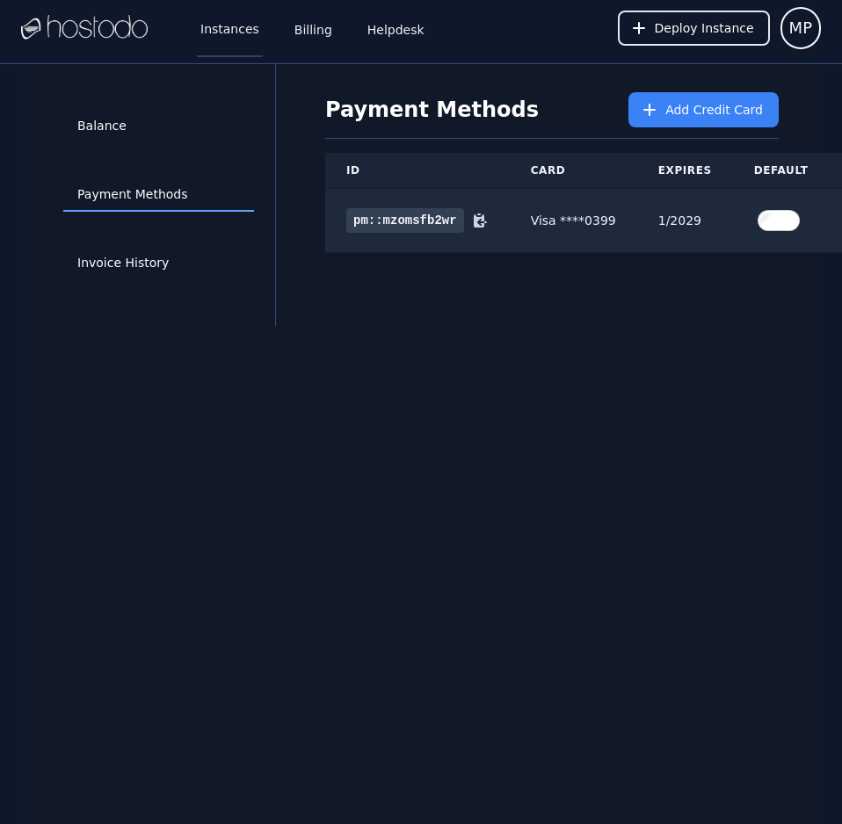
click at [213, 20] on link "Instances" at bounding box center [230, 28] width 66 height 58
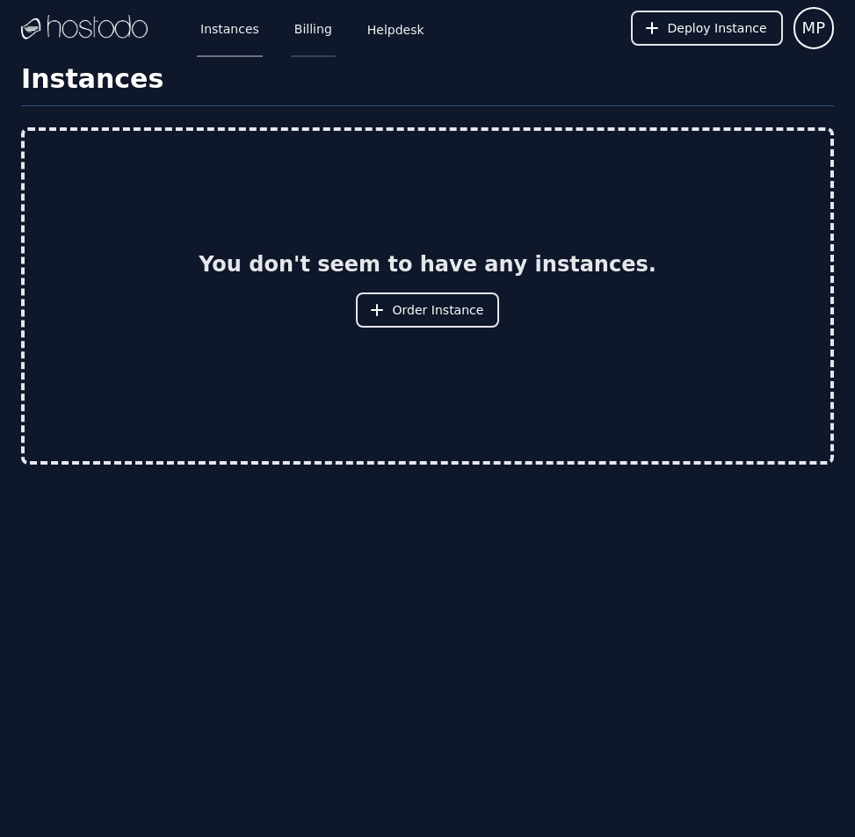
click at [311, 31] on link "Billing" at bounding box center [313, 28] width 45 height 58
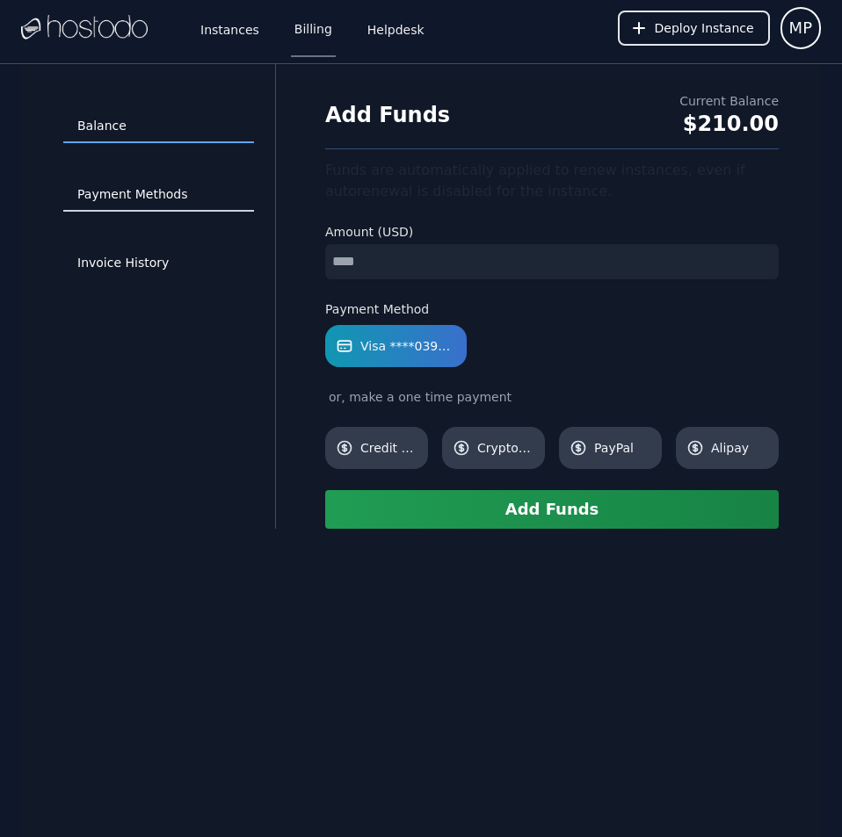
click at [162, 190] on link "Payment Methods" at bounding box center [158, 194] width 191 height 33
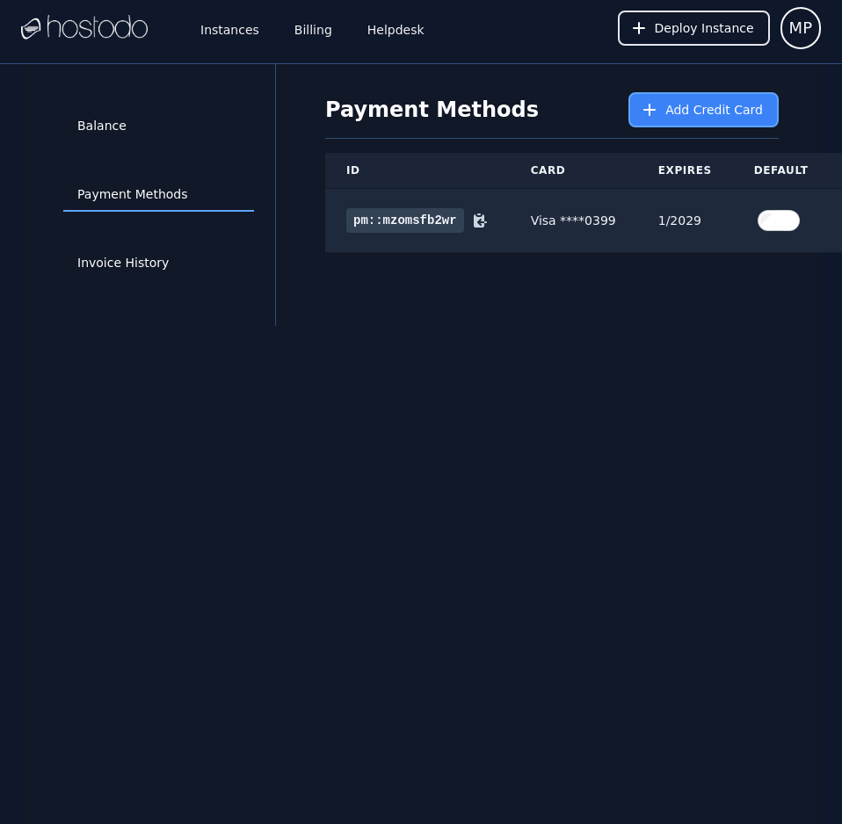
click at [733, 113] on span "Add Credit Card" at bounding box center [714, 110] width 98 height 18
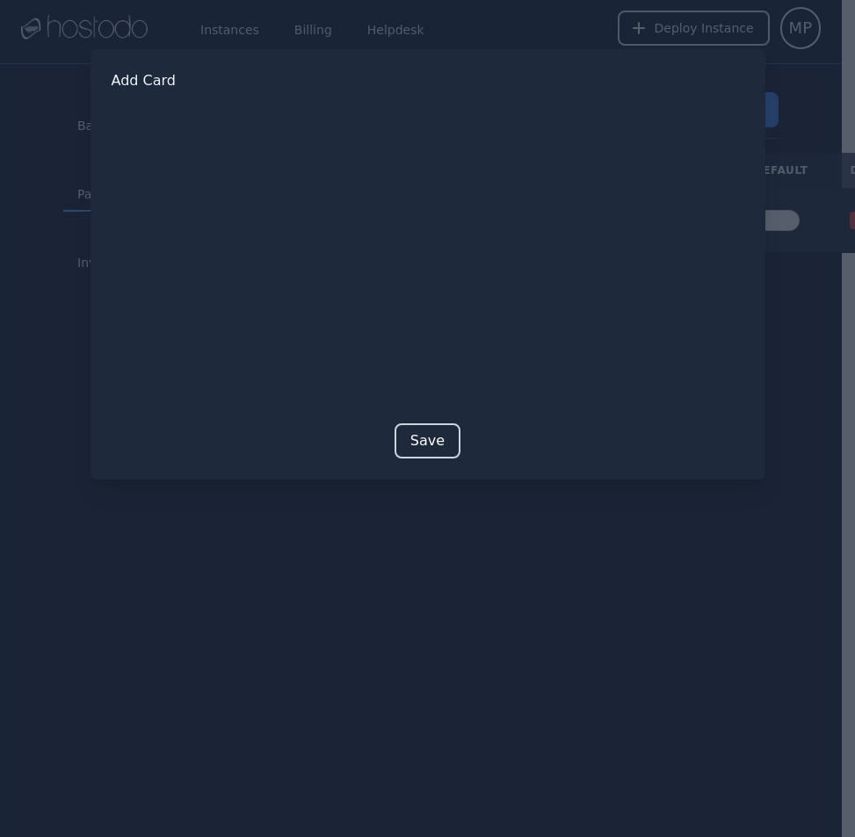
click at [424, 440] on button "Save" at bounding box center [428, 441] width 66 height 35
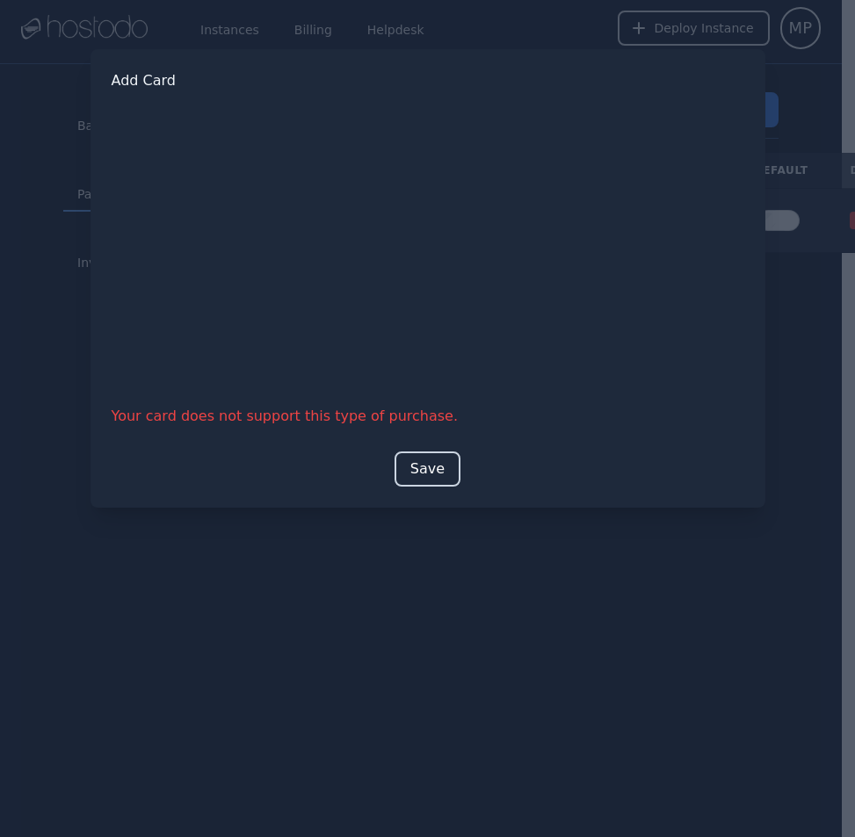
click at [423, 473] on button "Save" at bounding box center [428, 469] width 66 height 35
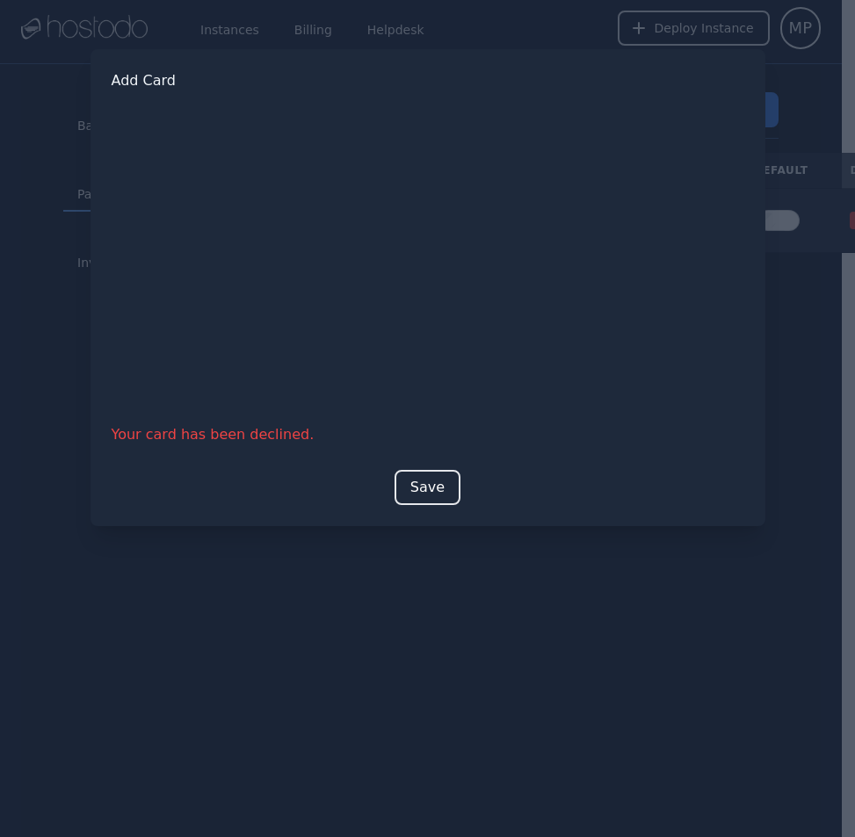
click at [4, 202] on div at bounding box center [427, 418] width 855 height 837
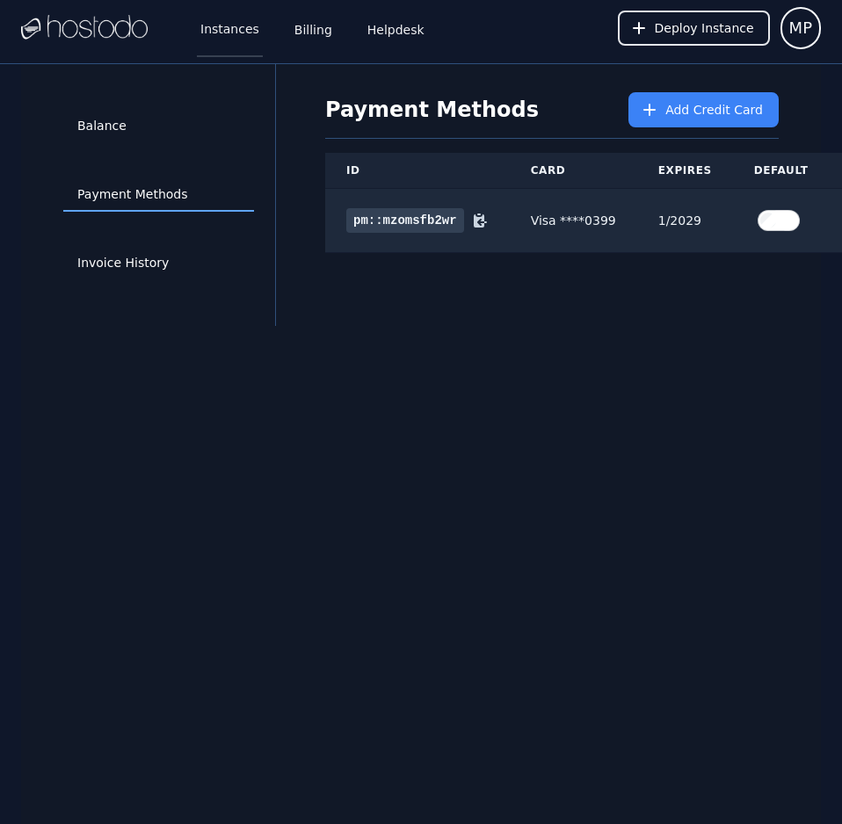
click at [224, 25] on link "Instances" at bounding box center [230, 28] width 66 height 58
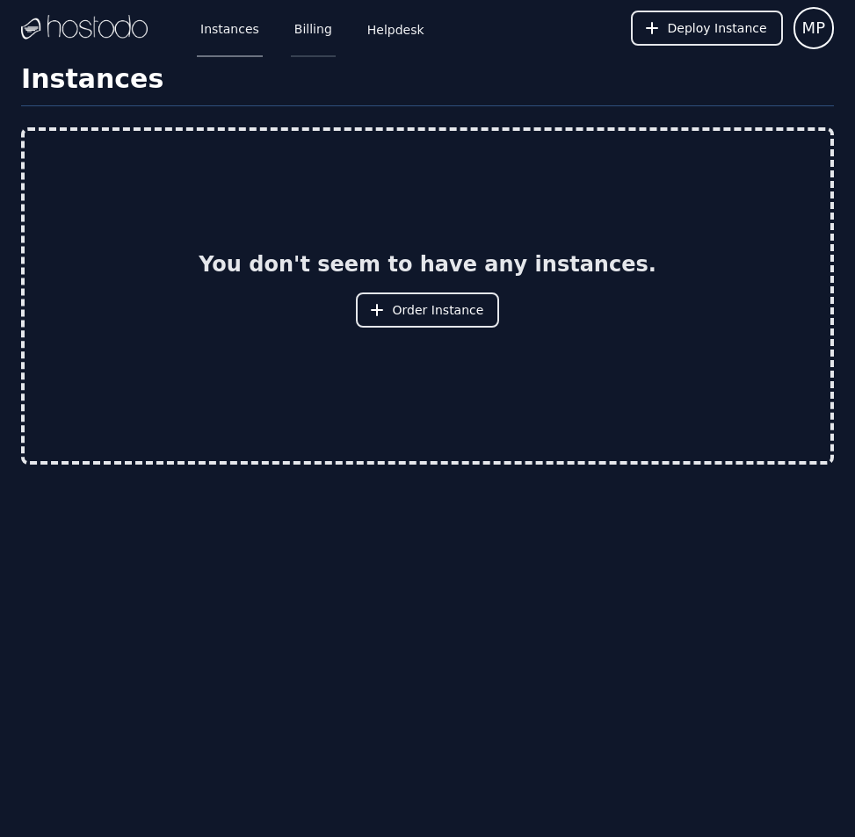
click at [300, 27] on link "Billing" at bounding box center [313, 28] width 45 height 58
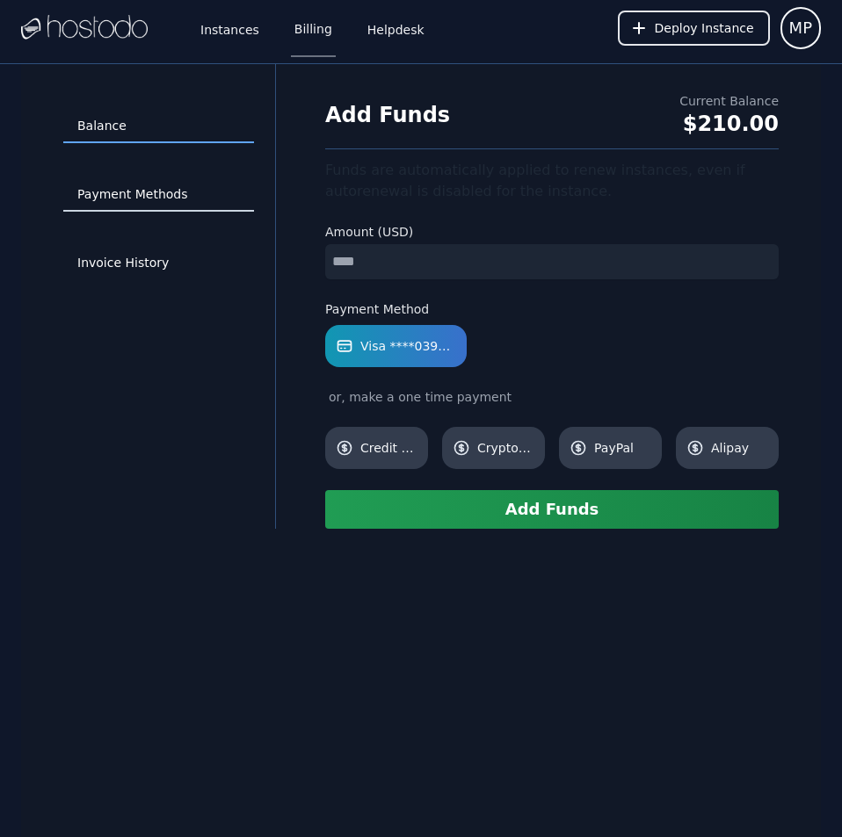
click at [153, 185] on link "Payment Methods" at bounding box center [158, 194] width 191 height 33
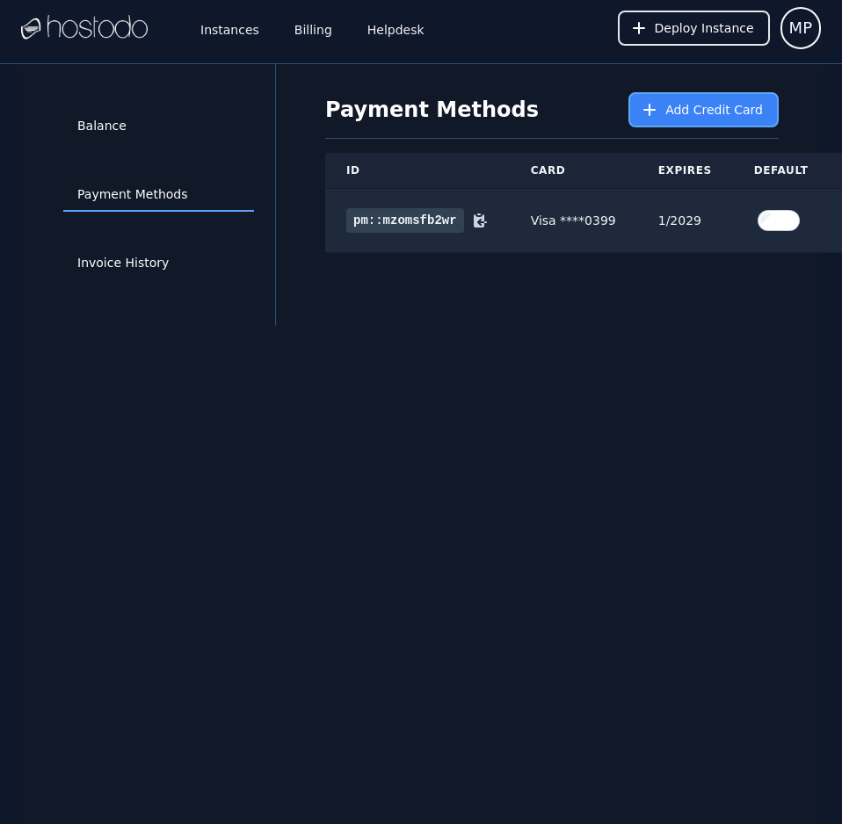
click at [692, 101] on span "Add Credit Card" at bounding box center [714, 110] width 98 height 18
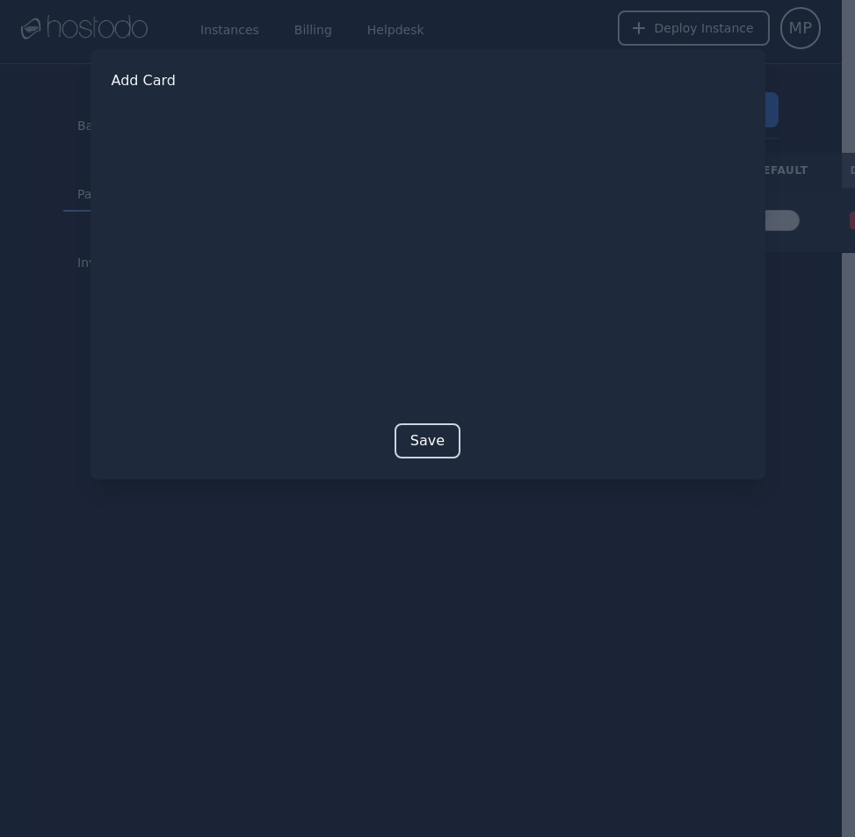
click at [426, 438] on button "Save" at bounding box center [428, 441] width 66 height 35
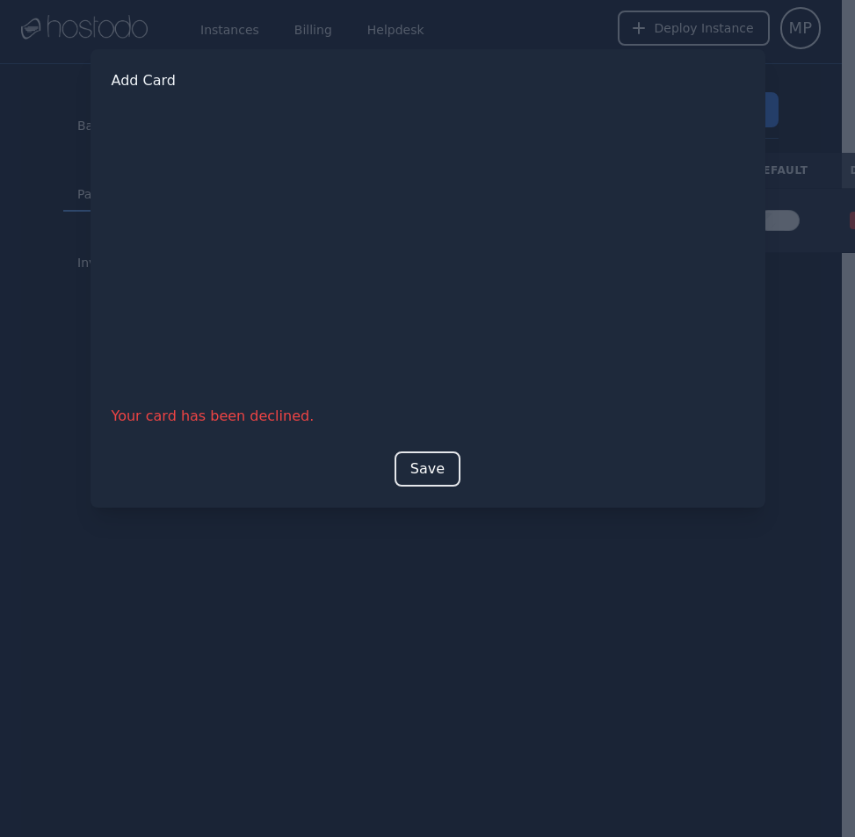
click at [33, 52] on div at bounding box center [427, 418] width 855 height 837
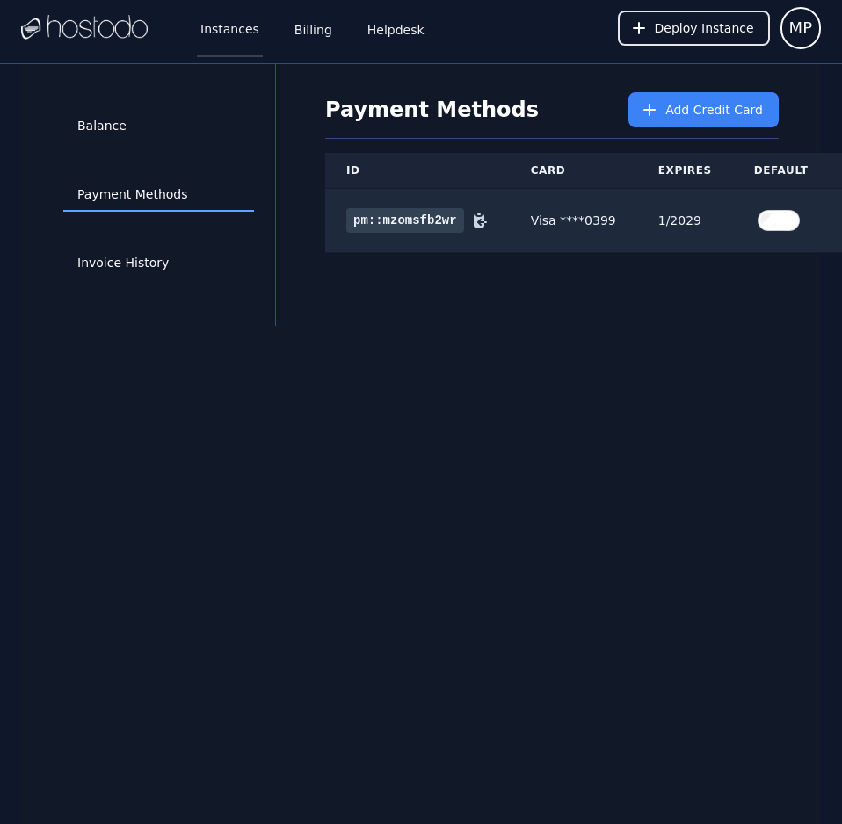
click at [218, 54] on link "Instances" at bounding box center [230, 28] width 66 height 58
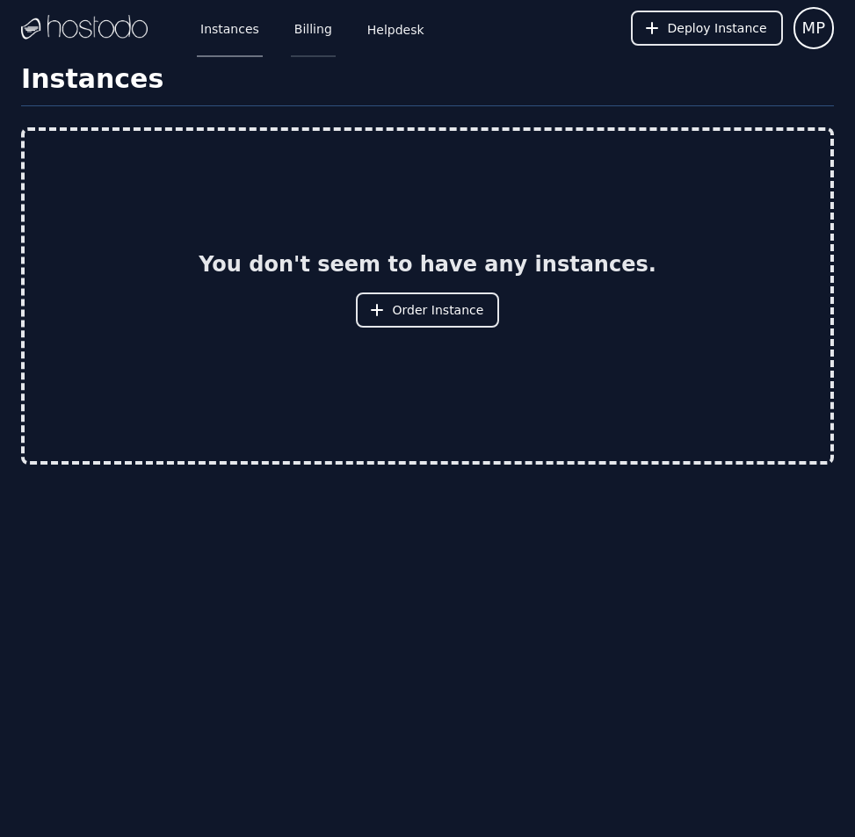
click at [291, 29] on link "Billing" at bounding box center [313, 28] width 45 height 58
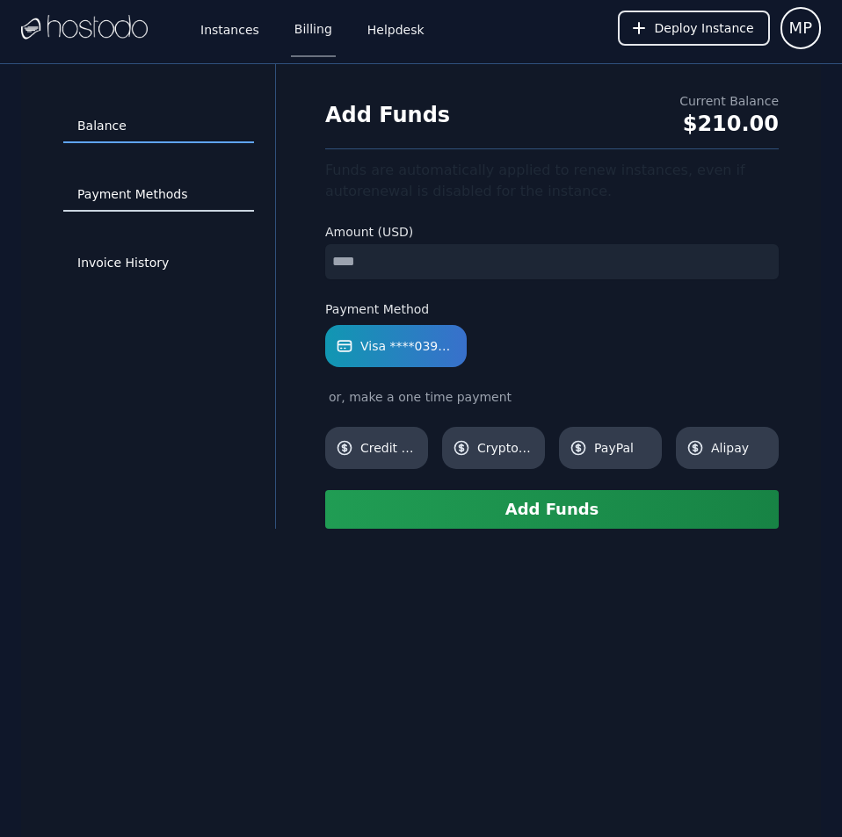
click at [120, 206] on link "Payment Methods" at bounding box center [158, 194] width 191 height 33
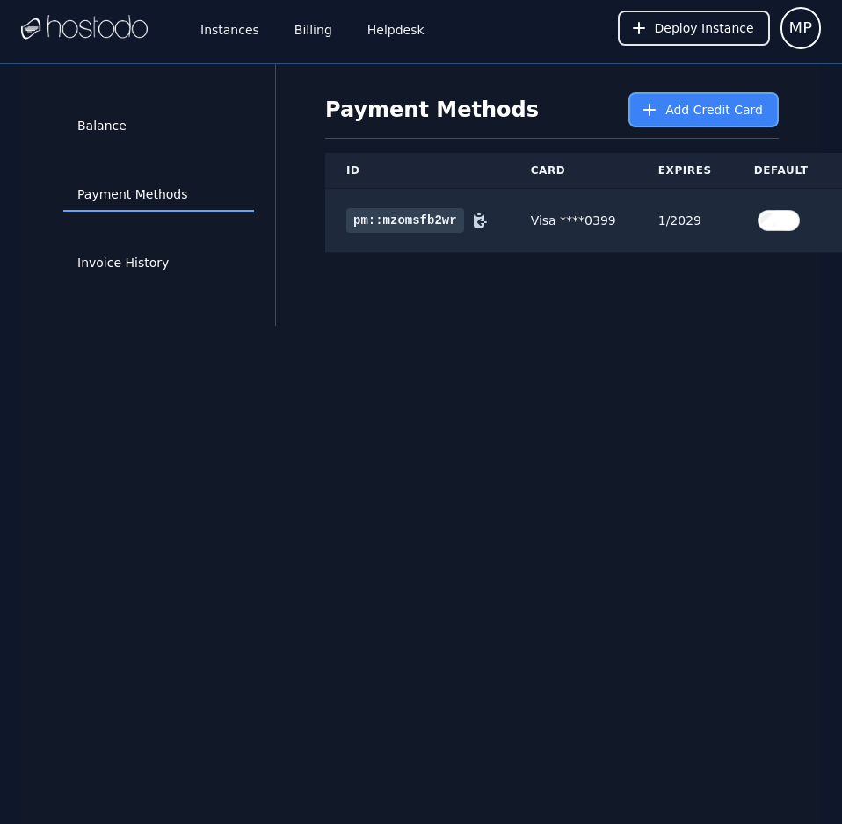
click at [708, 106] on span "Add Credit Card" at bounding box center [714, 110] width 98 height 18
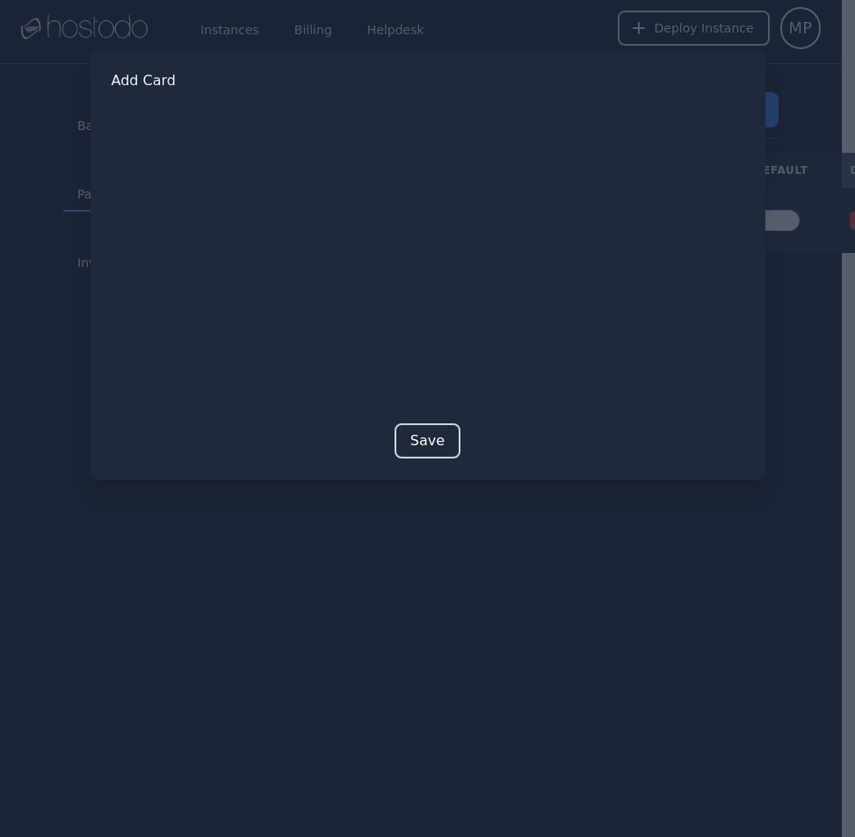
click at [425, 429] on button "Save" at bounding box center [428, 441] width 66 height 35
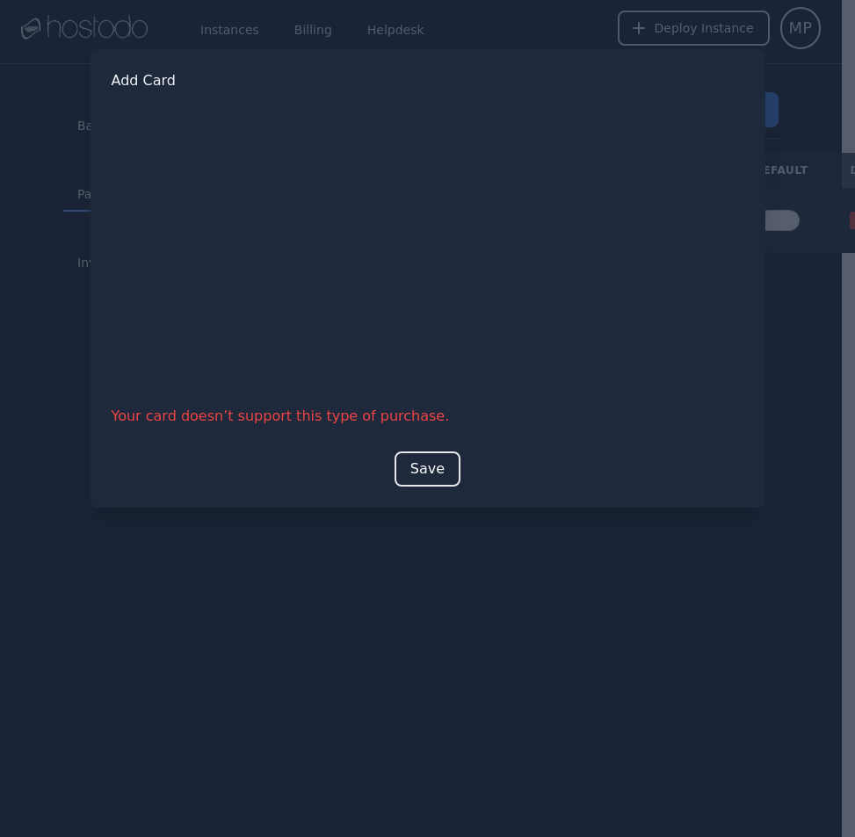
click at [87, 42] on div at bounding box center [427, 418] width 855 height 837
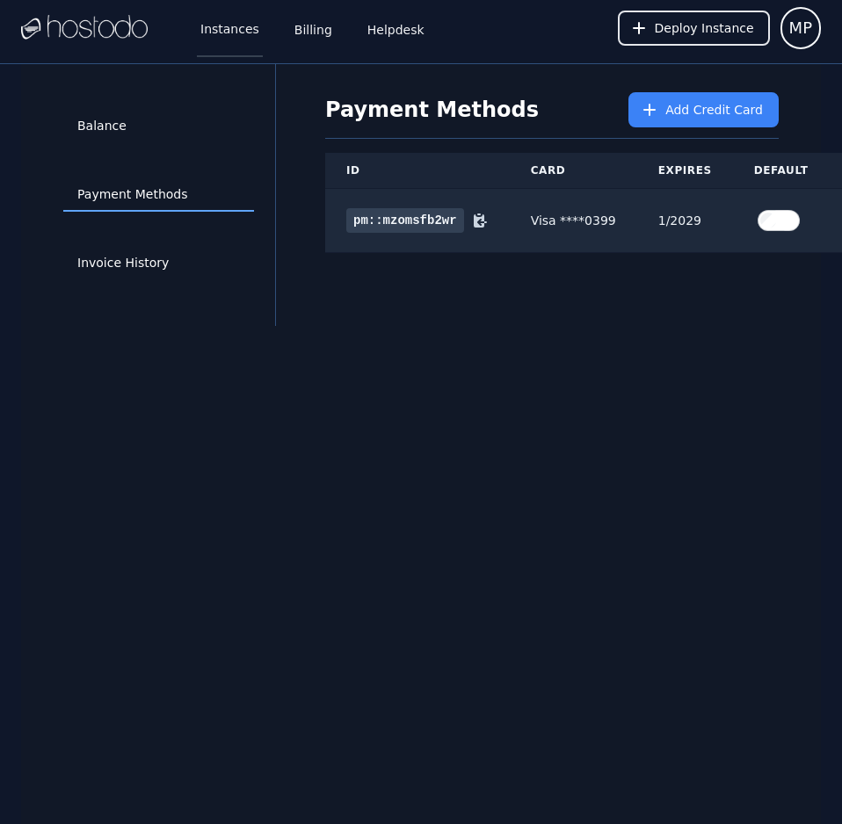
click at [237, 27] on link "Instances" at bounding box center [230, 28] width 66 height 58
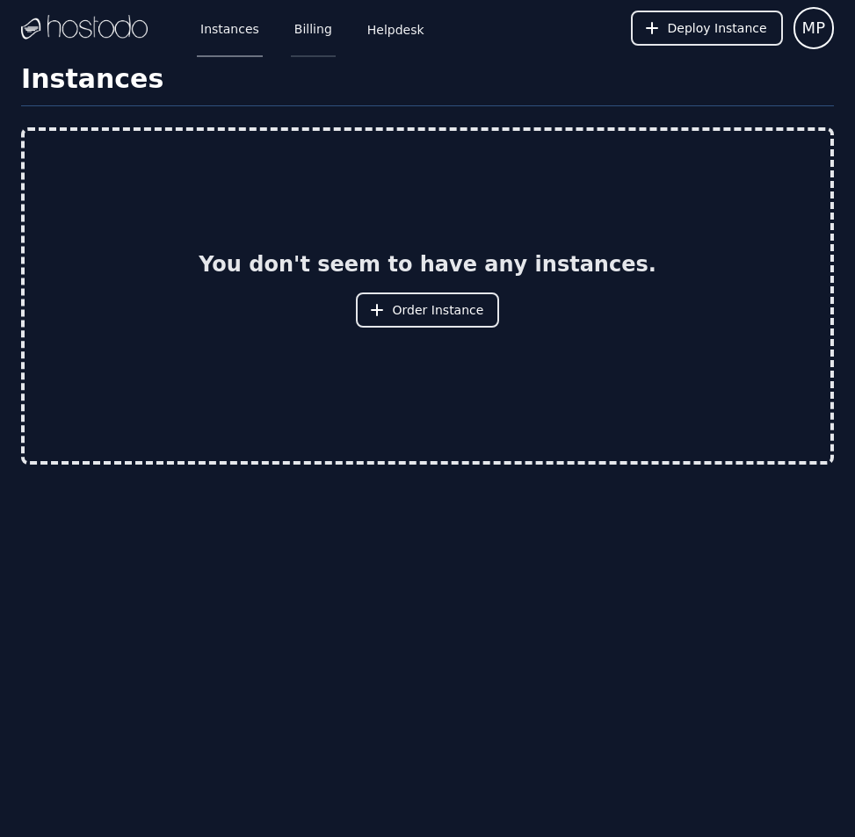
click at [307, 27] on link "Billing" at bounding box center [313, 28] width 45 height 58
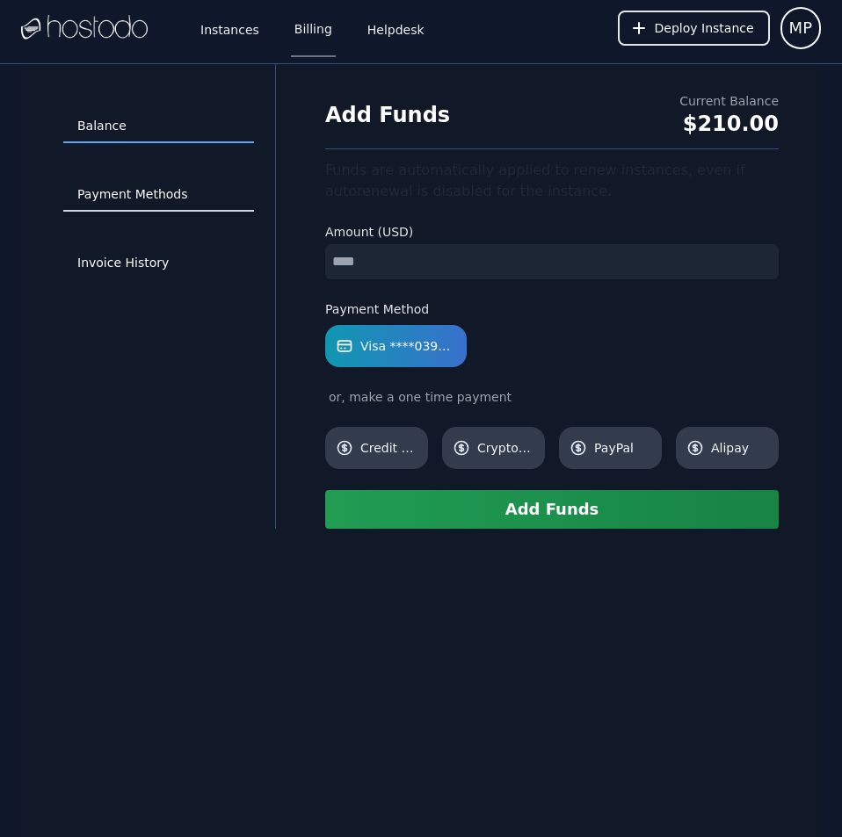
click at [158, 198] on link "Payment Methods" at bounding box center [158, 194] width 191 height 33
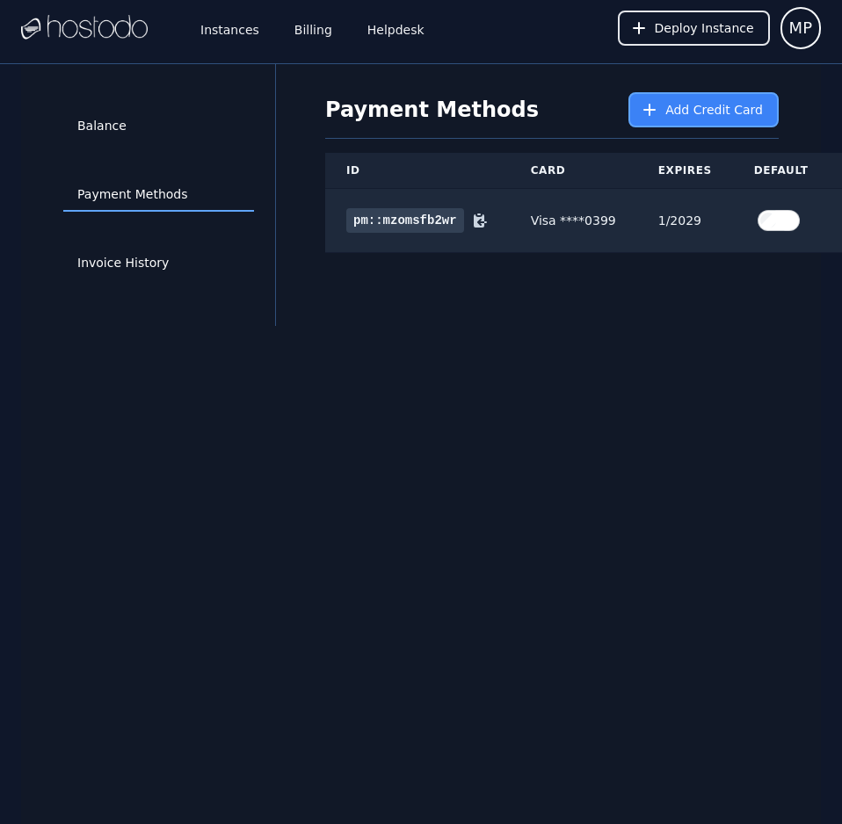
click at [719, 103] on span "Add Credit Card" at bounding box center [714, 110] width 98 height 18
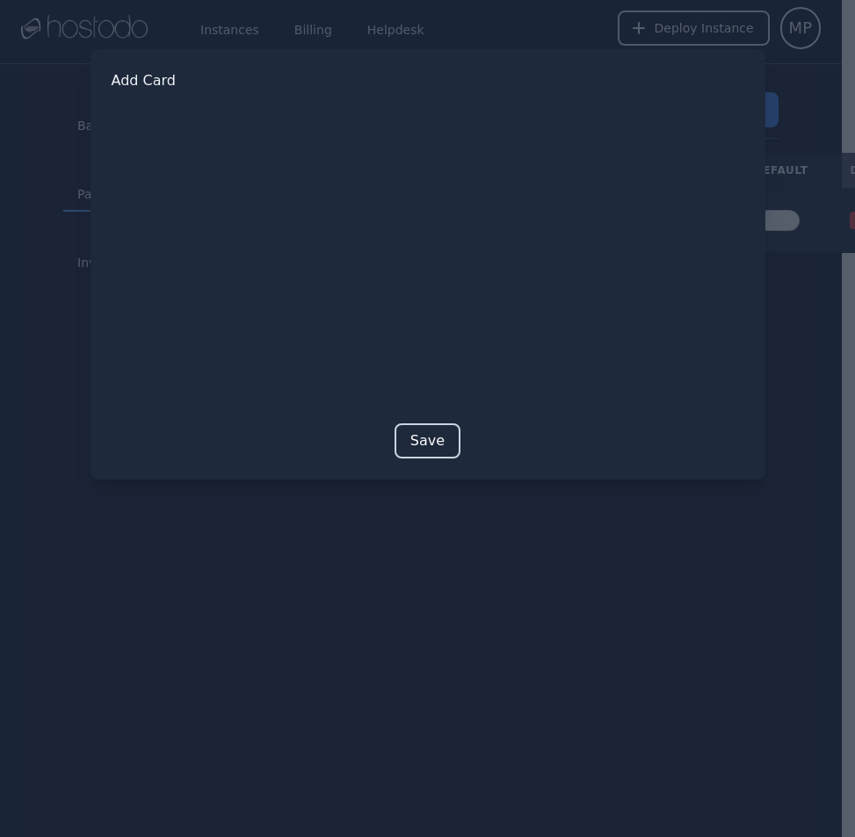
click at [420, 434] on button "Save" at bounding box center [428, 441] width 66 height 35
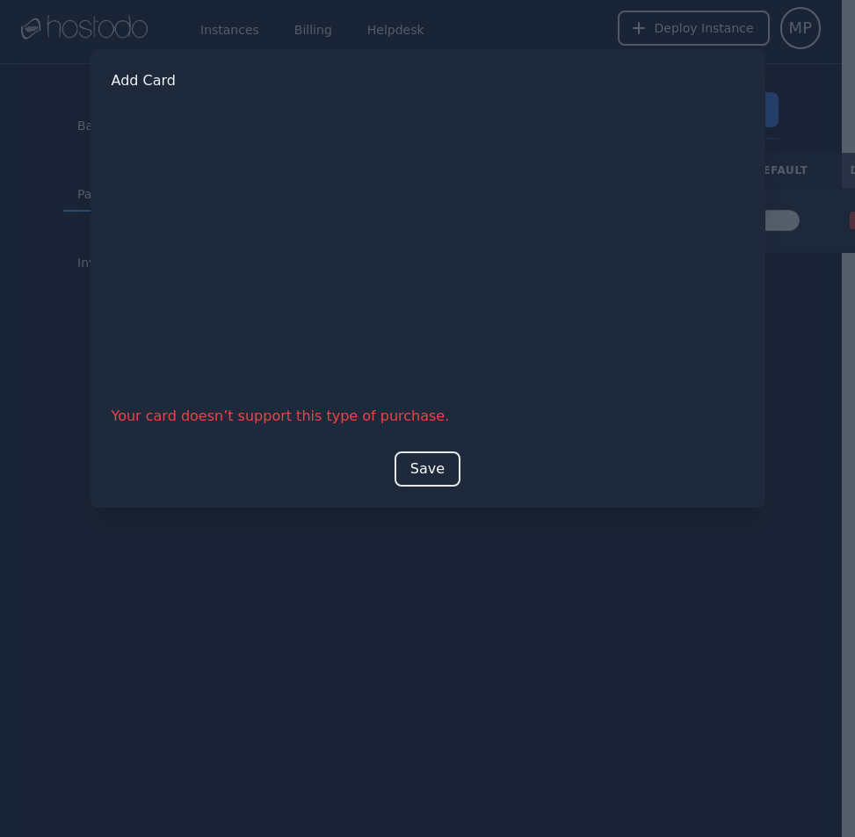
click at [476, 607] on div at bounding box center [427, 418] width 855 height 837
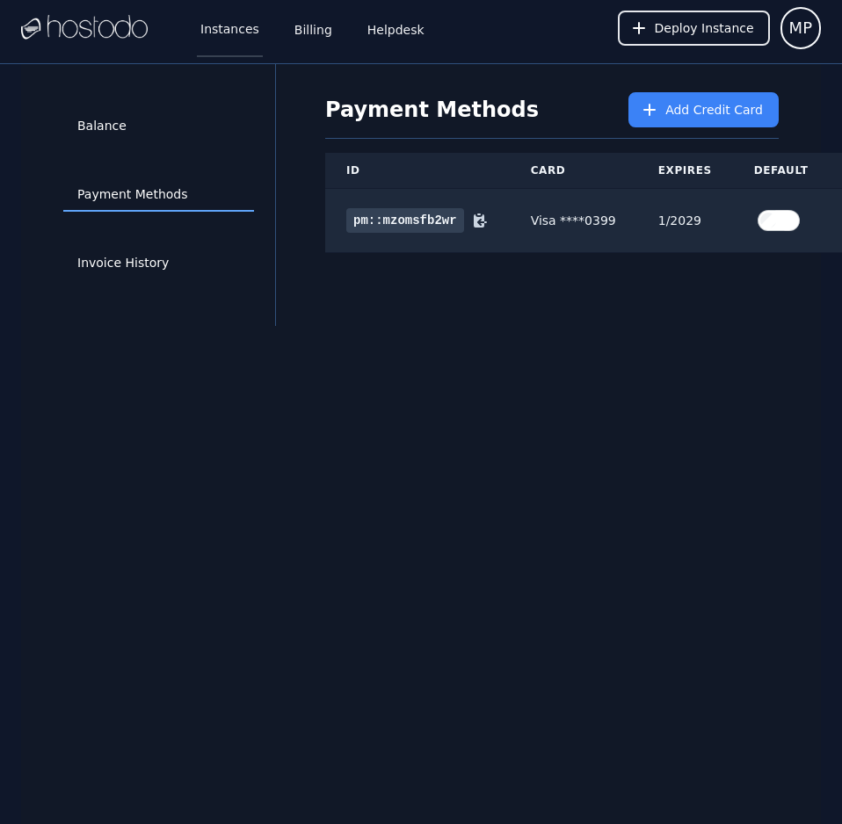
click at [224, 31] on link "Instances" at bounding box center [230, 28] width 66 height 58
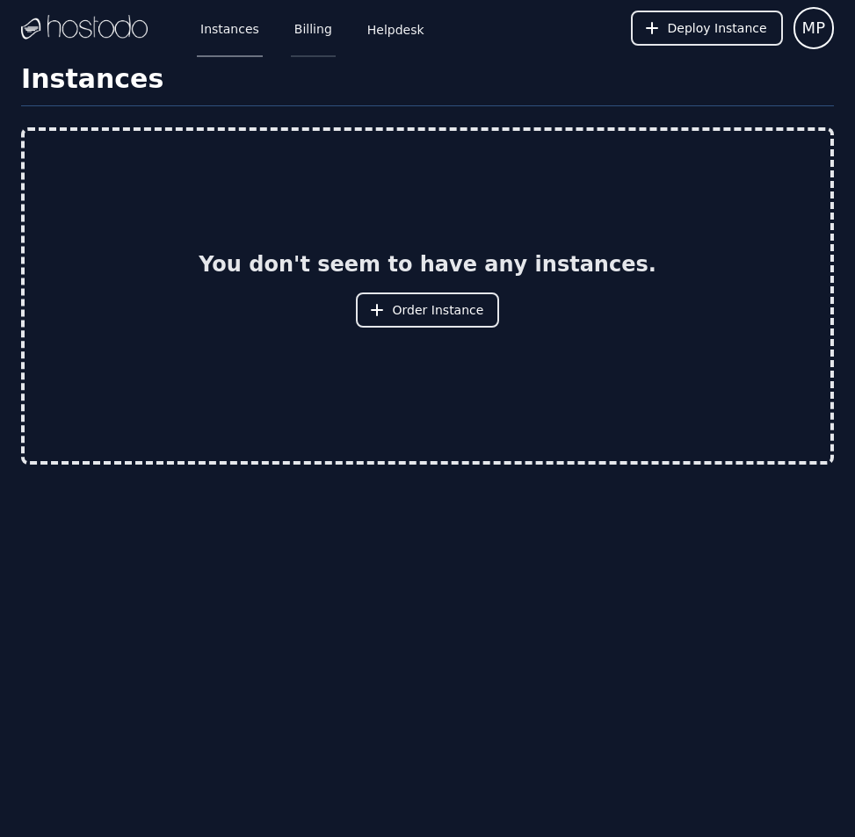
click at [293, 25] on link "Billing" at bounding box center [313, 28] width 45 height 58
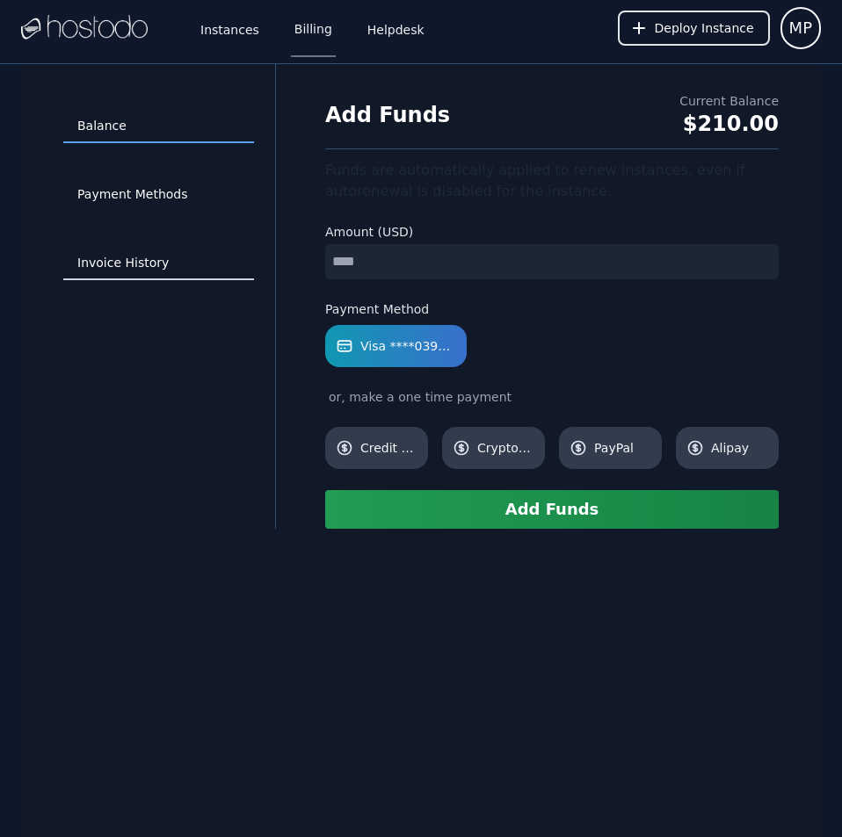
click at [130, 269] on link "Invoice History" at bounding box center [158, 263] width 191 height 33
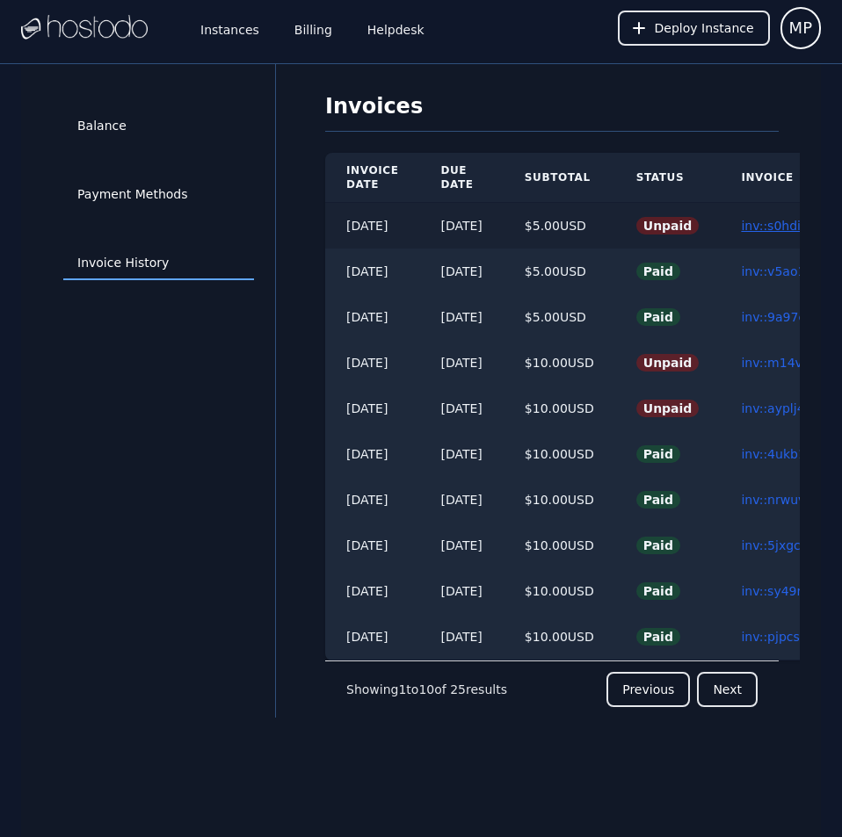
click at [786, 227] on link "inv::s0hdimh91l ≫" at bounding box center [796, 226] width 111 height 14
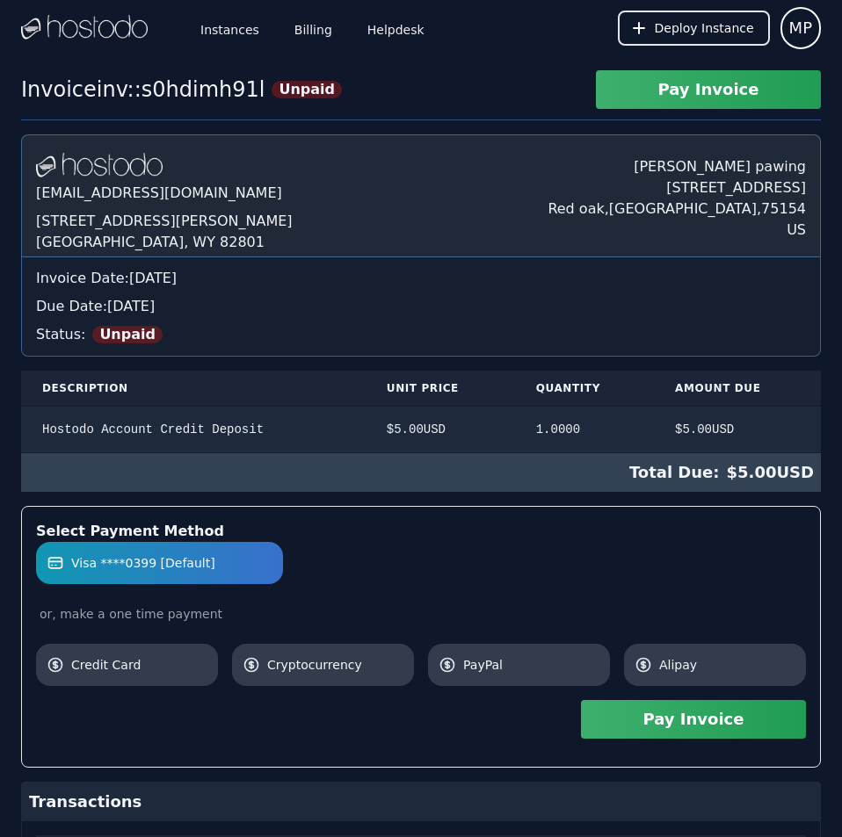
scroll to position [152, 0]
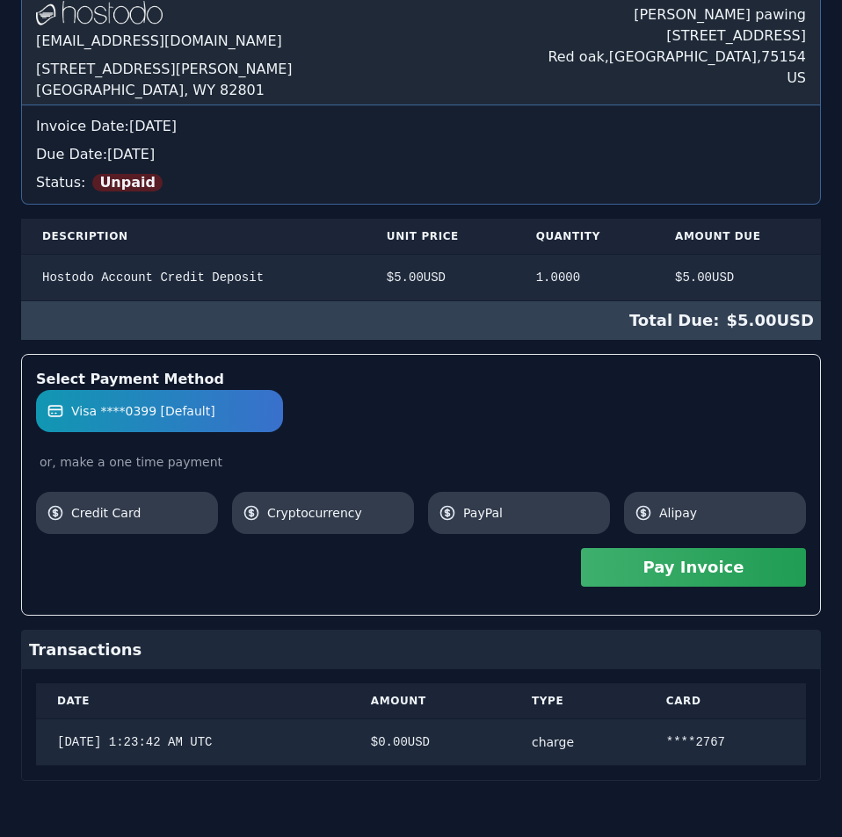
click at [681, 340] on div "Hostodo.com contact@hostodo.com 30 N Gould St, Ste N Sheridan, WY 82801 Martin …" at bounding box center [421, 381] width 800 height 799
click at [728, 568] on button "Pay Invoice" at bounding box center [693, 567] width 225 height 39
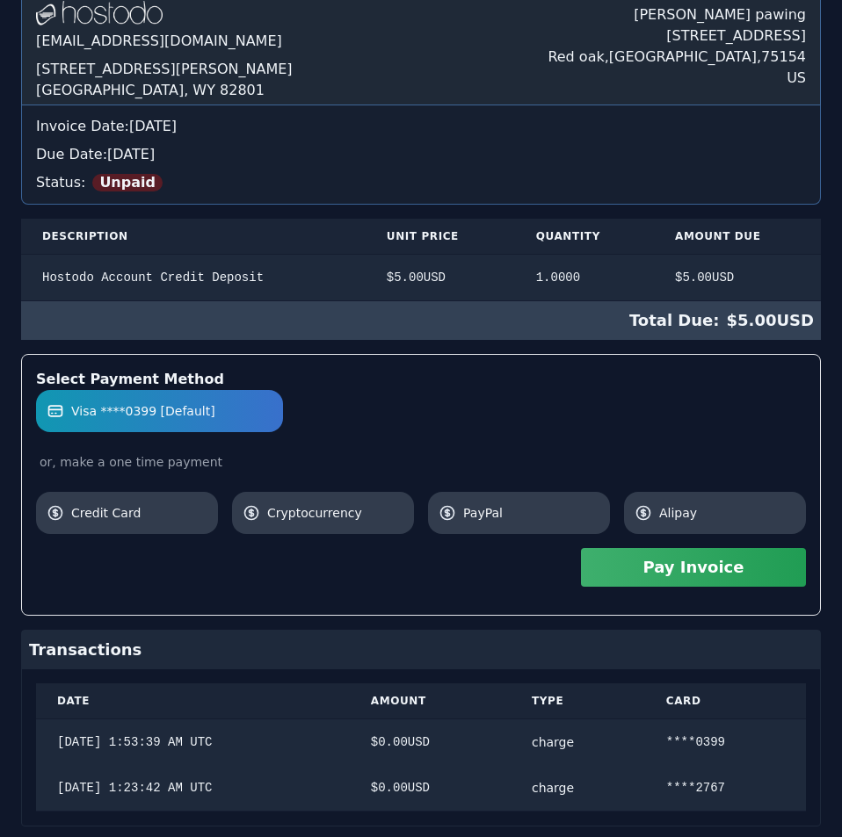
scroll to position [0, 0]
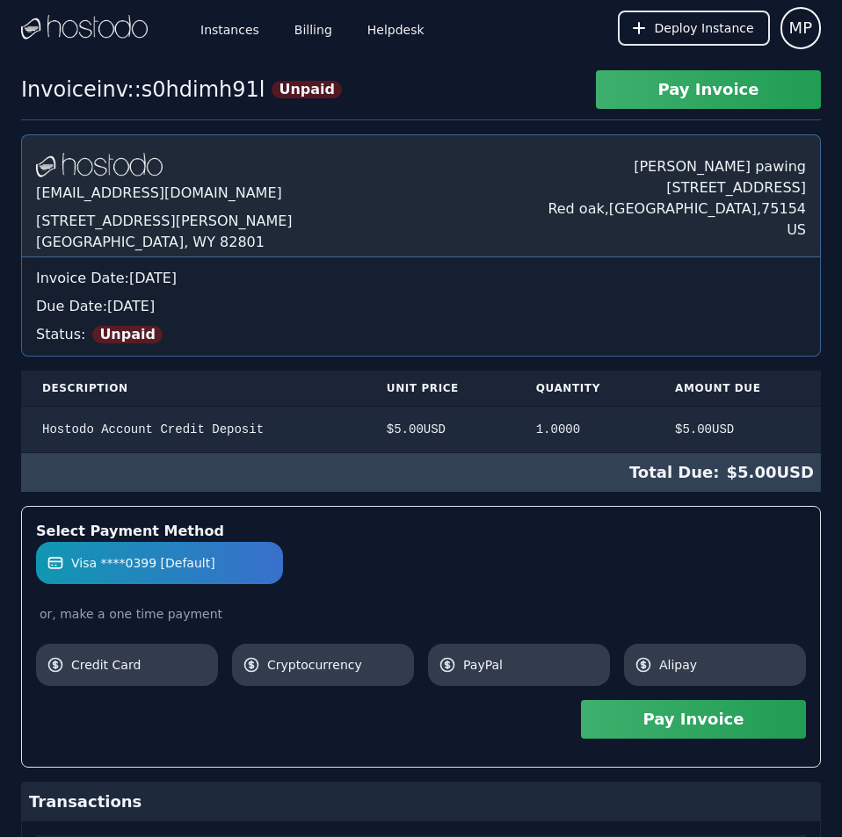
click at [364, 228] on div "Hostodo.com contact@hostodo.com 30 N Gould St, Ste N Sheridan, WY 82801 Martin …" at bounding box center [421, 556] width 800 height 844
click at [308, 33] on link "Billing" at bounding box center [313, 28] width 45 height 58
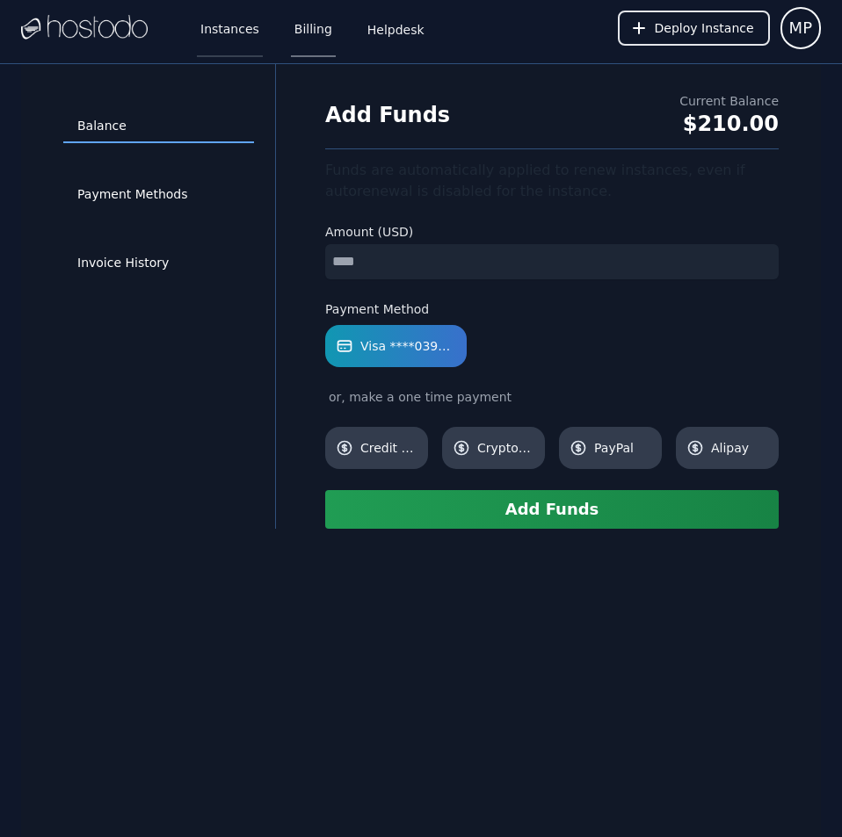
click at [224, 33] on link "Instances" at bounding box center [230, 28] width 66 height 58
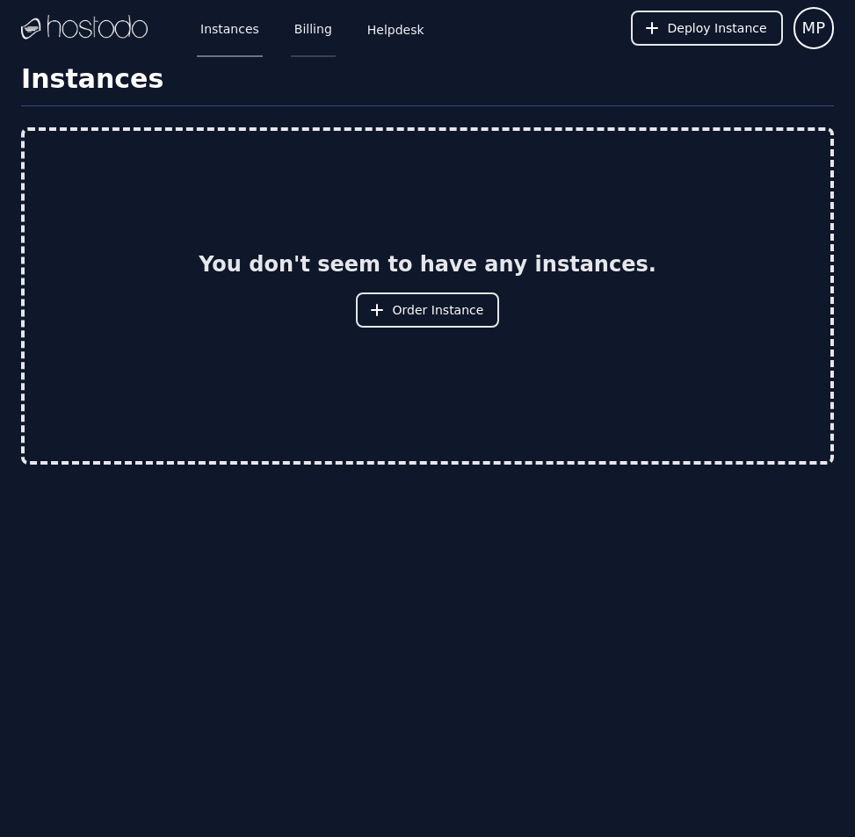
click at [300, 26] on link "Billing" at bounding box center [313, 28] width 45 height 58
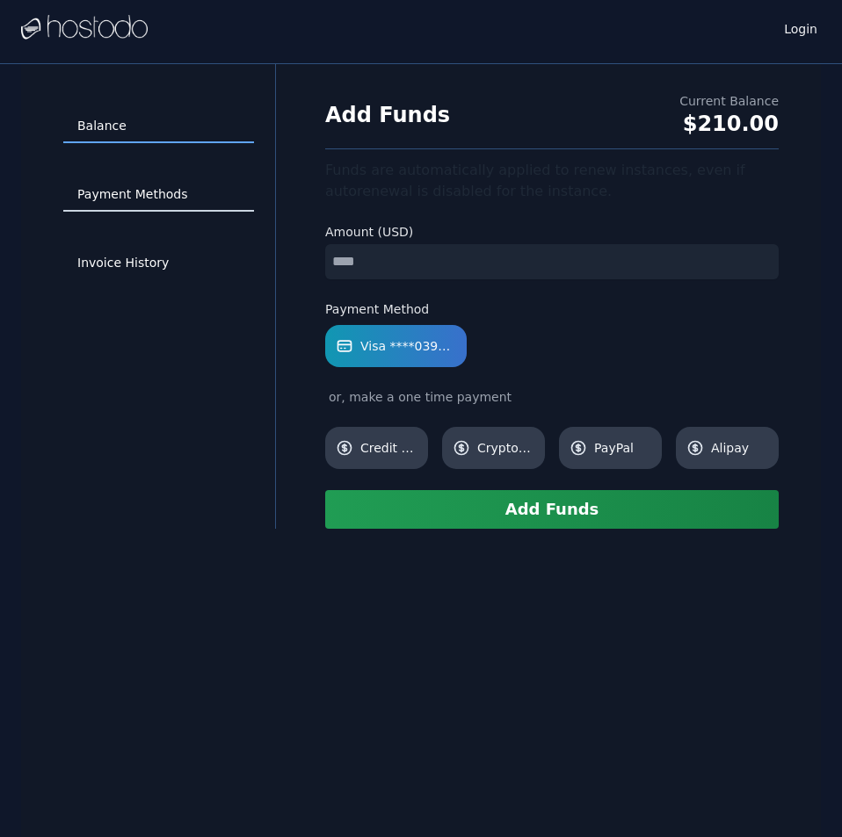
click at [163, 192] on link "Payment Methods" at bounding box center [158, 194] width 191 height 33
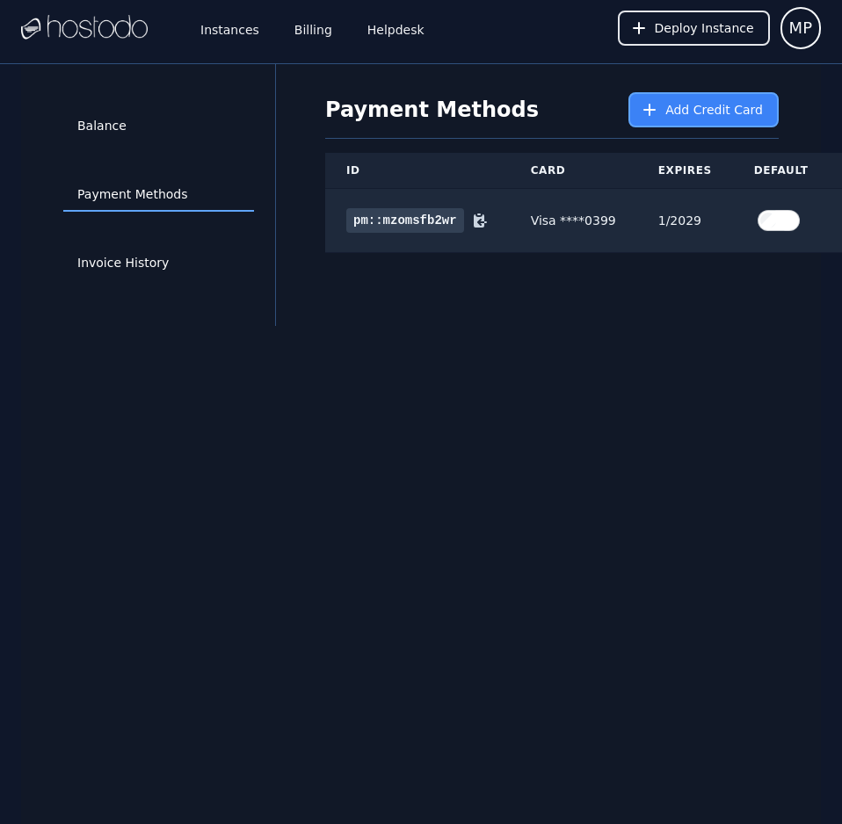
click at [691, 106] on span "Add Credit Card" at bounding box center [714, 110] width 98 height 18
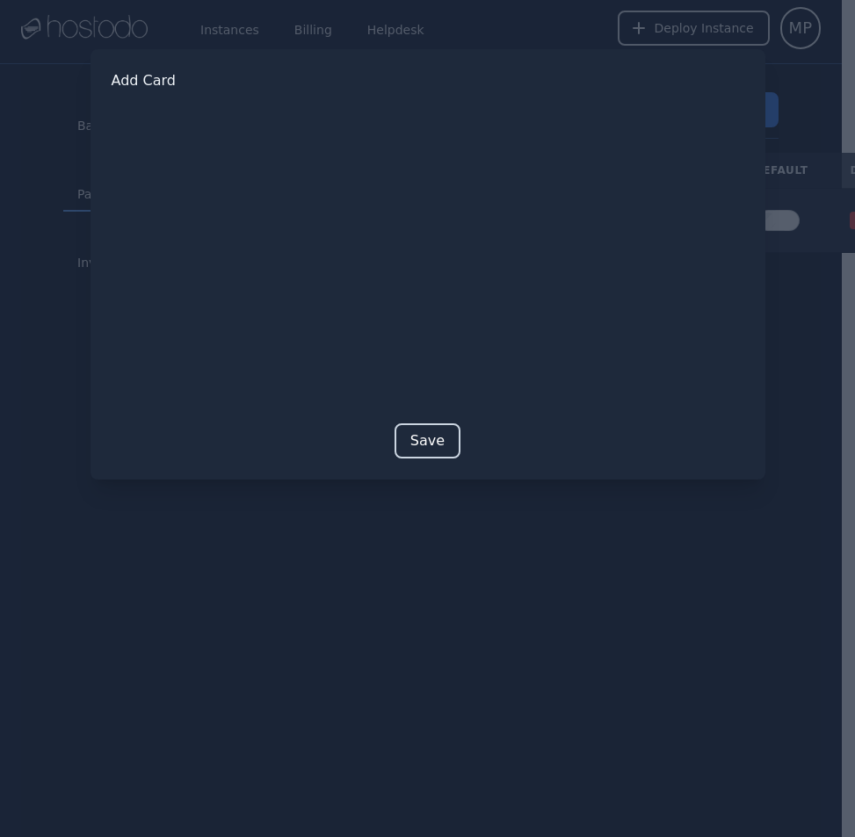
click at [430, 445] on button "Save" at bounding box center [428, 441] width 66 height 35
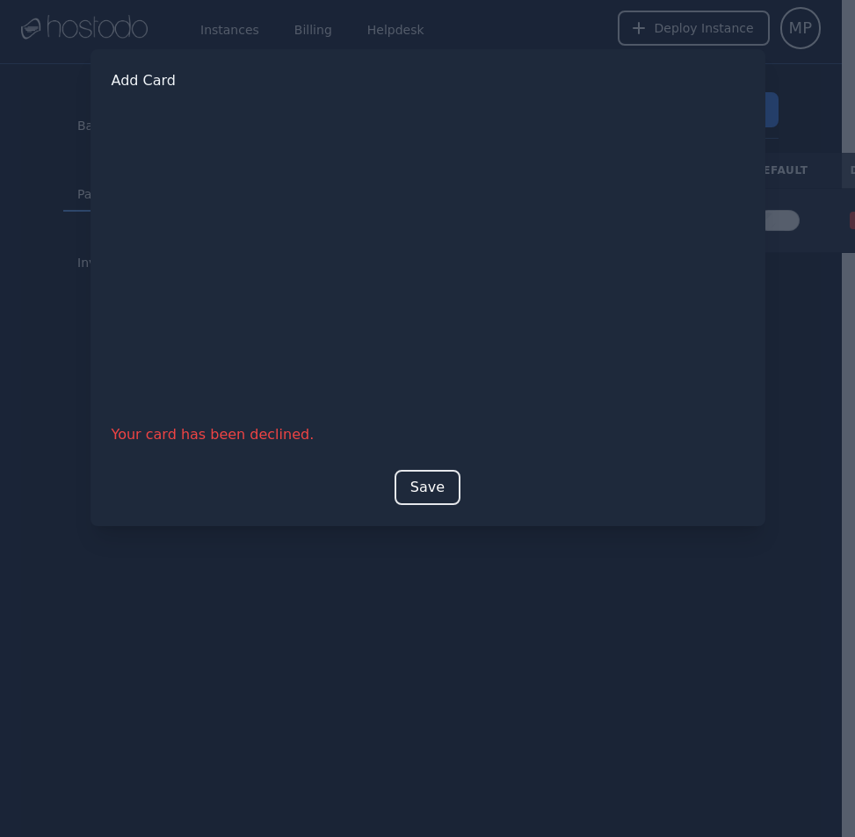
click at [602, 755] on div at bounding box center [427, 418] width 855 height 837
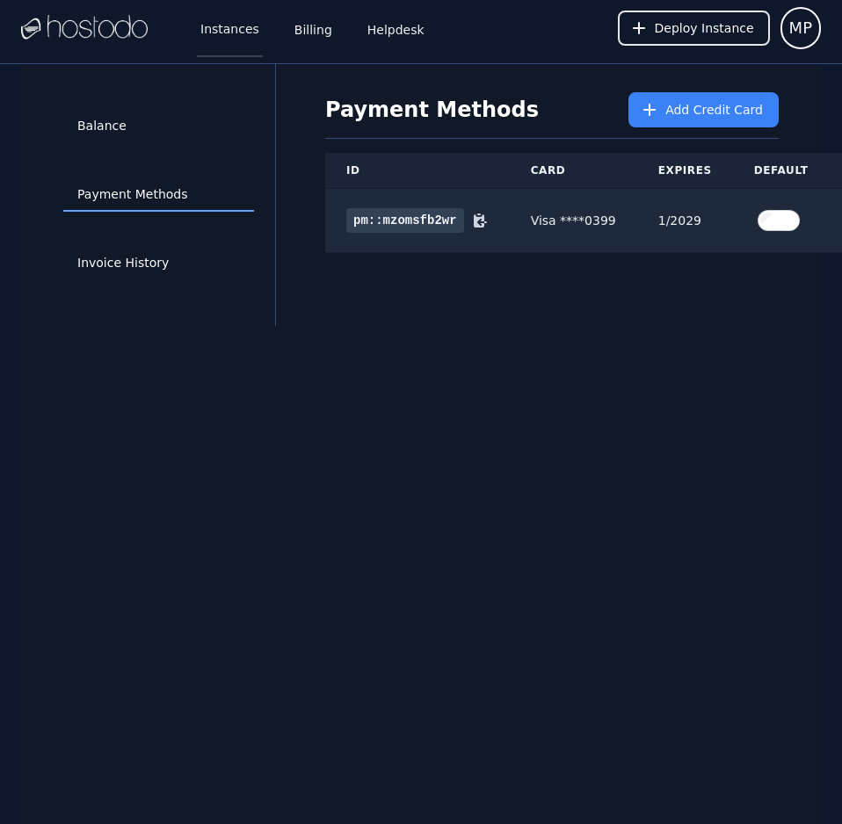
click at [220, 35] on link "Instances" at bounding box center [230, 28] width 66 height 58
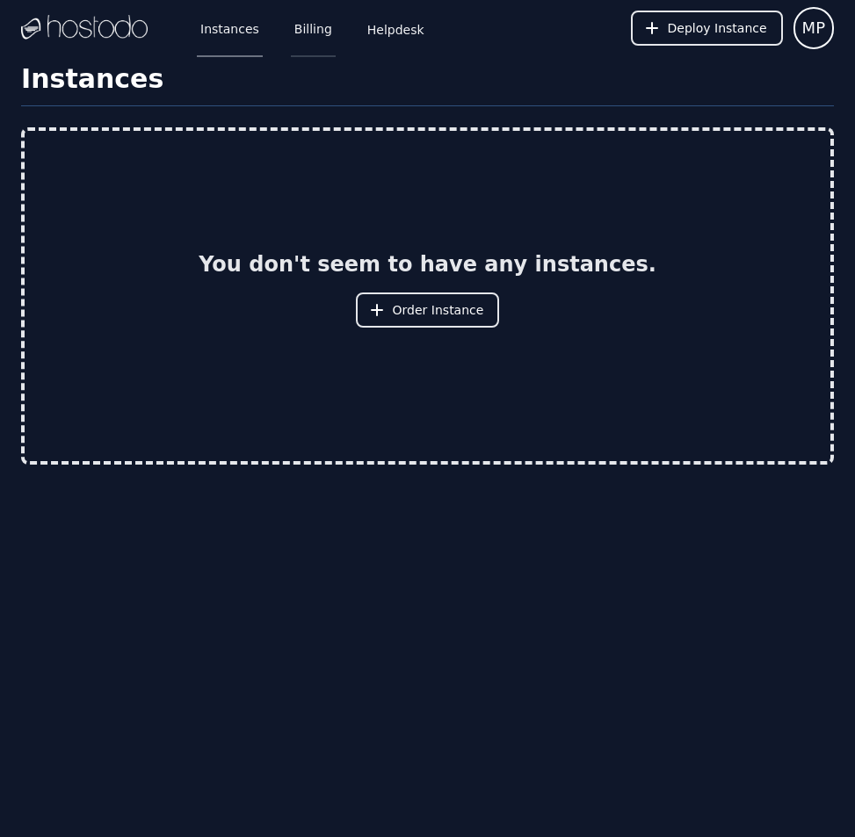
click at [296, 33] on link "Billing" at bounding box center [313, 28] width 45 height 58
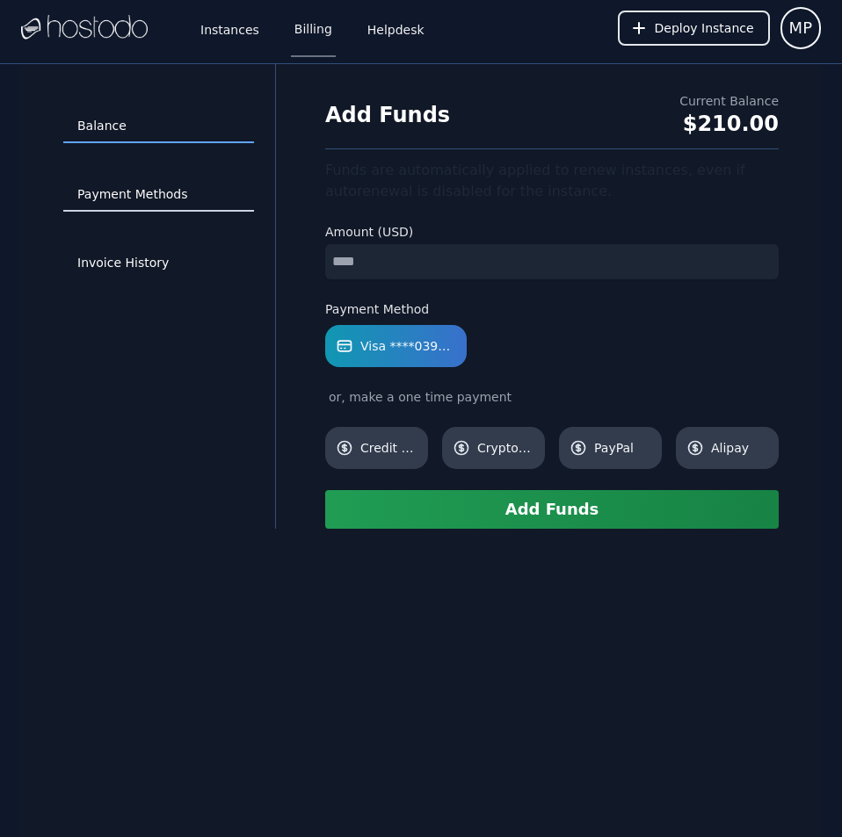
click at [185, 190] on link "Payment Methods" at bounding box center [158, 194] width 191 height 33
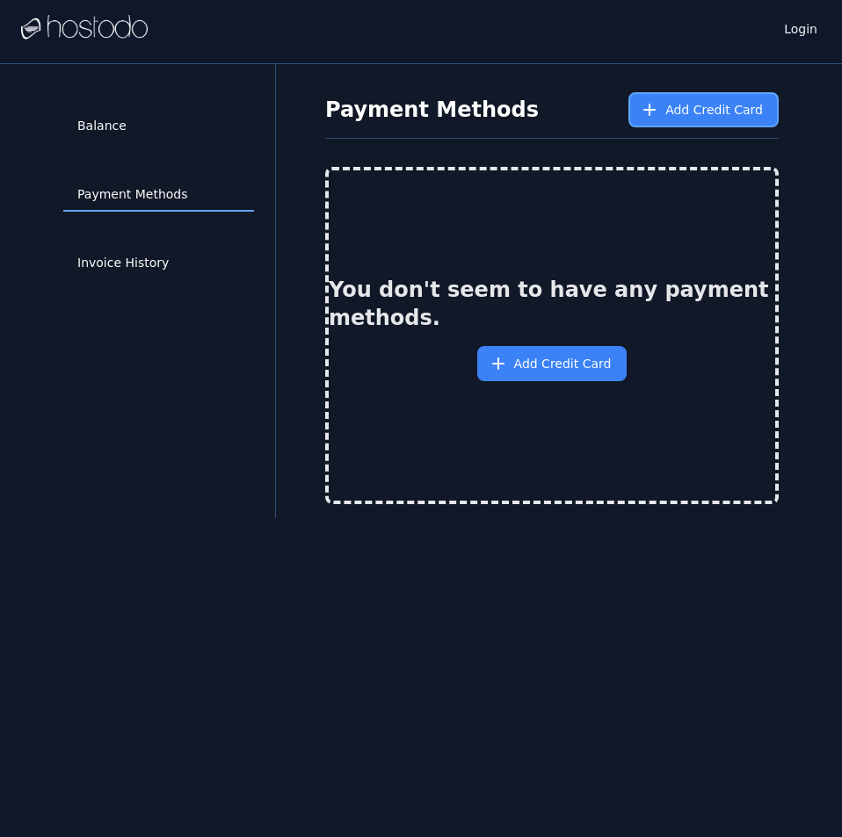
click at [701, 102] on span "Add Credit Card" at bounding box center [714, 110] width 98 height 18
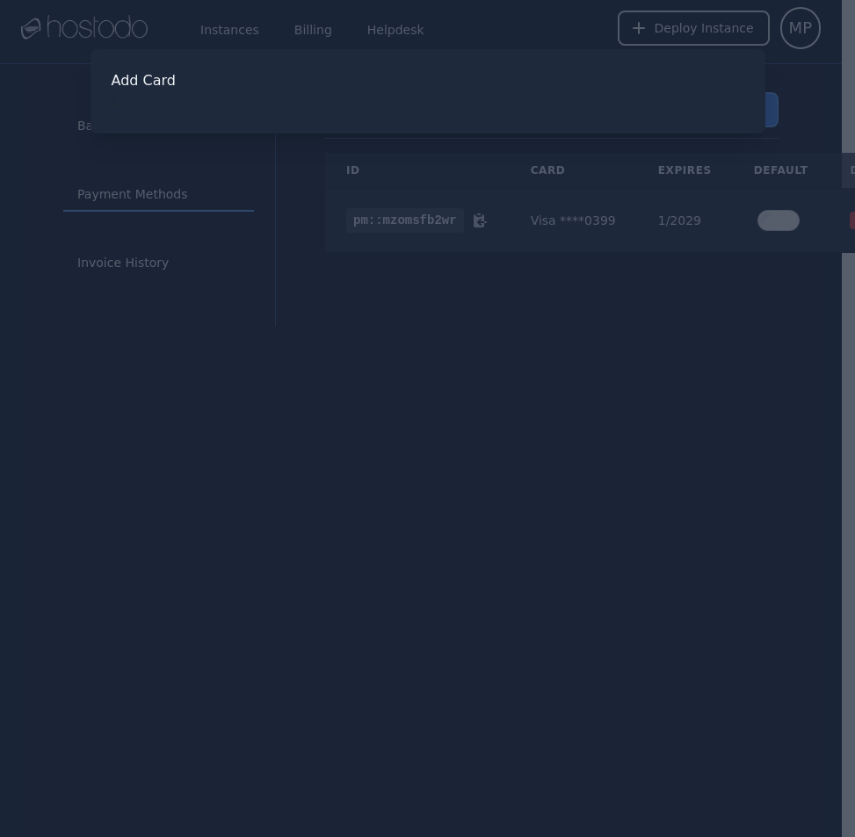
click at [701, 116] on div "Add Card Loading..." at bounding box center [427, 91] width 675 height 84
click at [429, 437] on button "Save" at bounding box center [428, 441] width 66 height 35
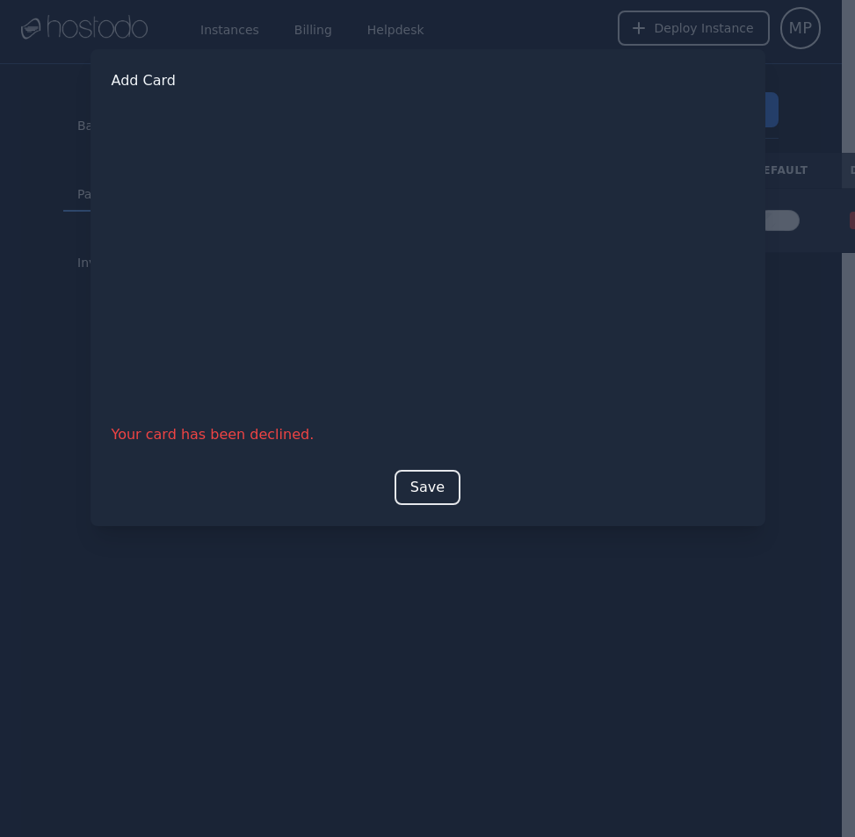
click at [532, 693] on div at bounding box center [427, 418] width 855 height 837
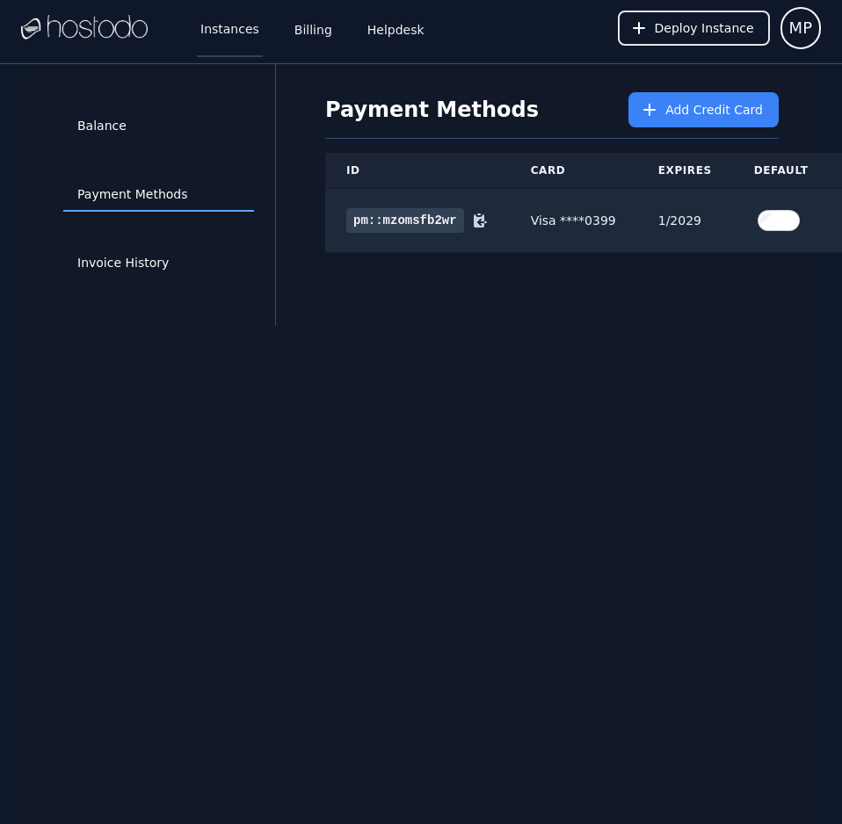
click at [206, 21] on link "Instances" at bounding box center [230, 28] width 66 height 58
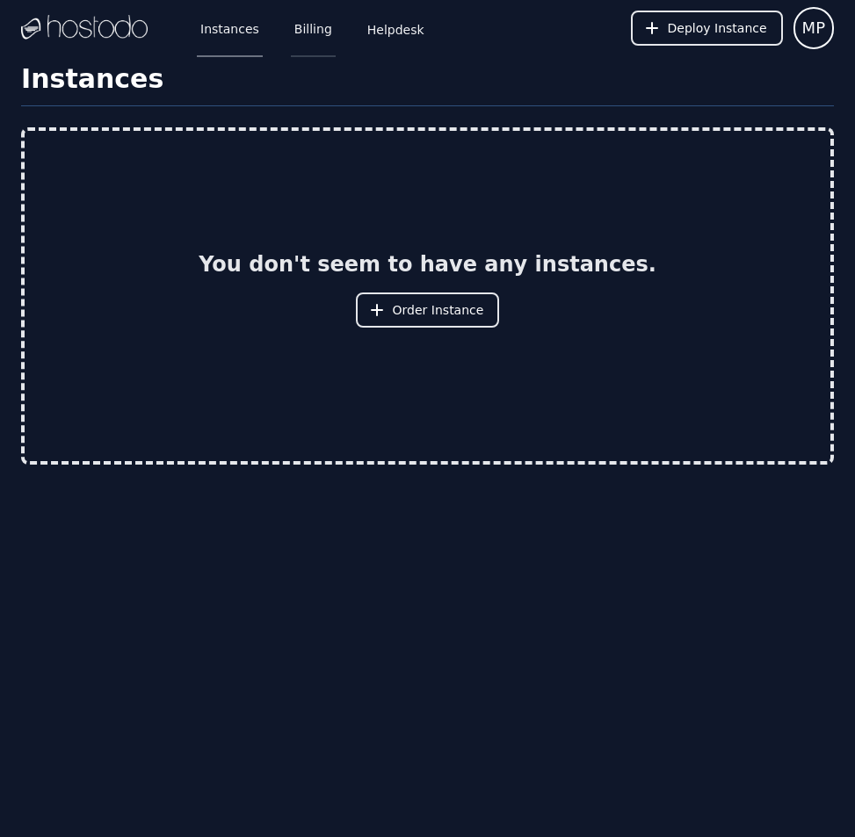
click at [307, 28] on link "Billing" at bounding box center [313, 28] width 45 height 58
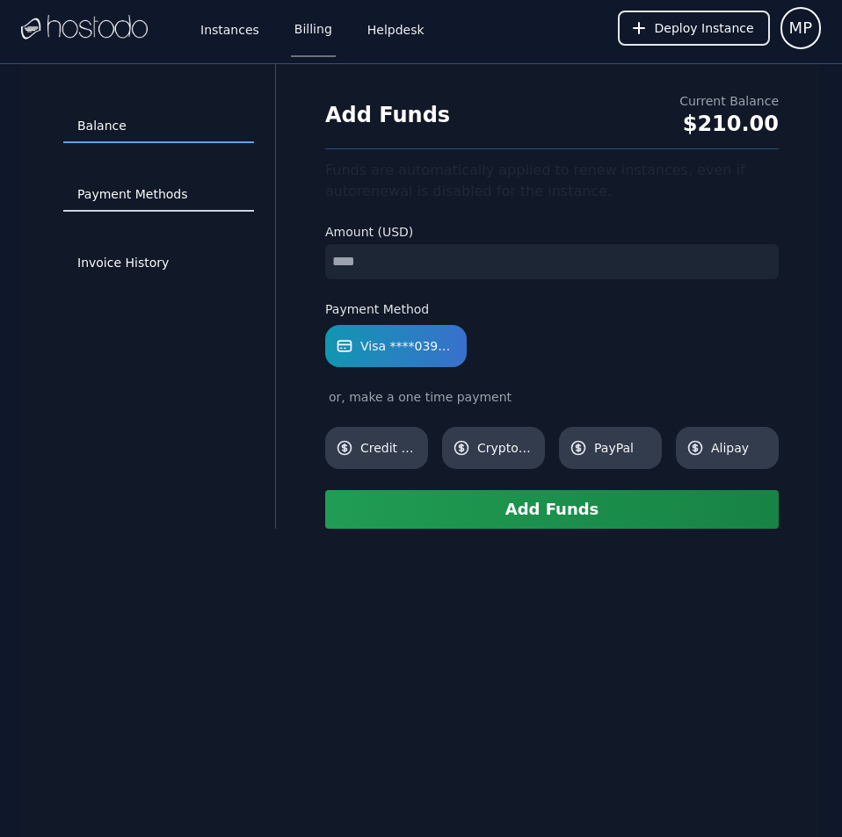
click at [138, 197] on link "Payment Methods" at bounding box center [158, 194] width 191 height 33
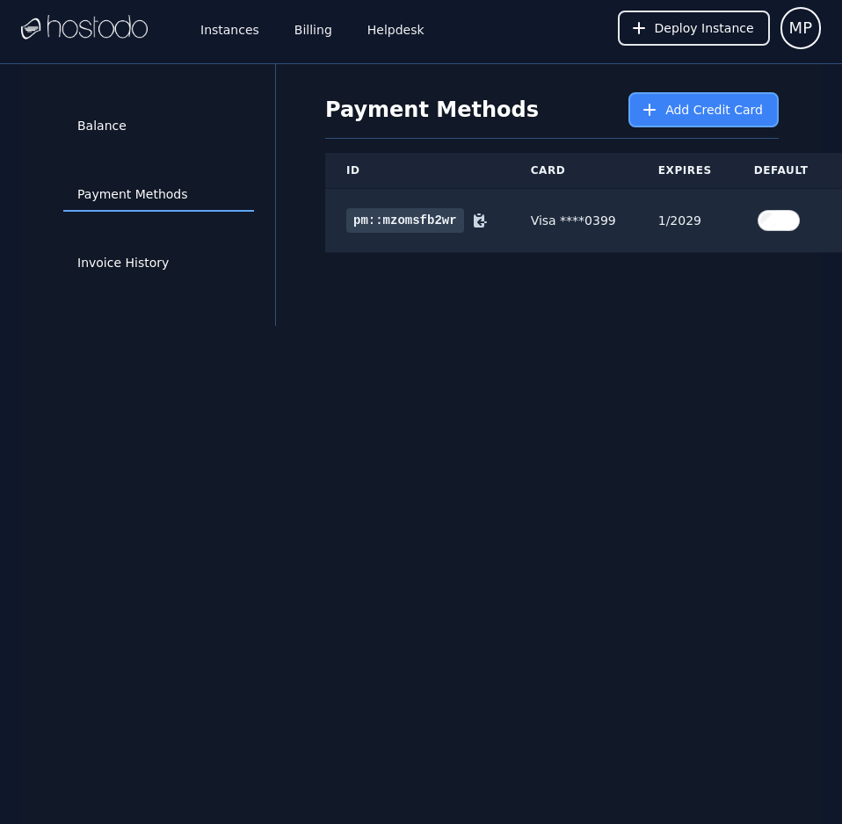
click at [677, 109] on span "Add Credit Card" at bounding box center [714, 110] width 98 height 18
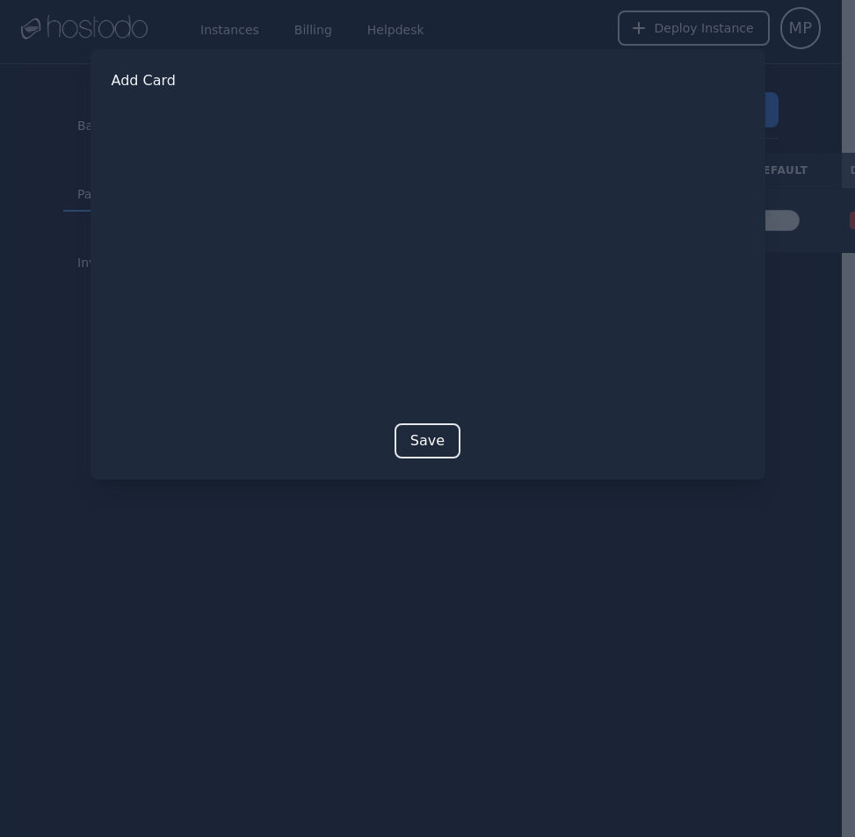
click at [413, 444] on button "Save" at bounding box center [428, 441] width 66 height 35
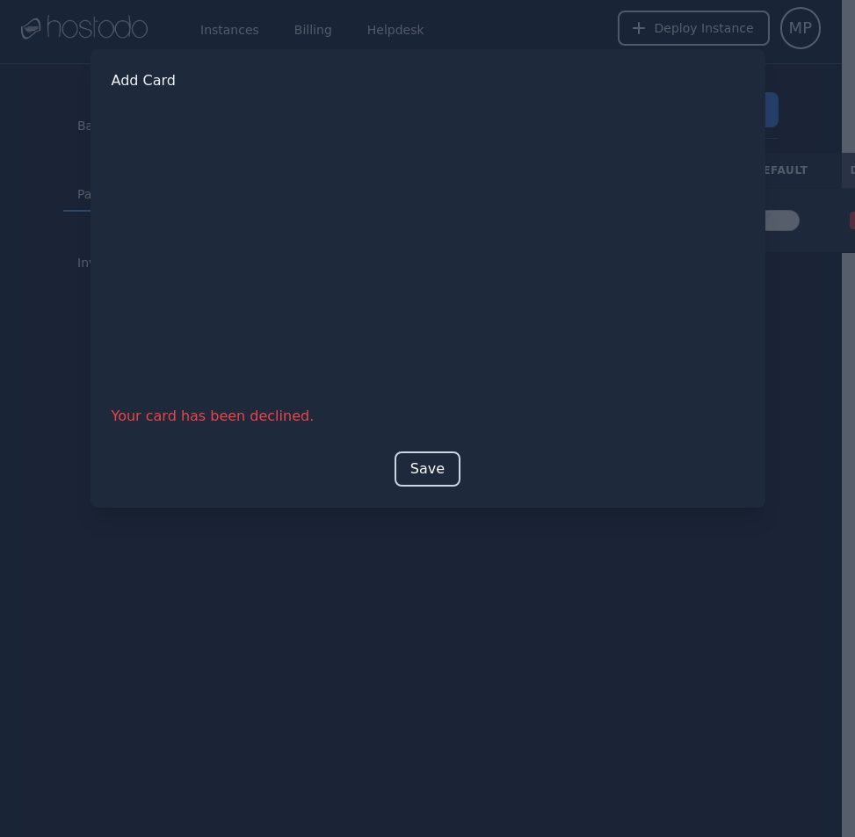
click at [426, 461] on button "Save" at bounding box center [428, 469] width 66 height 35
click at [425, 470] on button "Save" at bounding box center [428, 469] width 66 height 35
click at [441, 469] on button "Save" at bounding box center [428, 469] width 66 height 35
click at [424, 467] on button "Save" at bounding box center [428, 469] width 66 height 35
click at [562, 640] on div at bounding box center [427, 418] width 855 height 837
